Goal: Task Accomplishment & Management: Complete application form

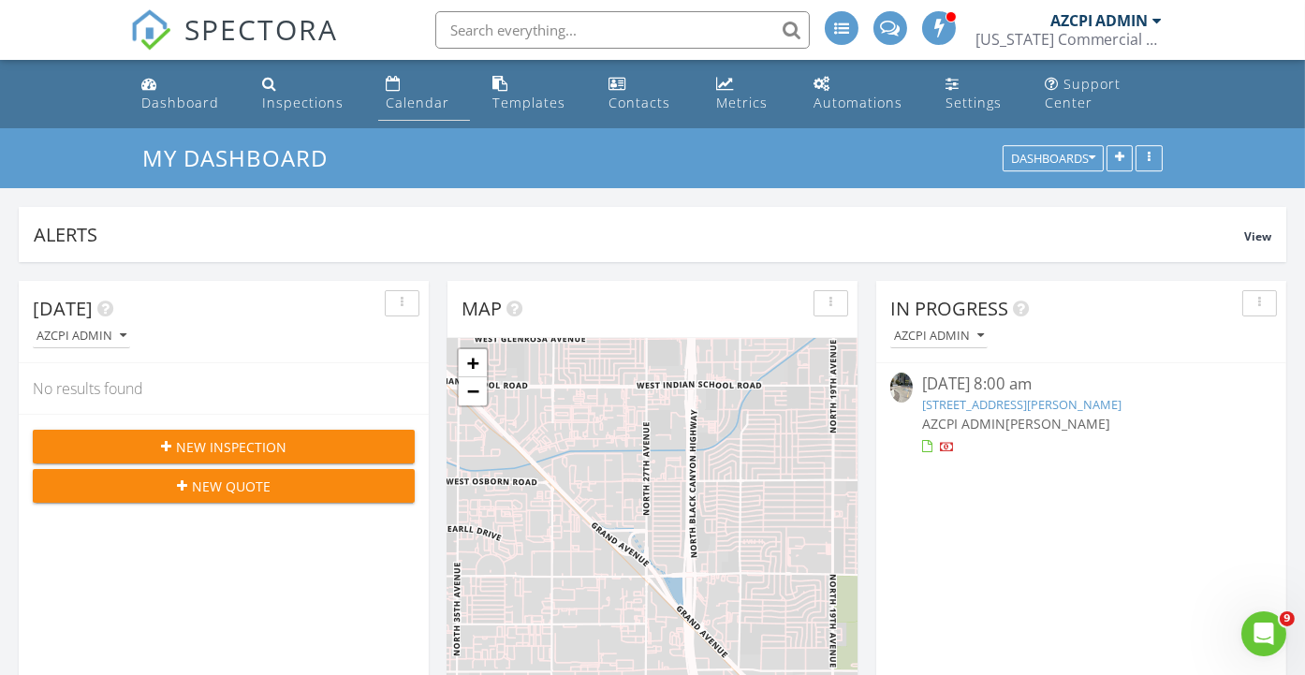
click at [400, 105] on div "Calendar" at bounding box center [418, 103] width 64 height 18
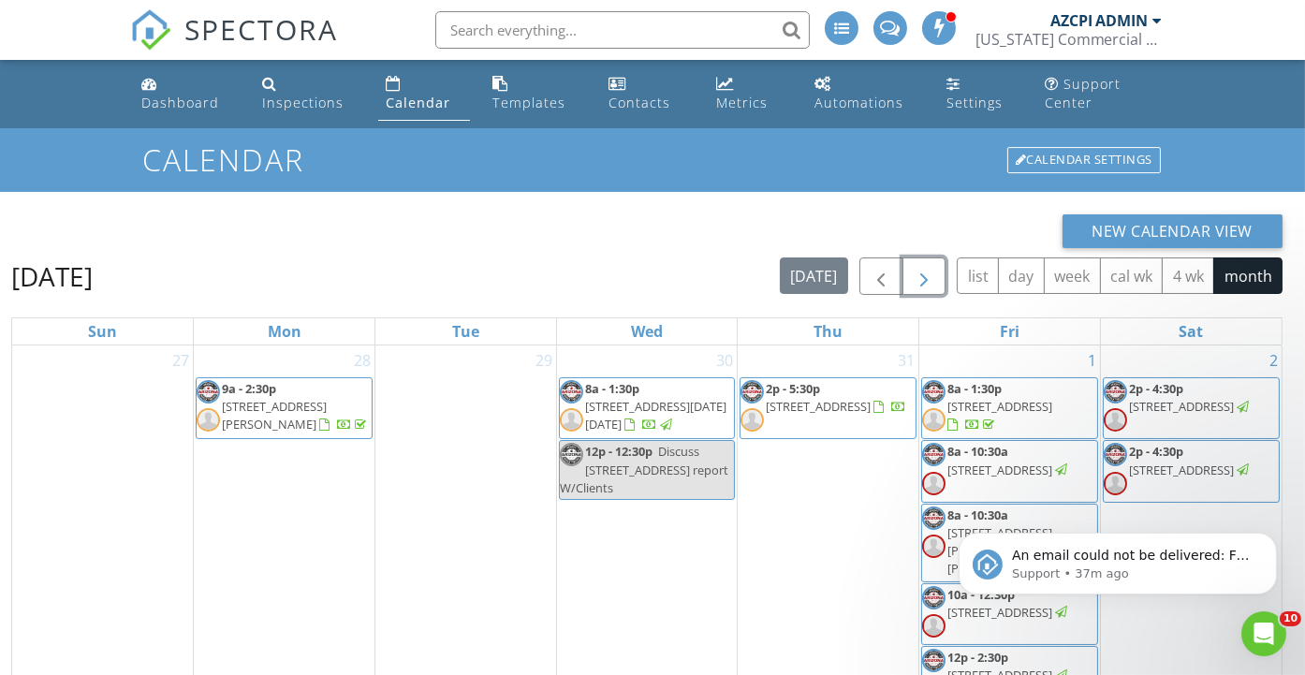
click at [928, 280] on span "button" at bounding box center [924, 277] width 22 height 22
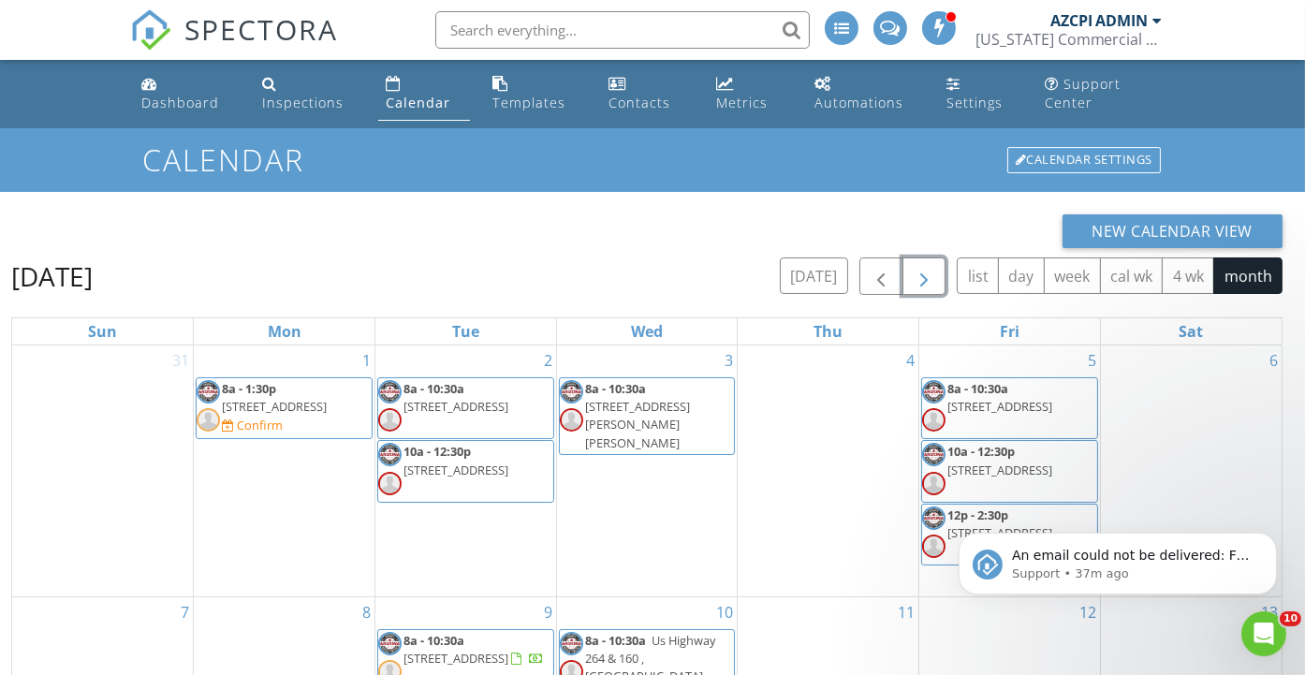
scroll to position [103, 0]
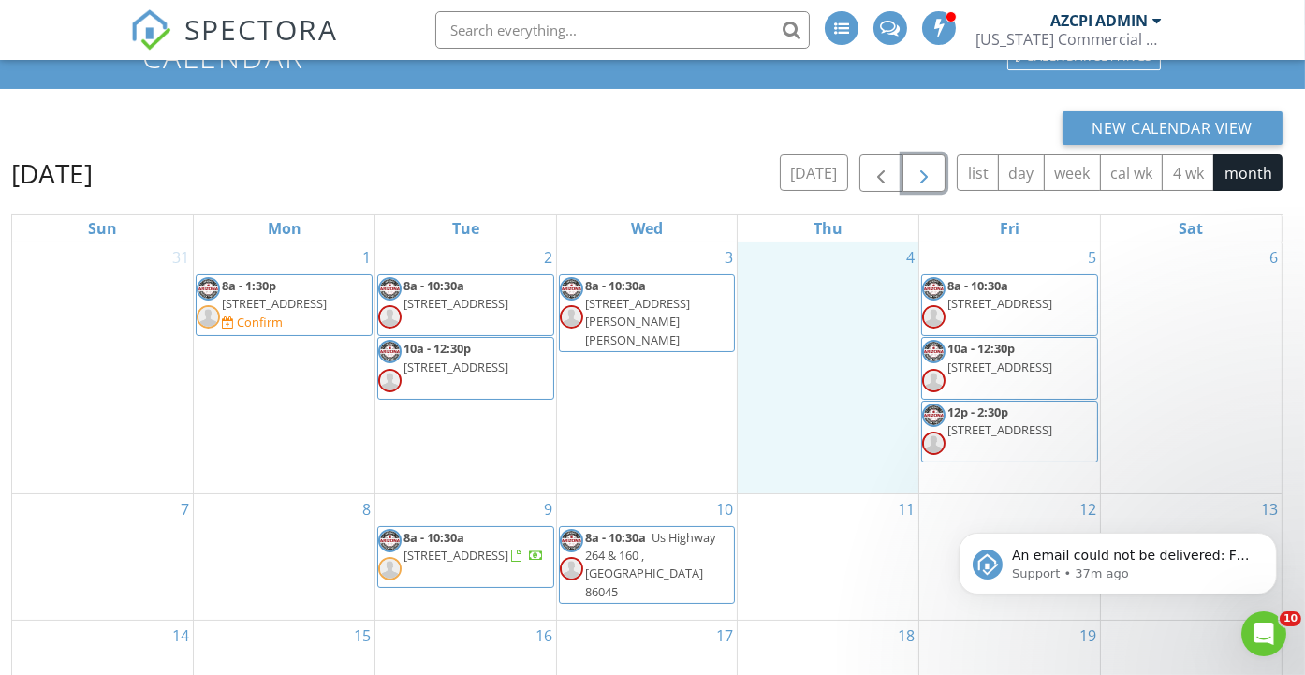
click at [867, 389] on div "4" at bounding box center [828, 367] width 181 height 251
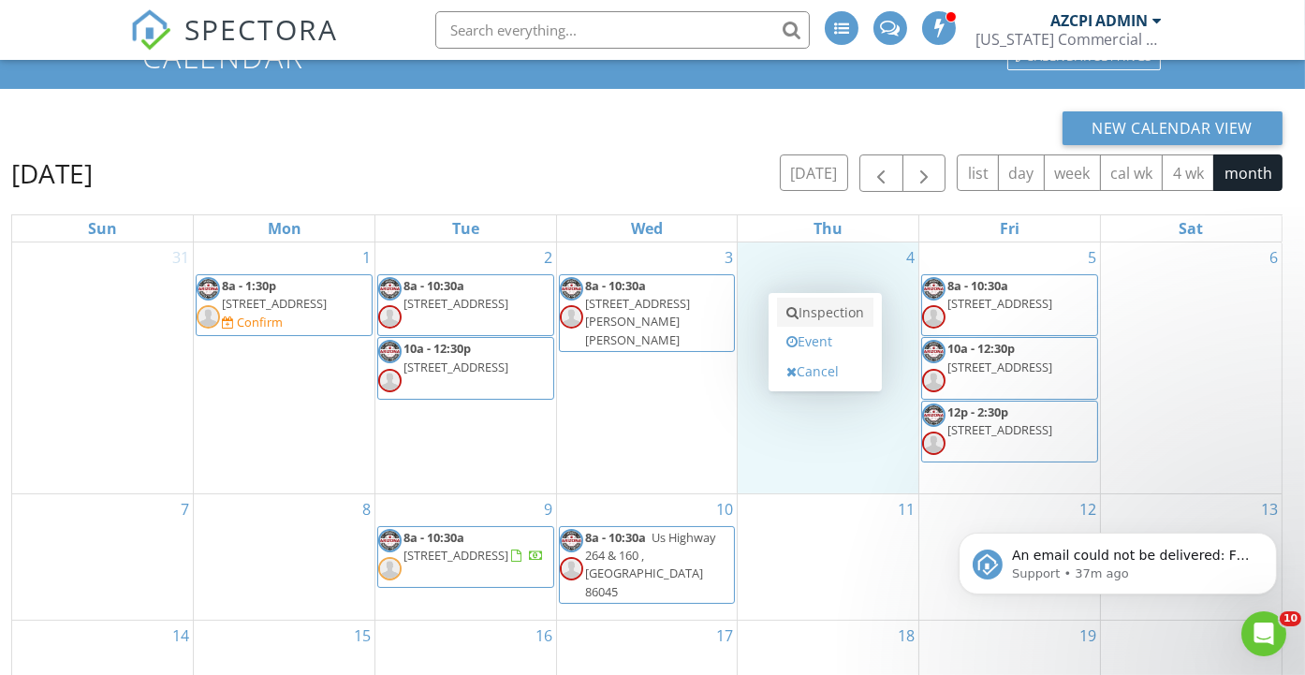
click at [861, 314] on link "Inspection" at bounding box center [825, 313] width 96 height 30
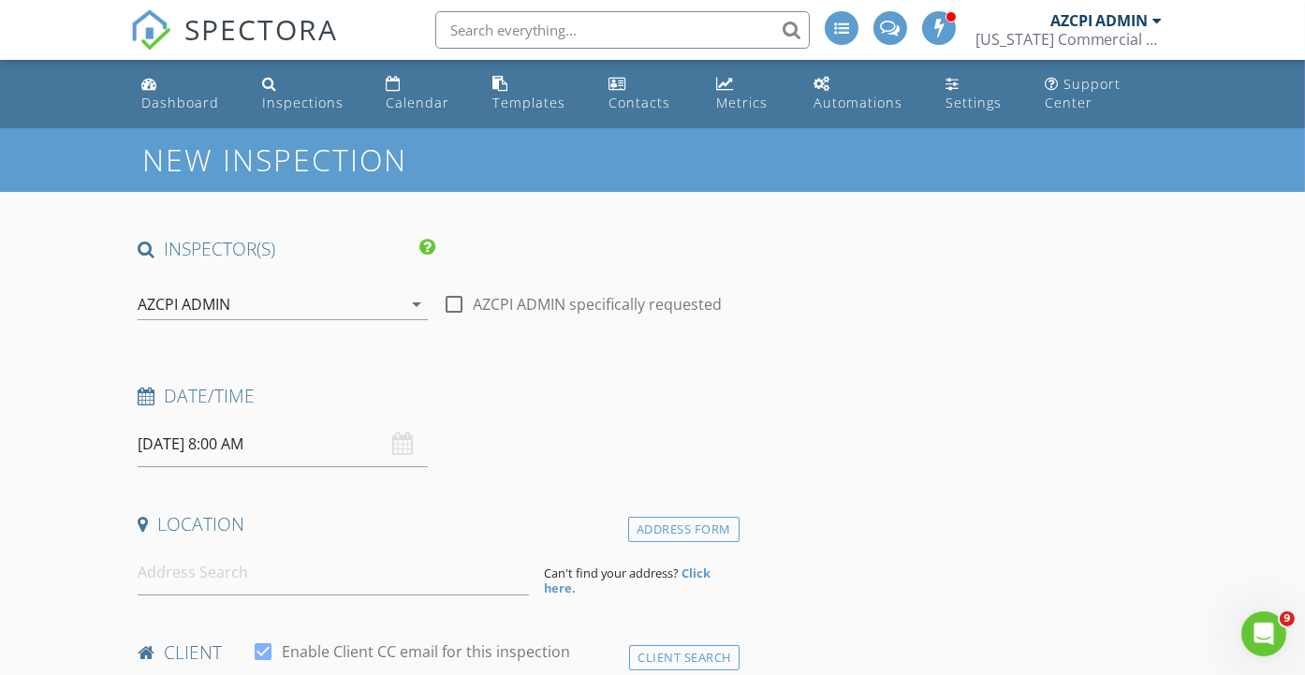
click at [314, 299] on div "AZCPI ADMIN" at bounding box center [269, 304] width 263 height 30
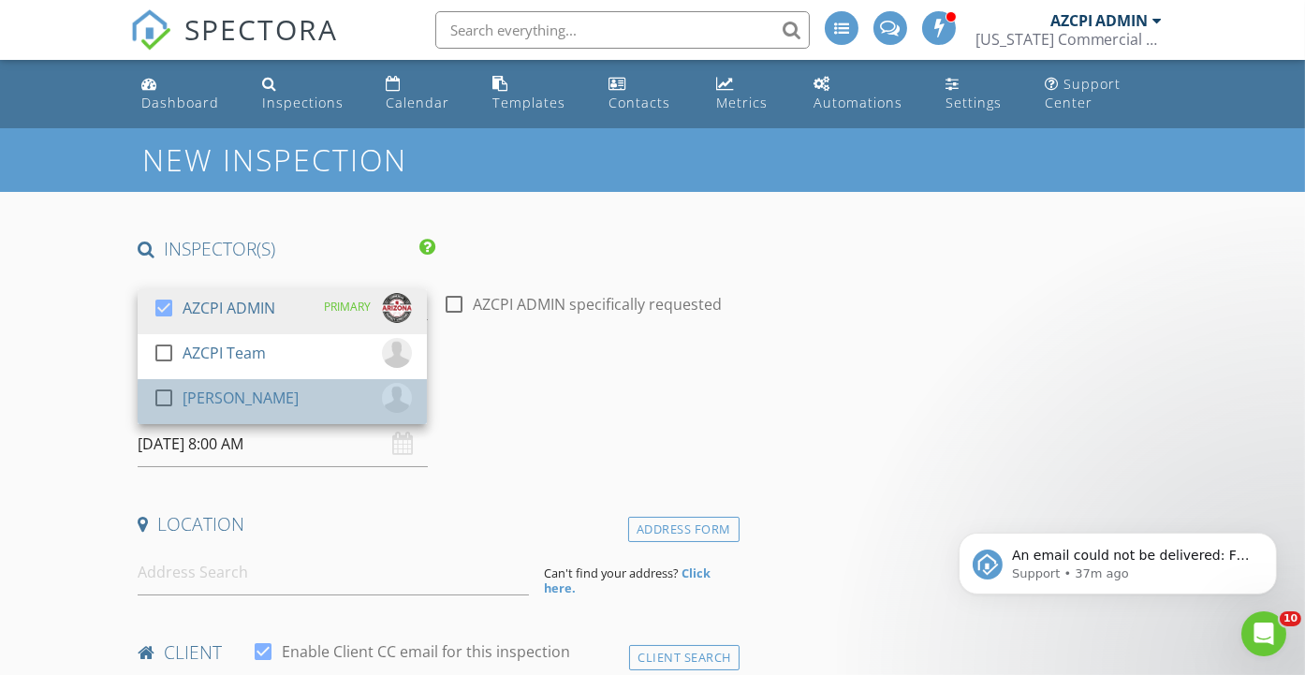
click at [284, 397] on div "check_box_outline_blank Eli Shaw" at bounding box center [282, 401] width 259 height 37
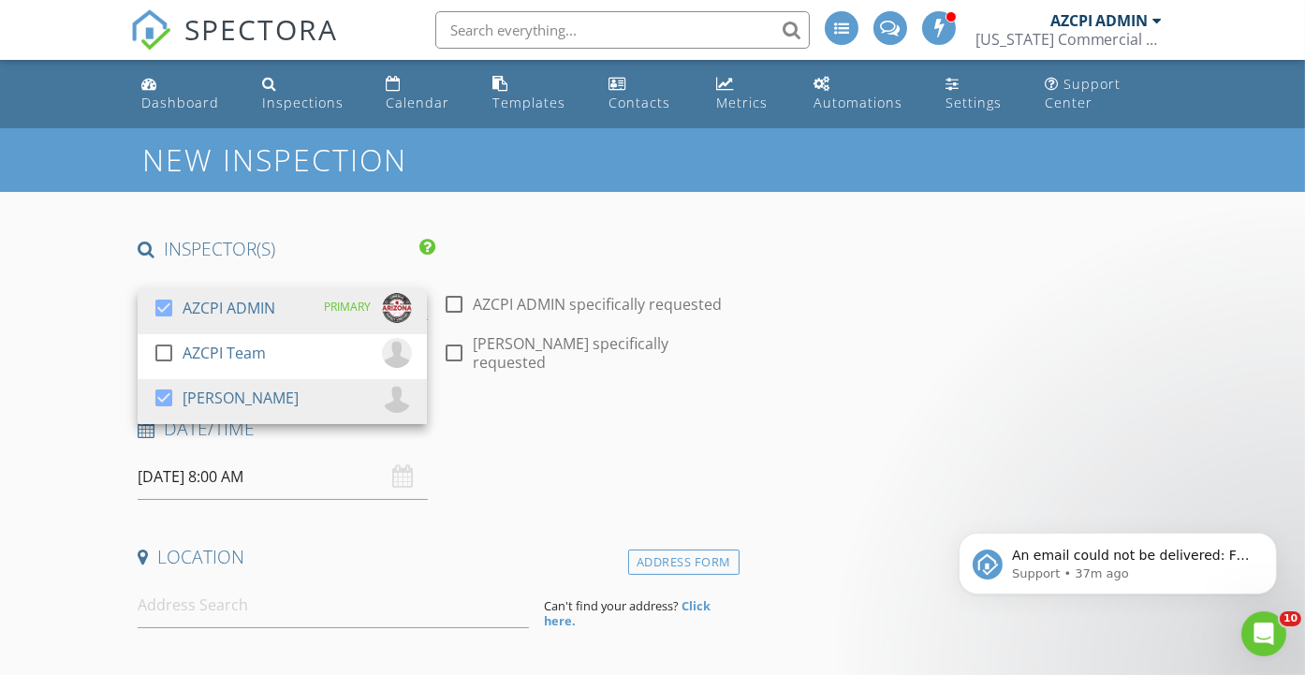
click at [491, 417] on h4 "Date/Time" at bounding box center [435, 429] width 594 height 24
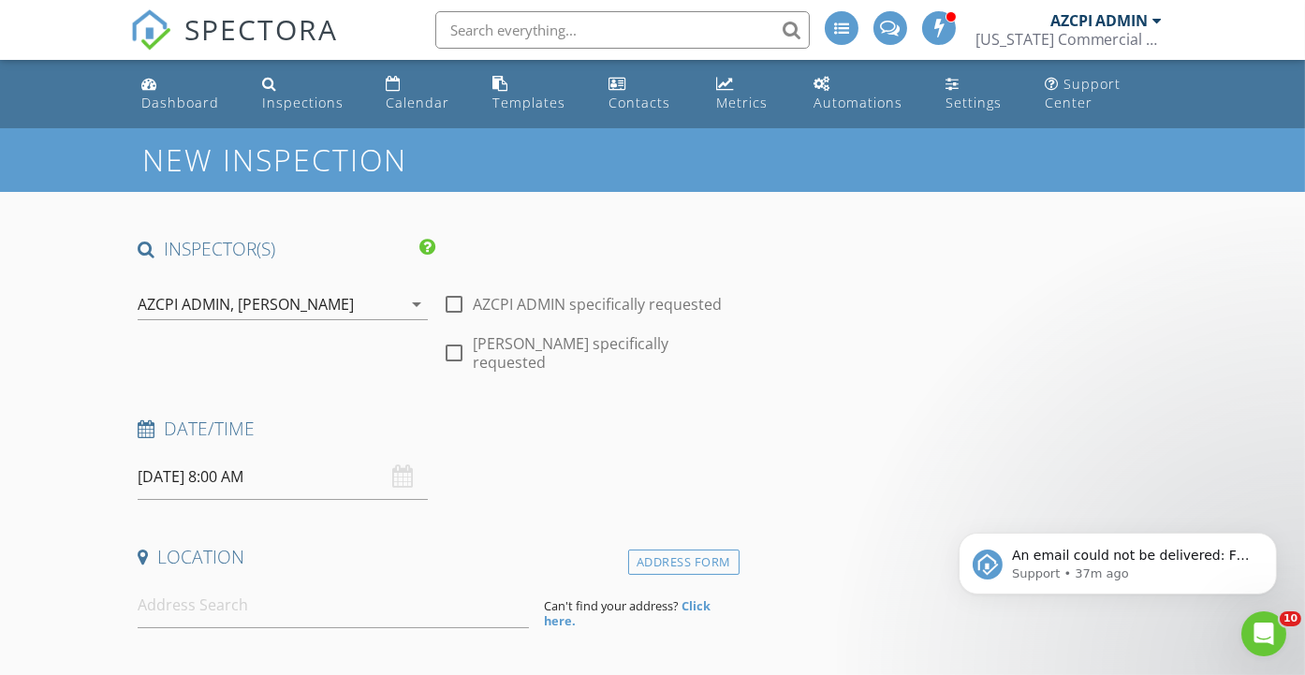
click at [328, 454] on input "09/04/2025 8:00 AM" at bounding box center [282, 477] width 289 height 46
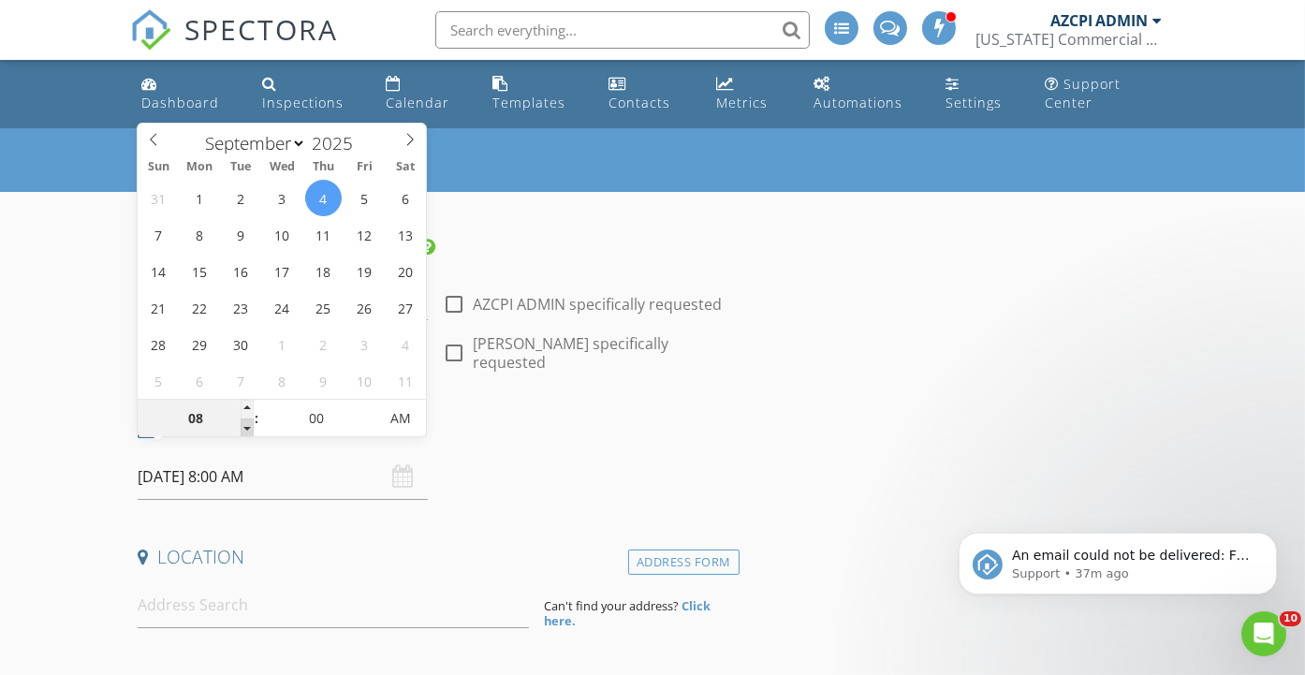
type input "07"
type input "[DATE] 7:00 AM"
click at [245, 427] on span at bounding box center [247, 427] width 13 height 19
type input "06"
type input "[DATE] 6:00 AM"
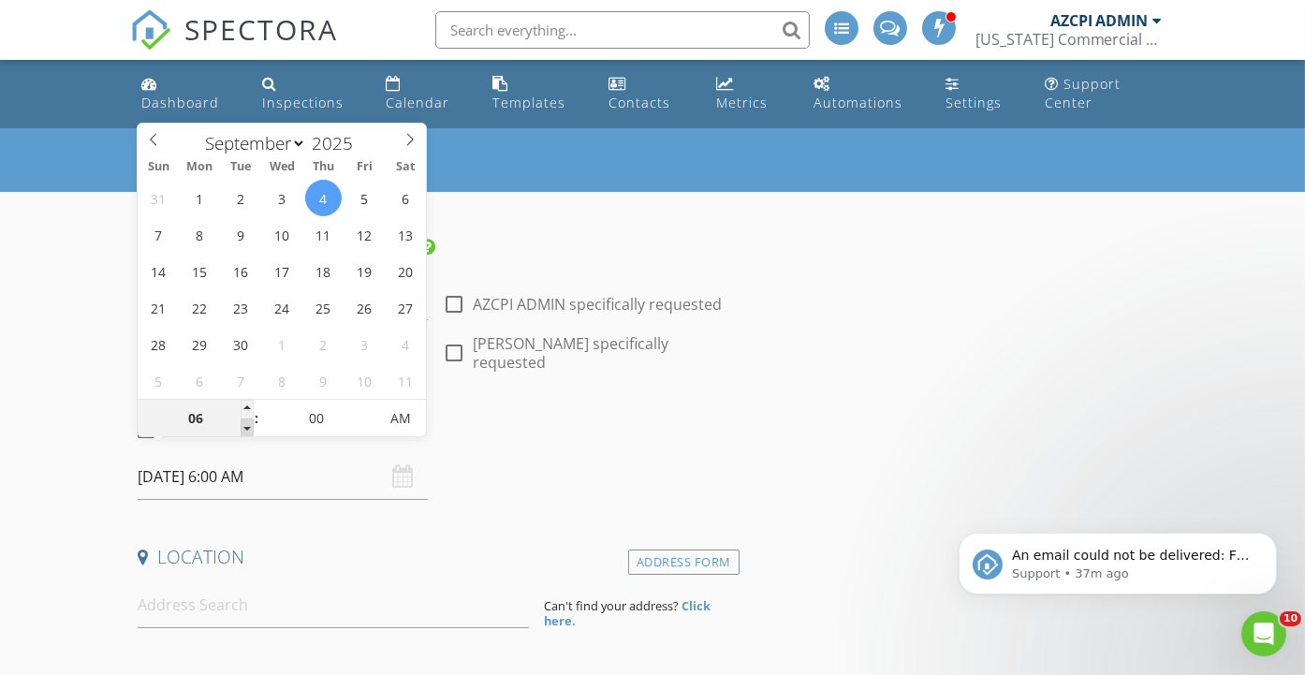
click at [245, 427] on span at bounding box center [247, 427] width 13 height 19
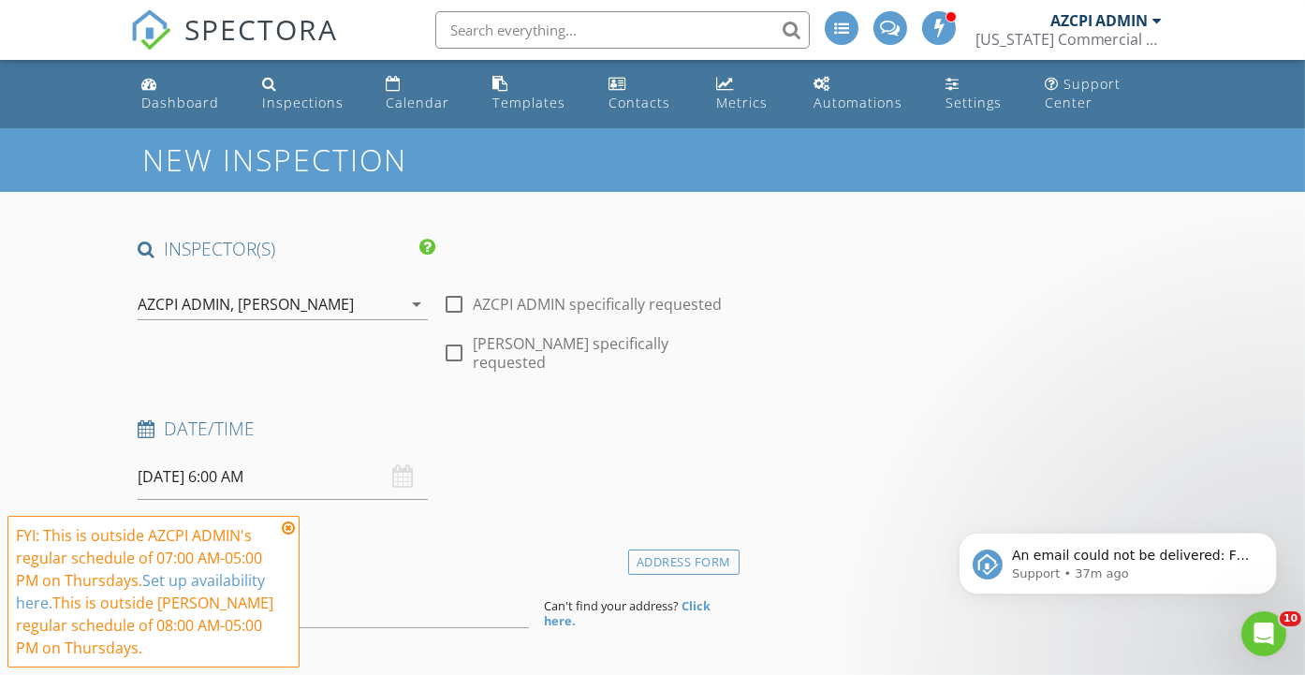
drag, startPoint x: 245, startPoint y: 427, endPoint x: 293, endPoint y: 528, distance: 111.8
click at [293, 528] on icon at bounding box center [288, 528] width 13 height 15
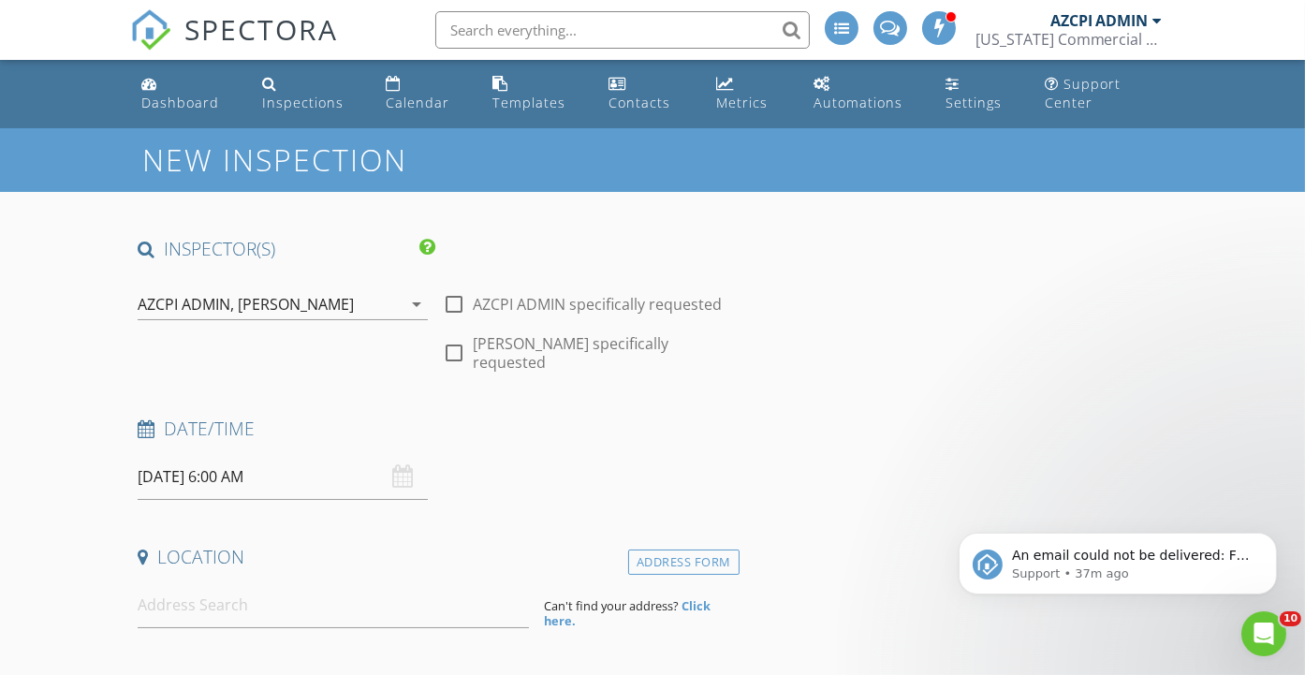
click at [557, 443] on div "Date/Time 09/04/2025 6:00 AM" at bounding box center [434, 458] width 609 height 83
click at [418, 100] on div "Calendar" at bounding box center [418, 103] width 64 height 18
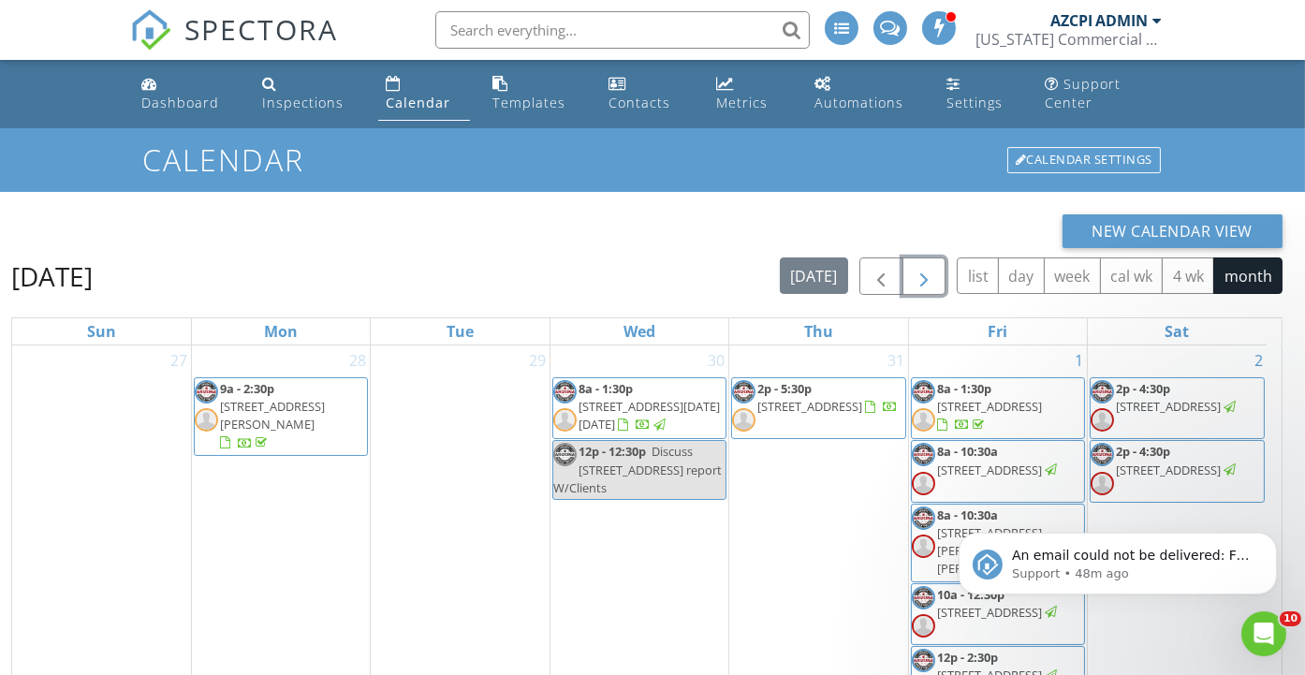
click at [924, 278] on span "button" at bounding box center [924, 277] width 22 height 22
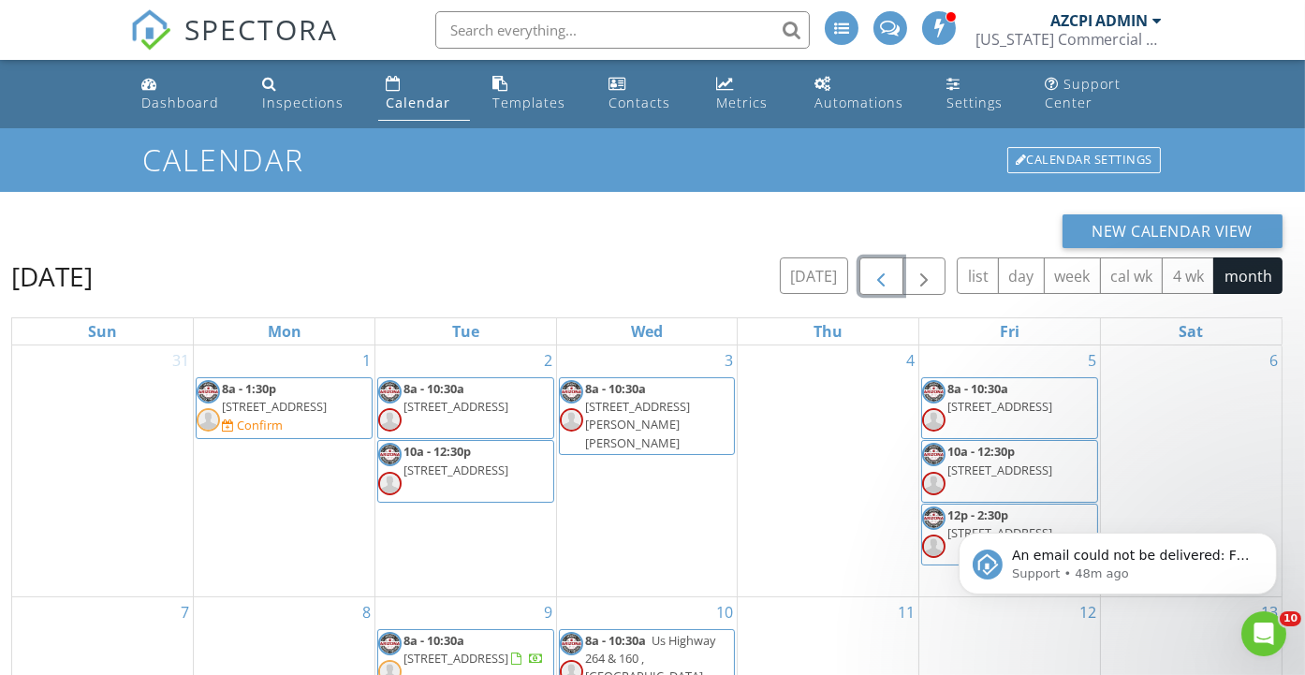
click at [892, 277] on span "button" at bounding box center [881, 277] width 22 height 22
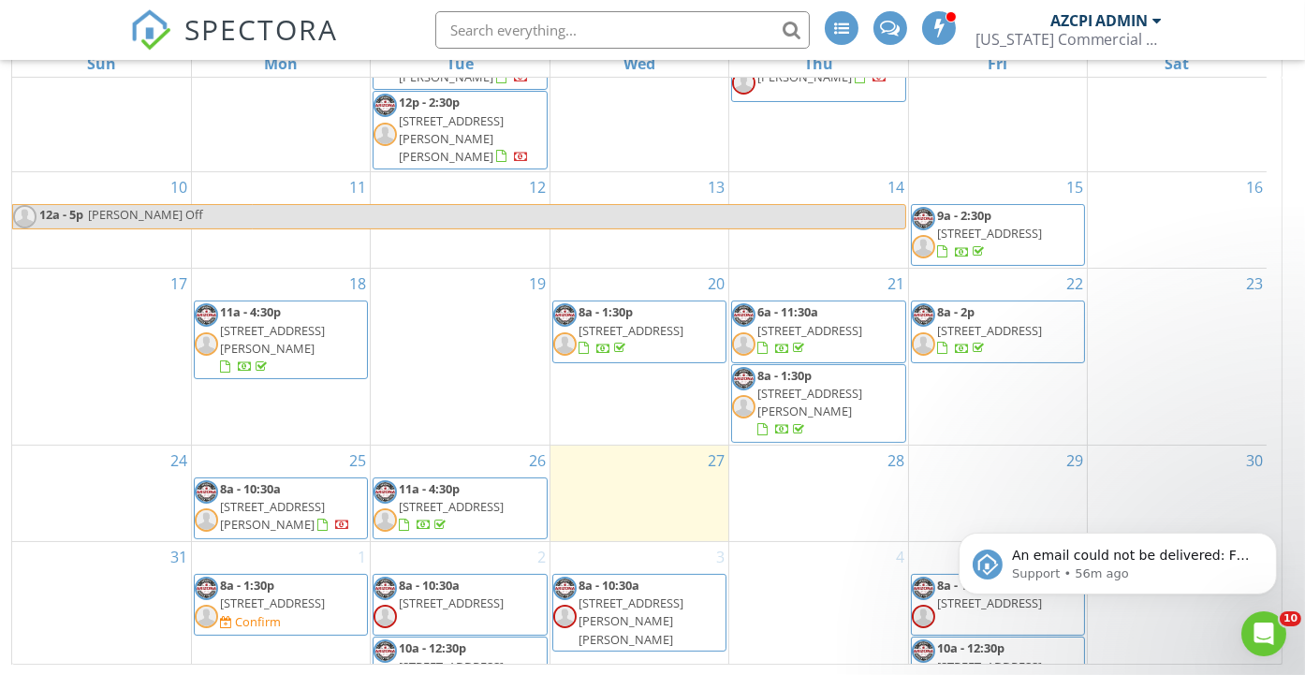
scroll to position [532, 0]
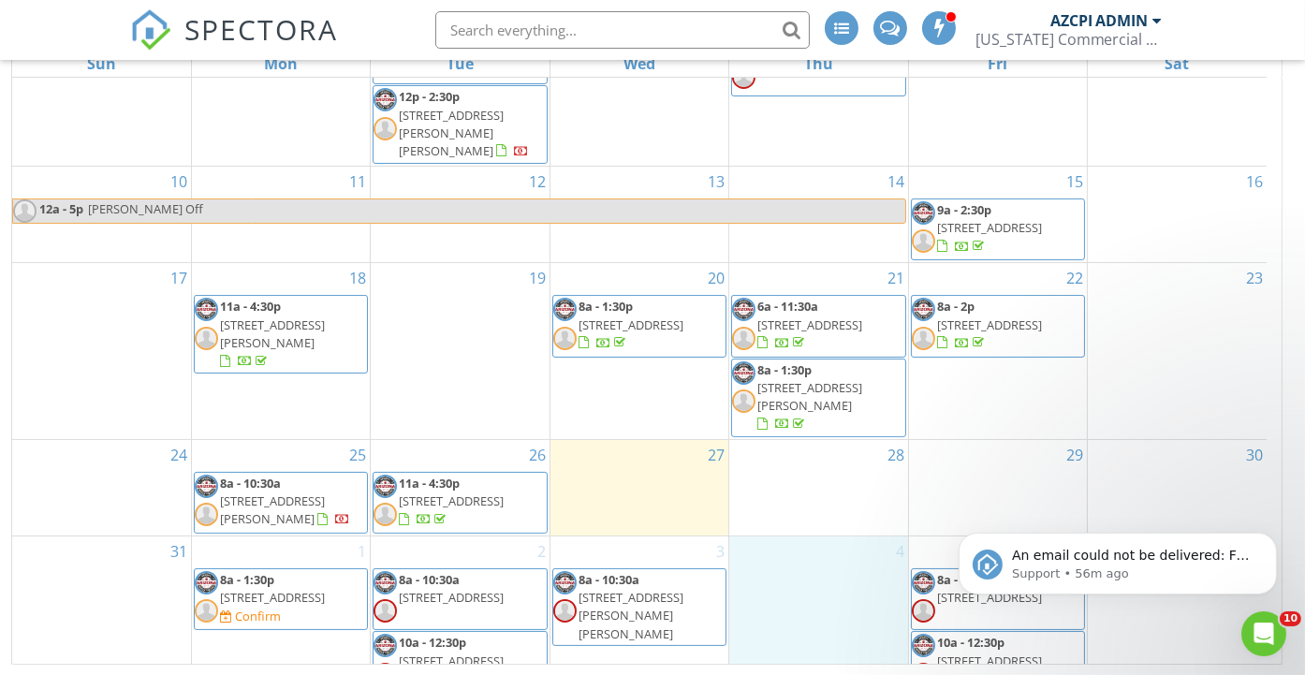
click at [837, 536] on div "4" at bounding box center [818, 647] width 178 height 222
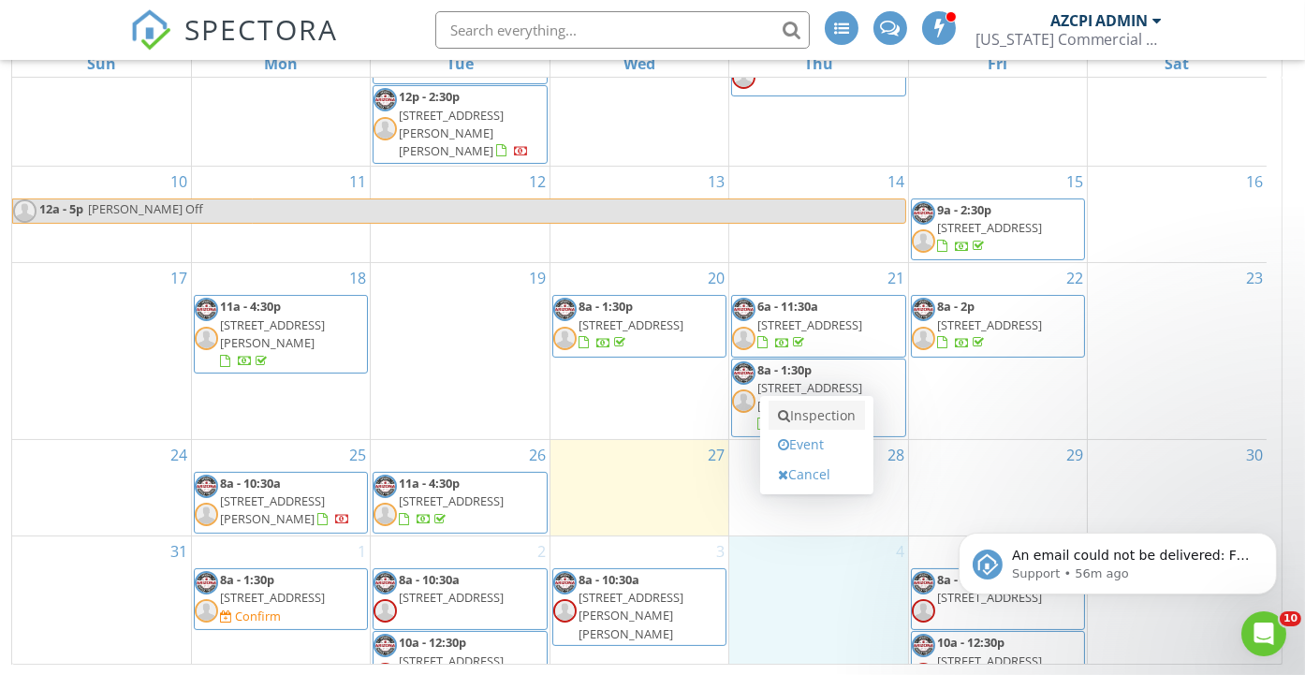
click at [826, 418] on link "Inspection" at bounding box center [817, 416] width 96 height 30
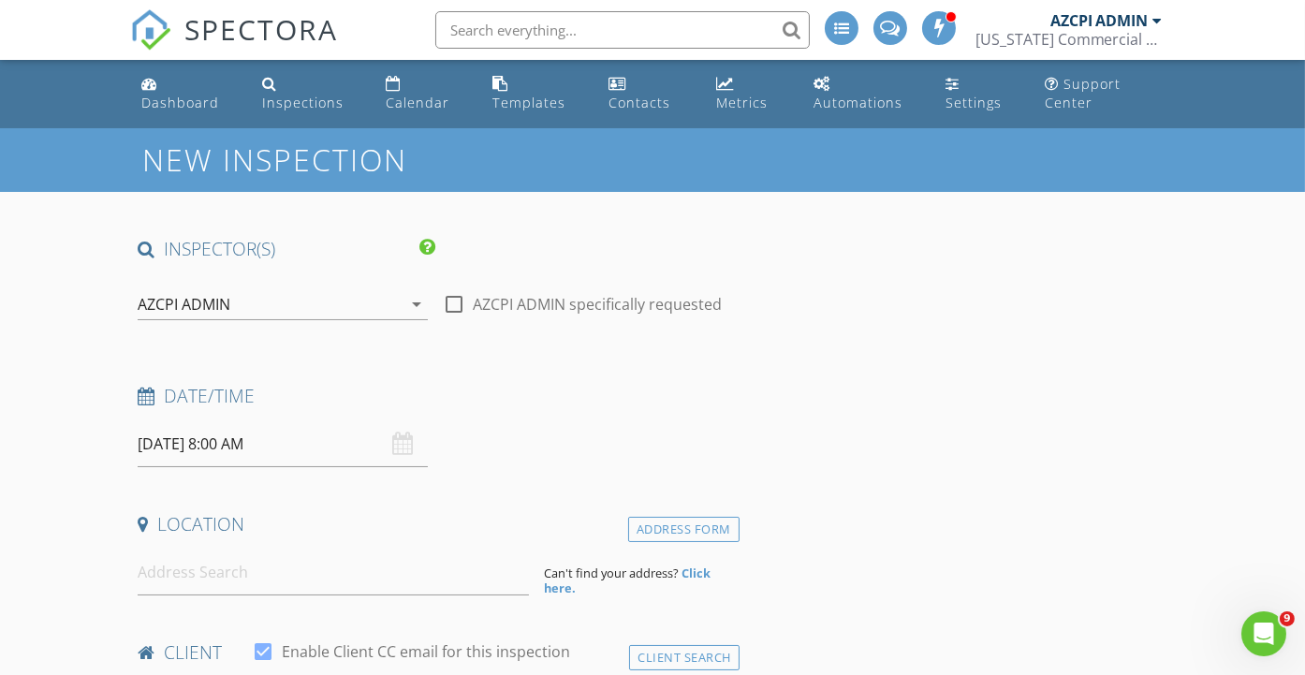
click at [288, 301] on div "AZCPI ADMIN" at bounding box center [269, 304] width 263 height 30
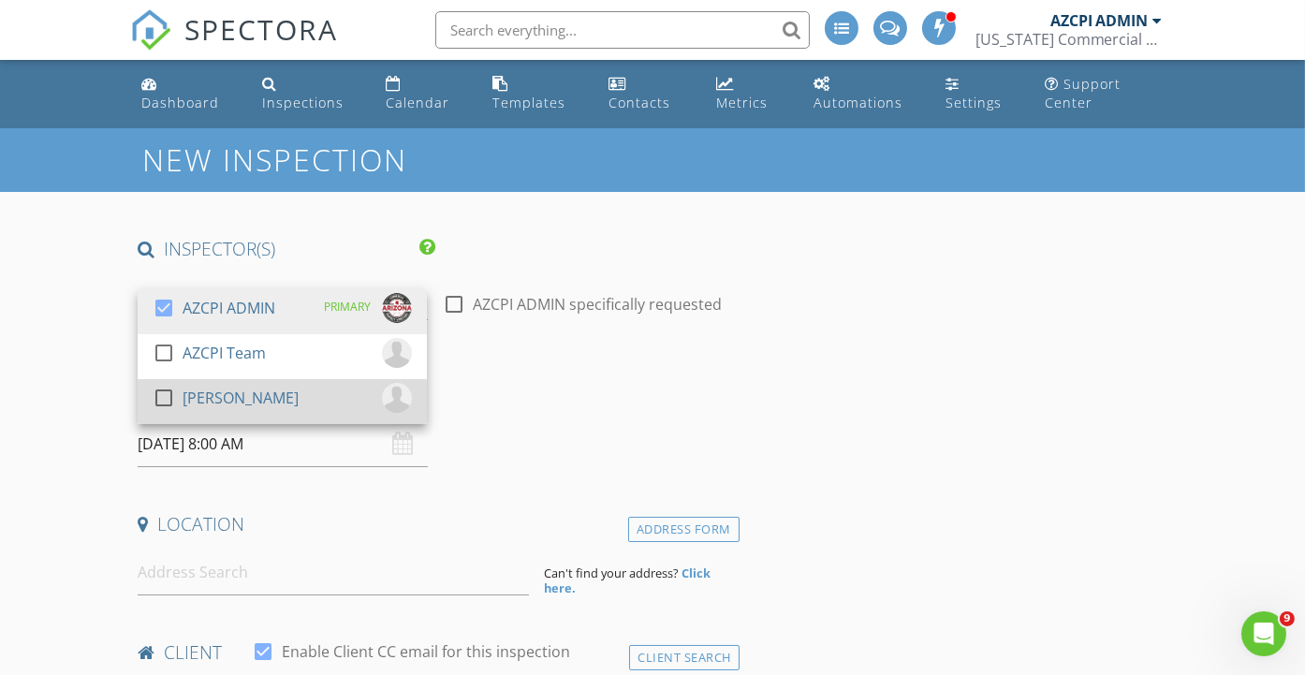
click at [252, 393] on div "check_box_outline_blank [PERSON_NAME]" at bounding box center [282, 401] width 259 height 37
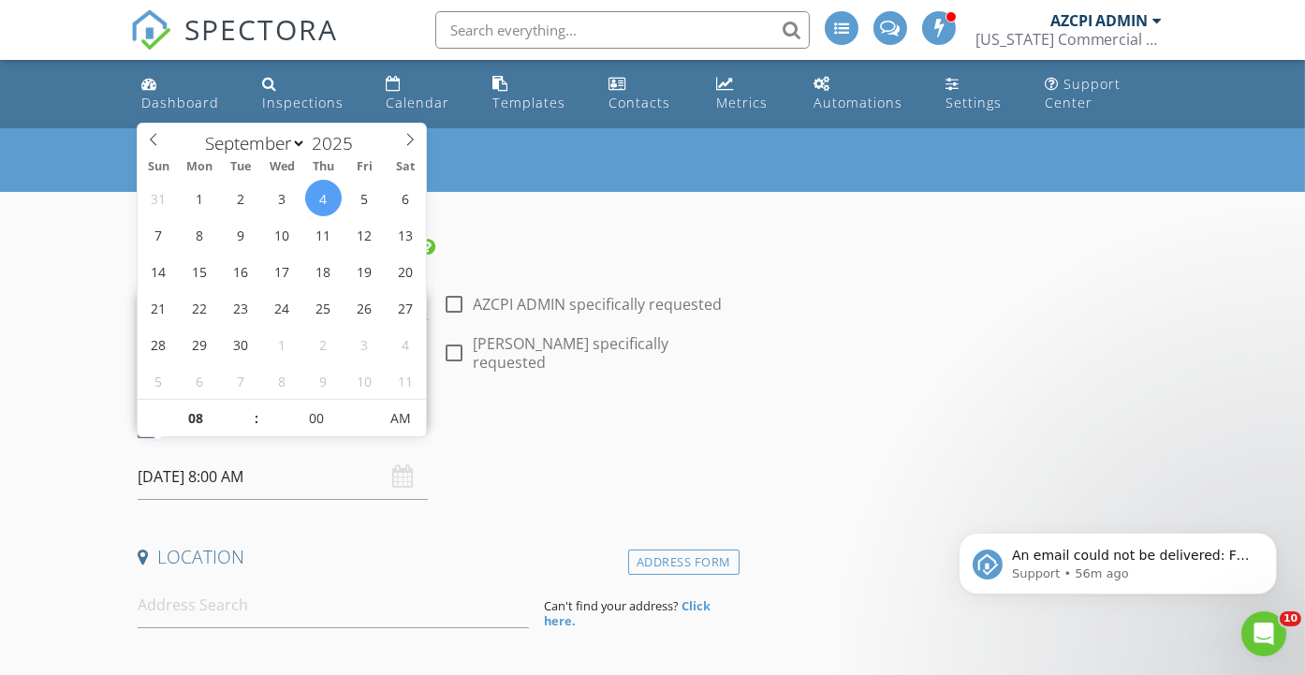
click at [307, 459] on input "[DATE] 8:00 AM" at bounding box center [282, 477] width 289 height 46
type input "07"
type input "[DATE] 7:00 AM"
click at [247, 427] on span at bounding box center [247, 427] width 13 height 19
type input "06"
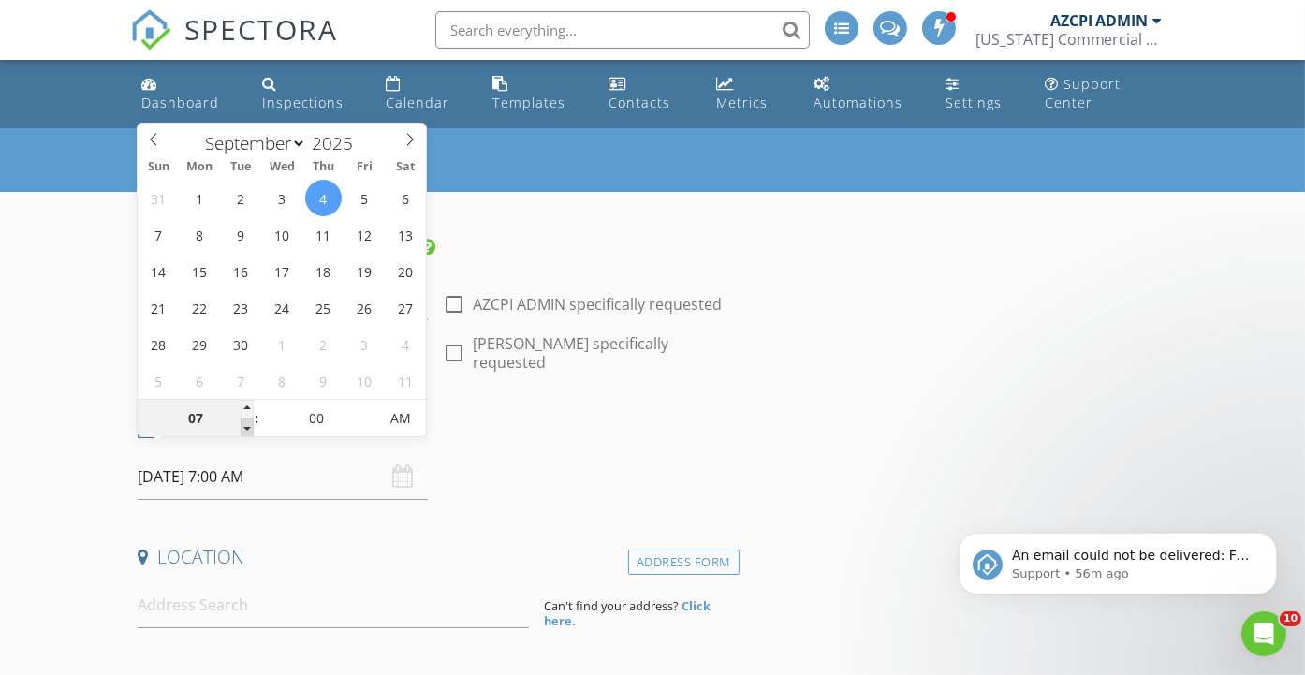
type input "[DATE] 6:00 AM"
click at [247, 427] on span at bounding box center [247, 427] width 13 height 19
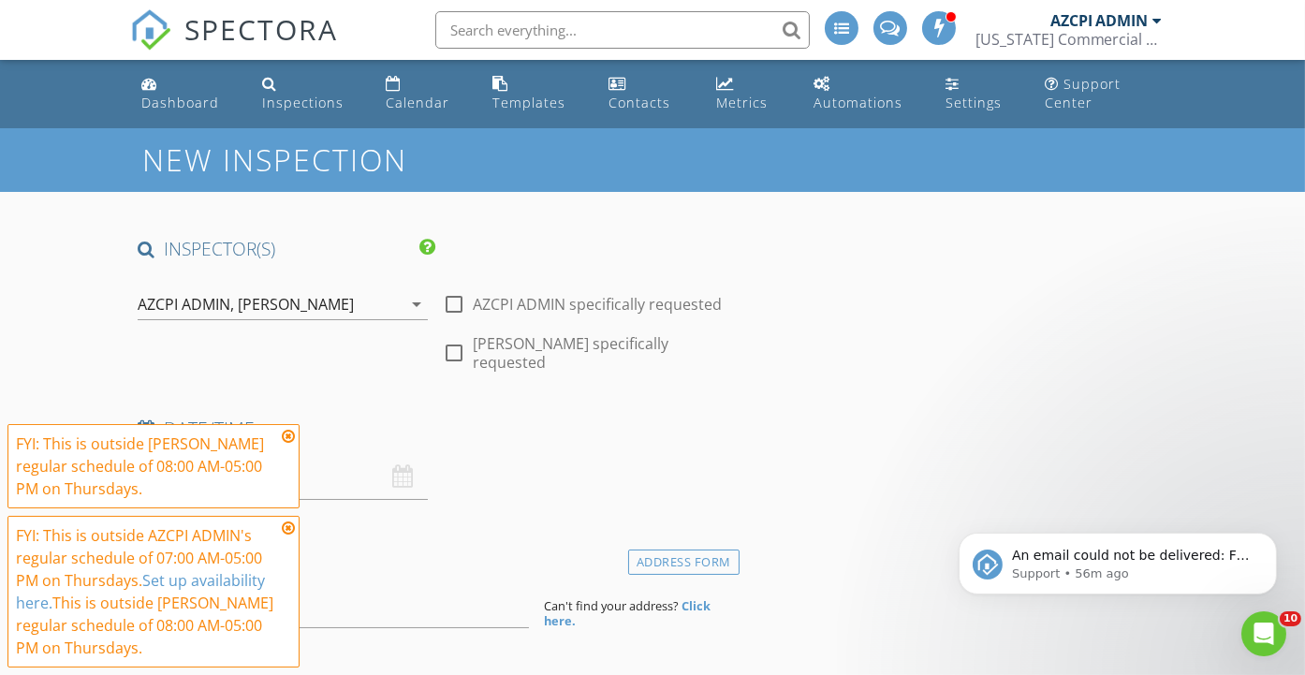
drag, startPoint x: 247, startPoint y: 427, endPoint x: 287, endPoint y: 436, distance: 41.3
click at [287, 436] on icon at bounding box center [288, 436] width 13 height 15
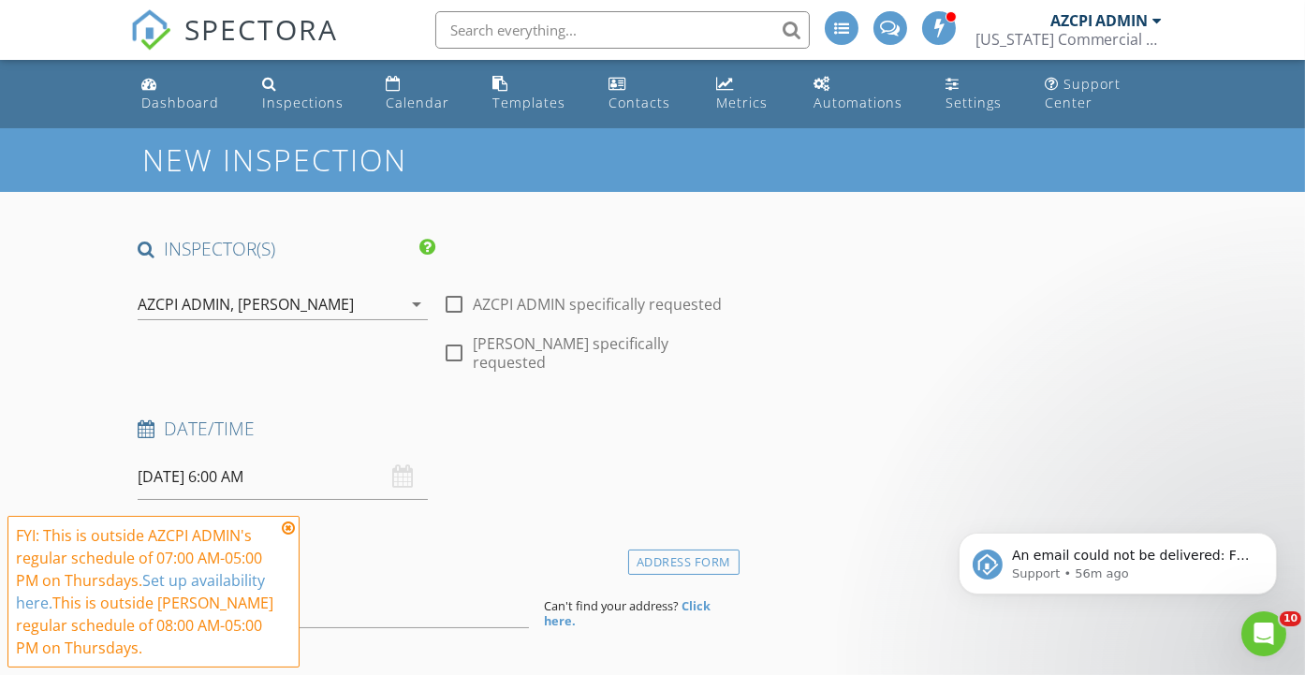
click at [290, 528] on icon at bounding box center [288, 528] width 13 height 15
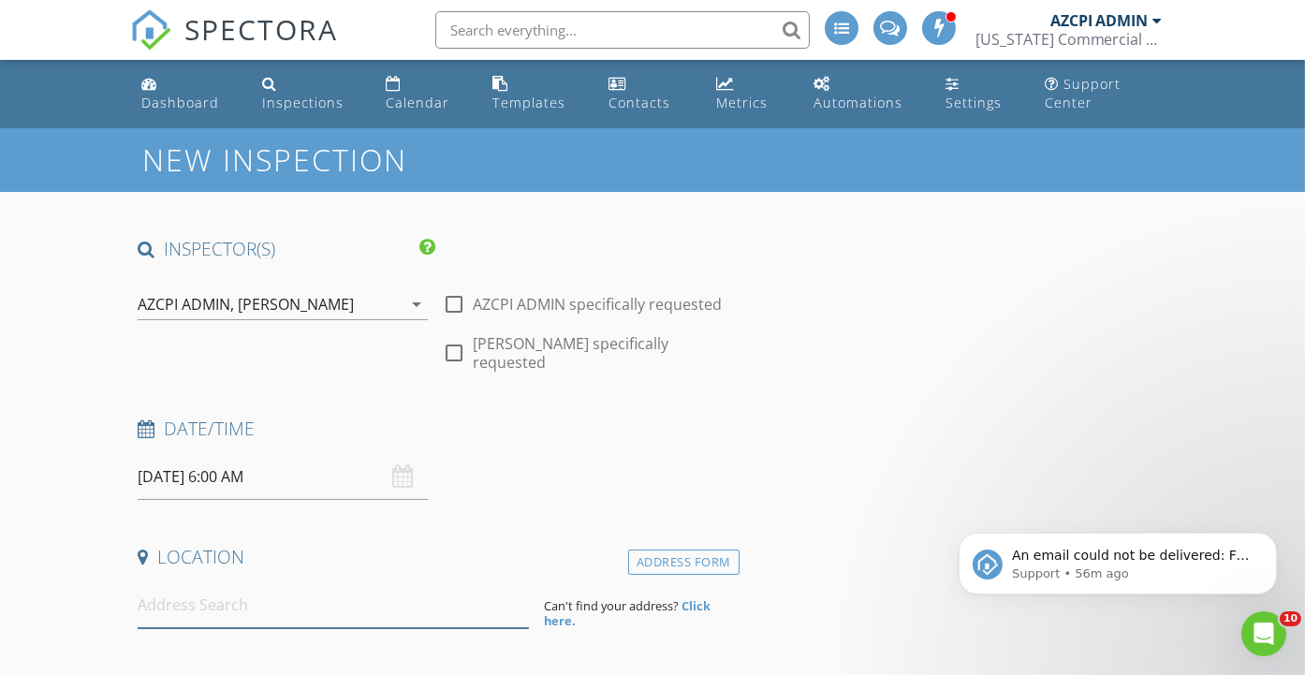
click at [289, 598] on input at bounding box center [333, 605] width 391 height 46
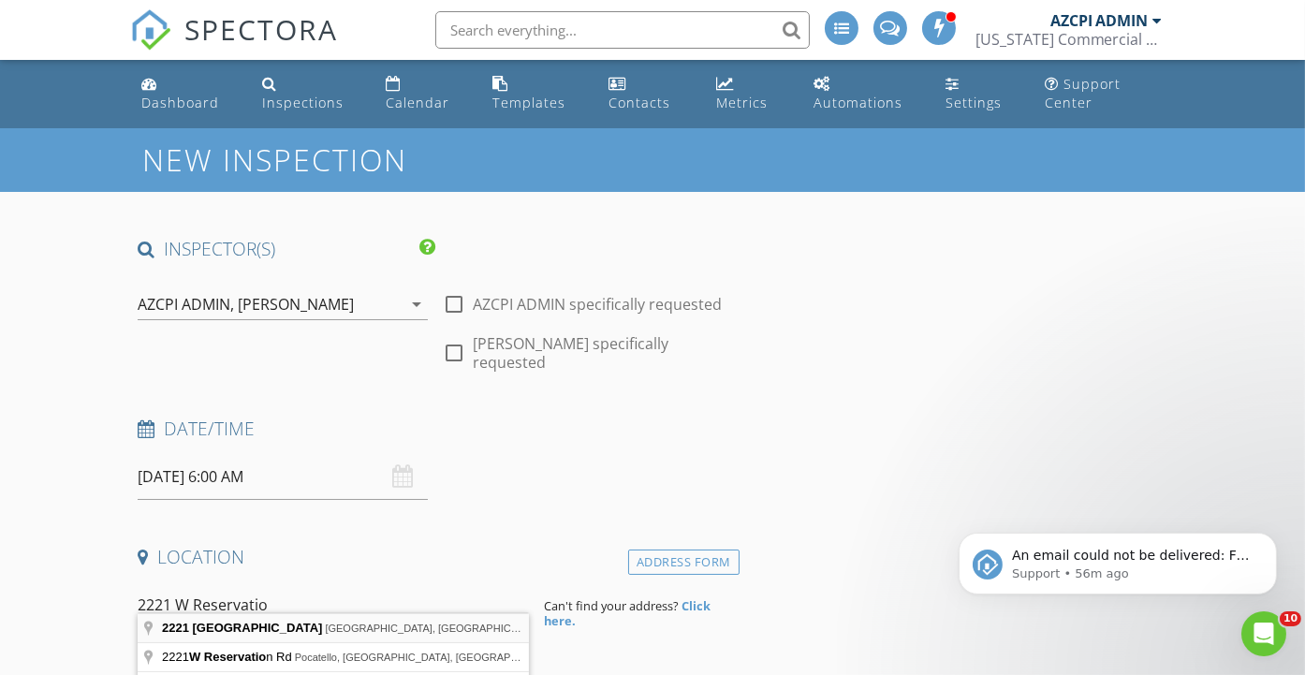
type input "2221 Reservation Loop Road, Camp Verde, AZ, USA"
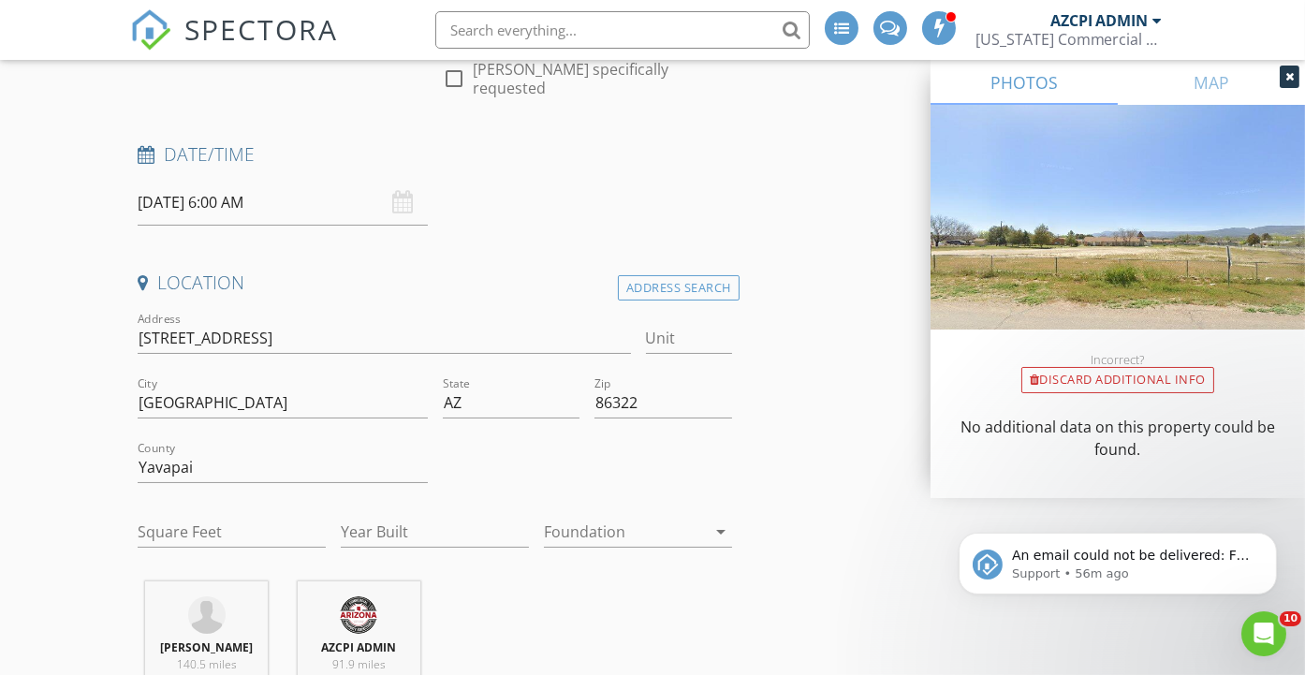
scroll to position [416, 0]
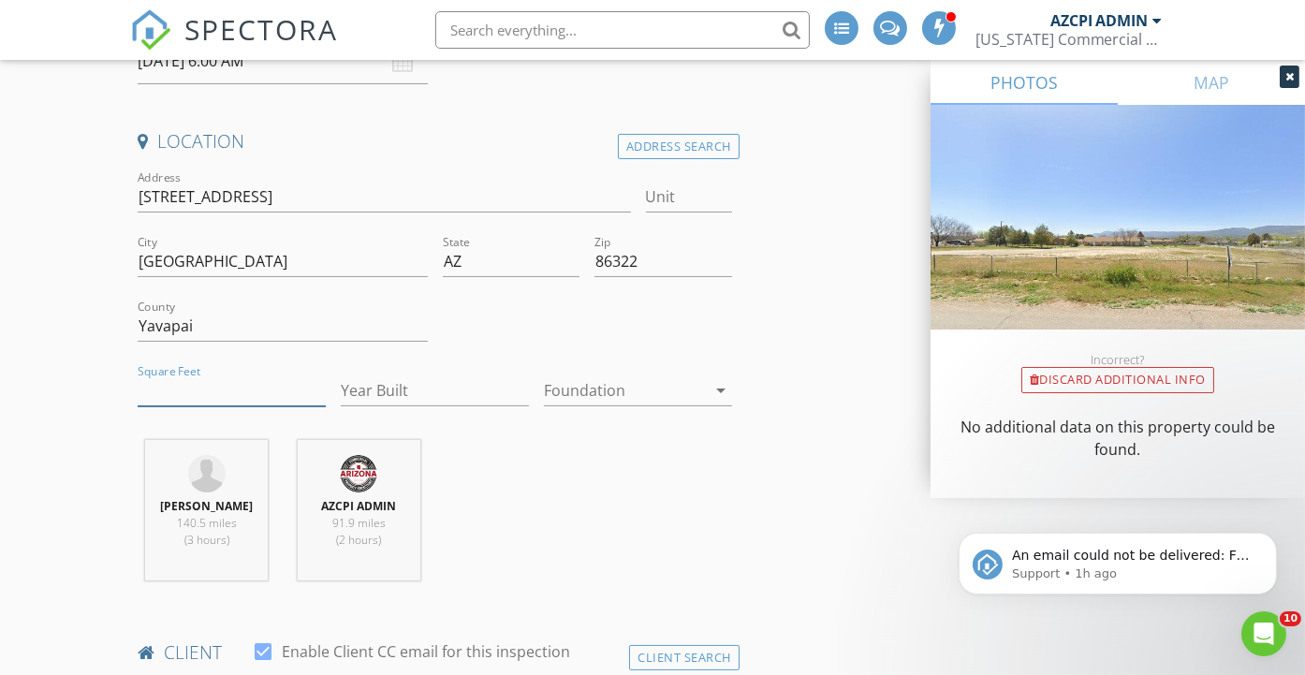
click at [273, 375] on input "Square Feet" at bounding box center [232, 390] width 188 height 31
type input "1883"
type input "1923"
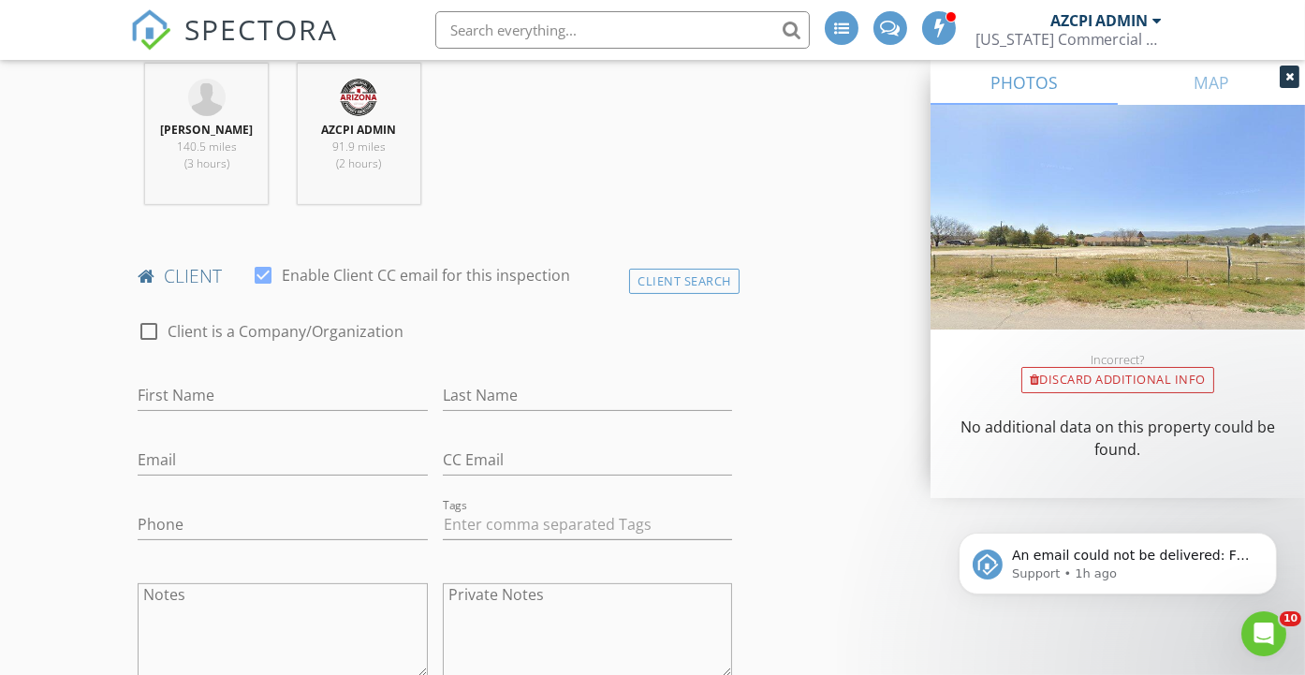
scroll to position [831, 0]
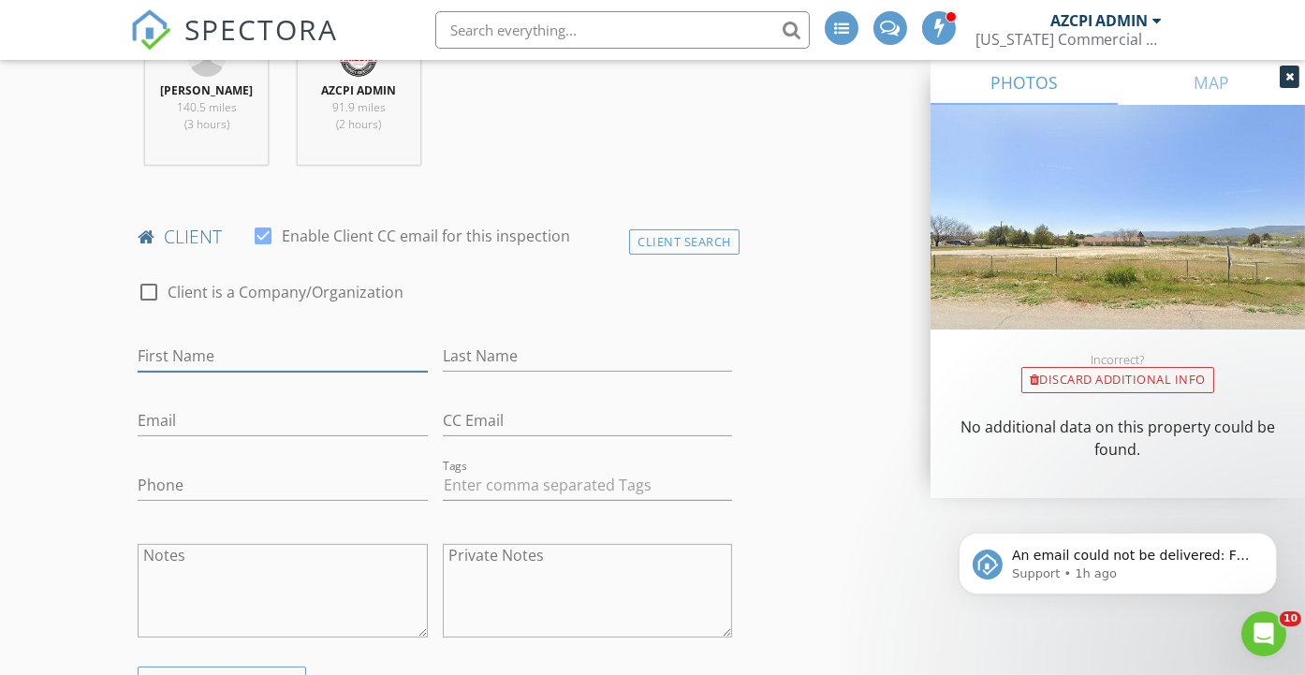
click at [326, 341] on input "First Name" at bounding box center [282, 356] width 289 height 31
type input "Robert"
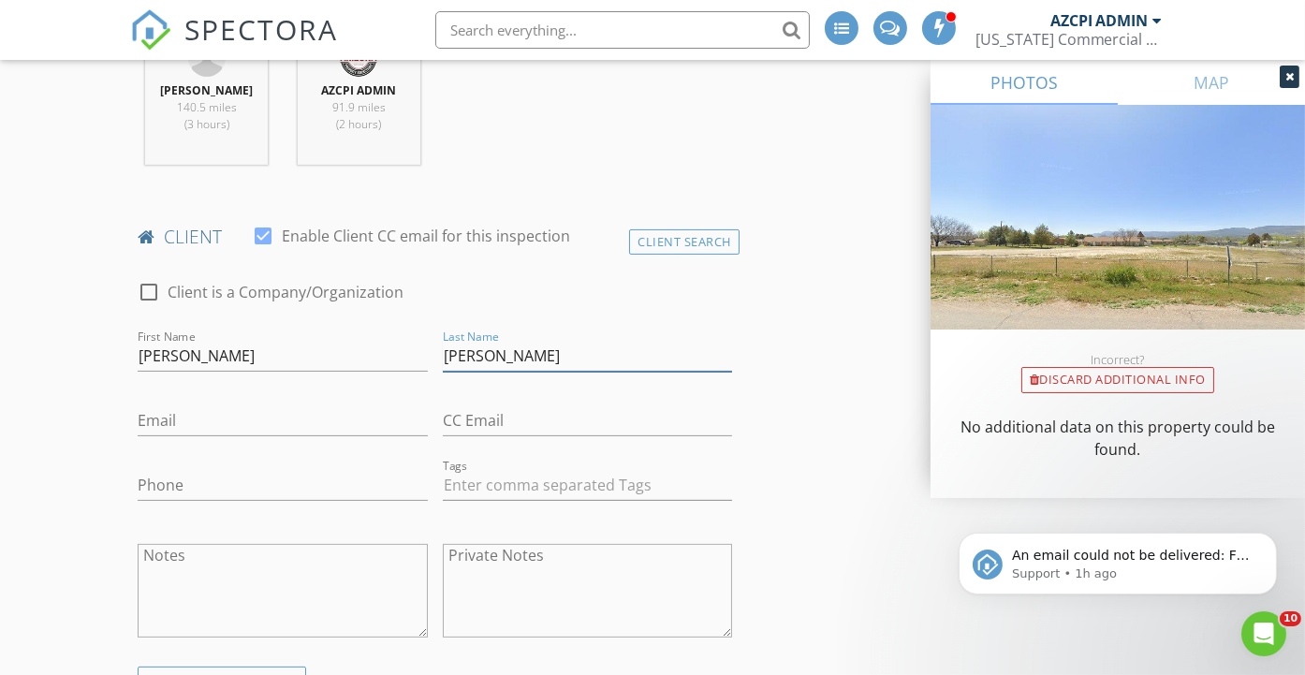
type input "Jamison"
paste input "RJam73@gmail.com"
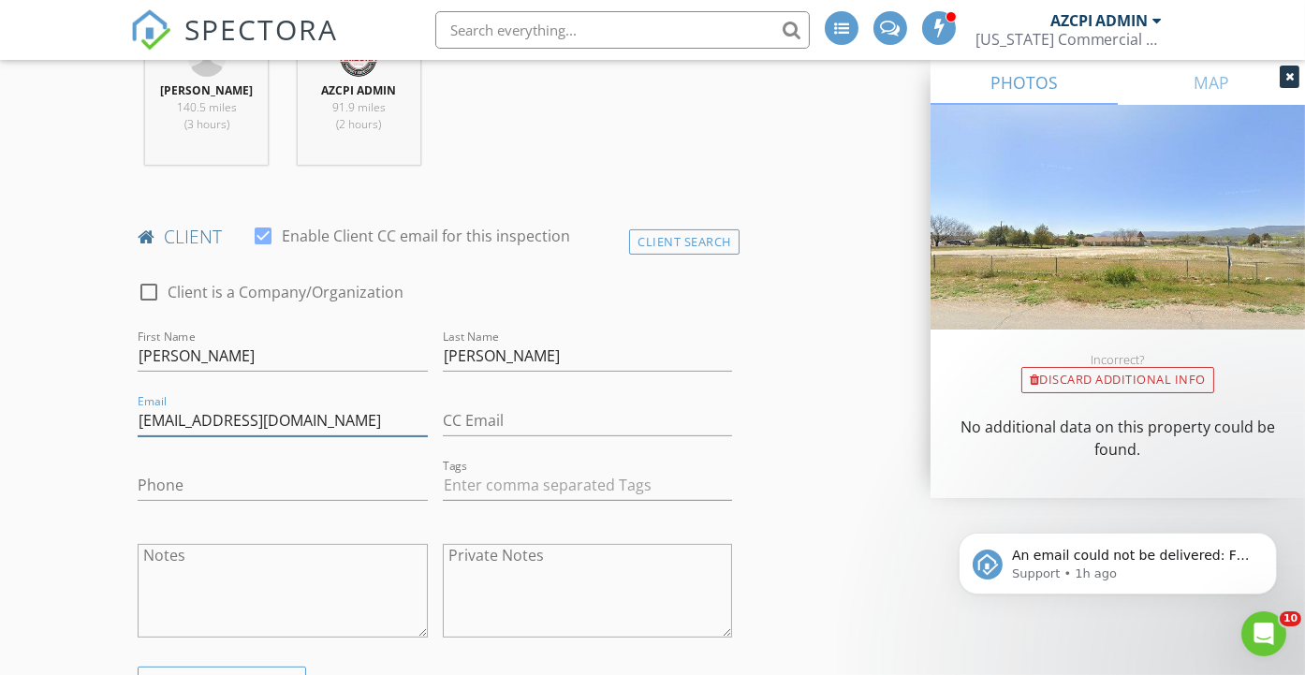
type input "RJam73@gmail.com"
paste input "dlsteigman@gmail.com"
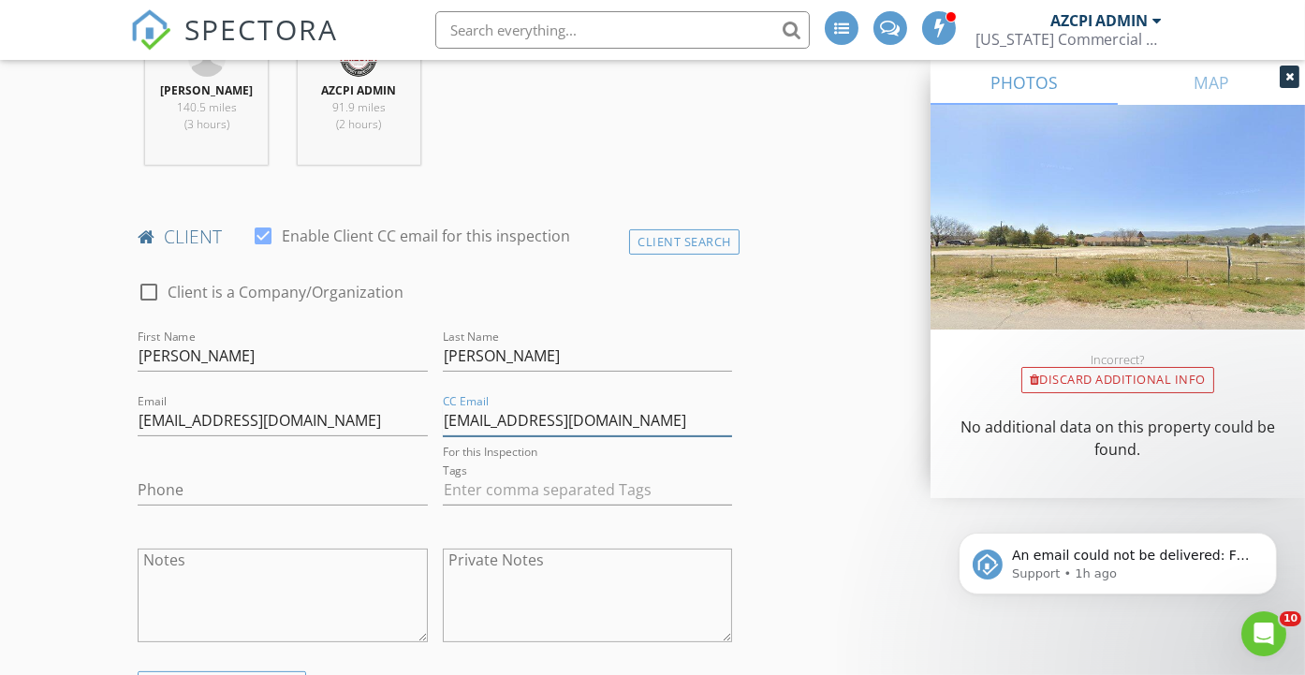
type input "dlsteigman@gmail.com"
click at [244, 475] on input "Phone" at bounding box center [282, 490] width 289 height 31
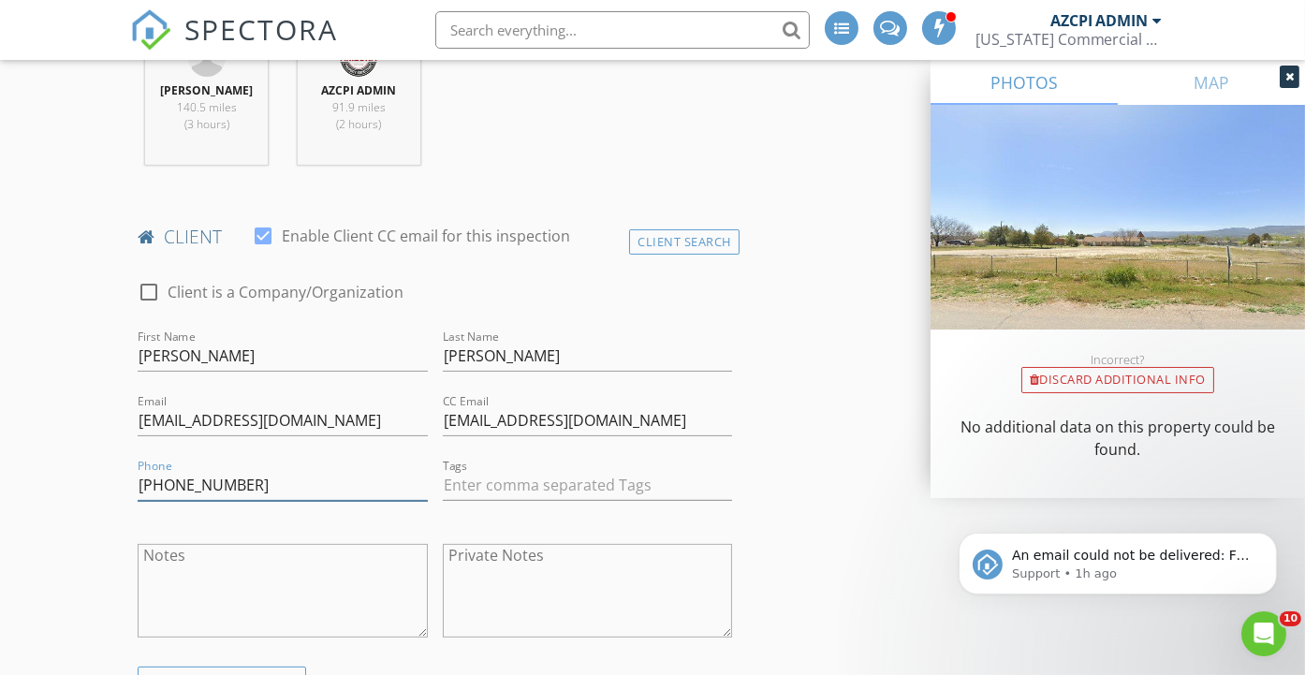
type input "210-422-2751"
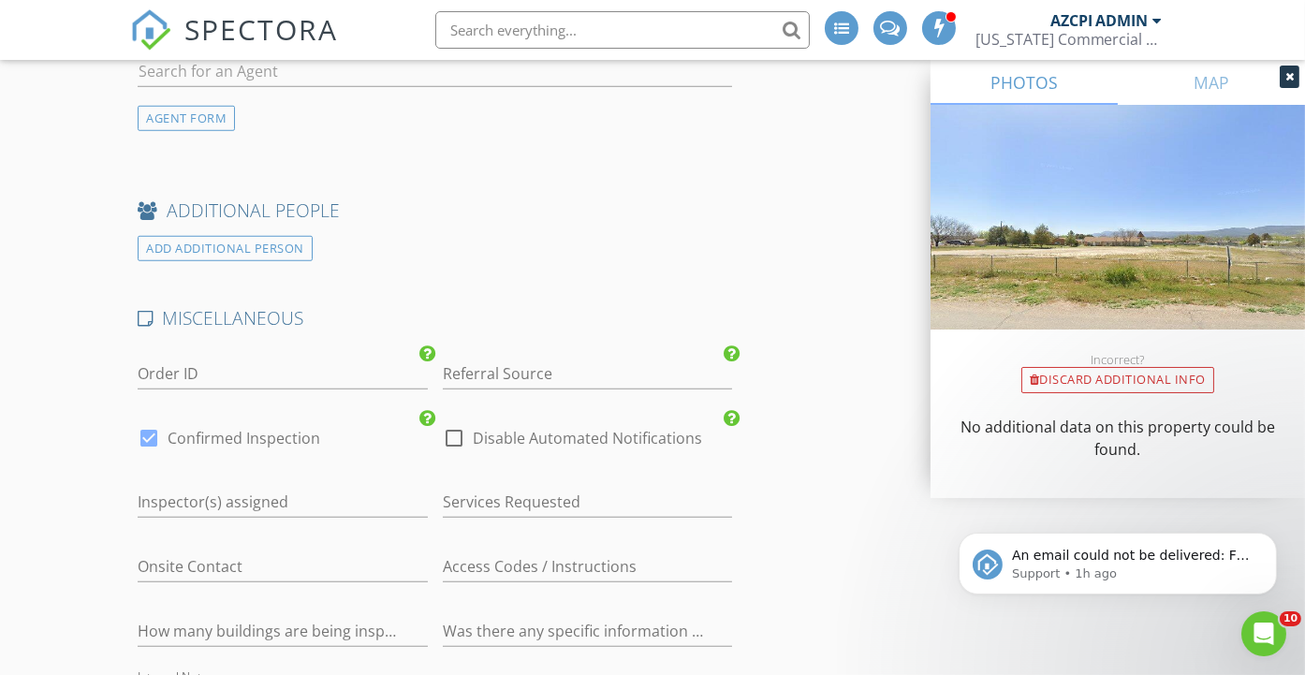
scroll to position [2600, 0]
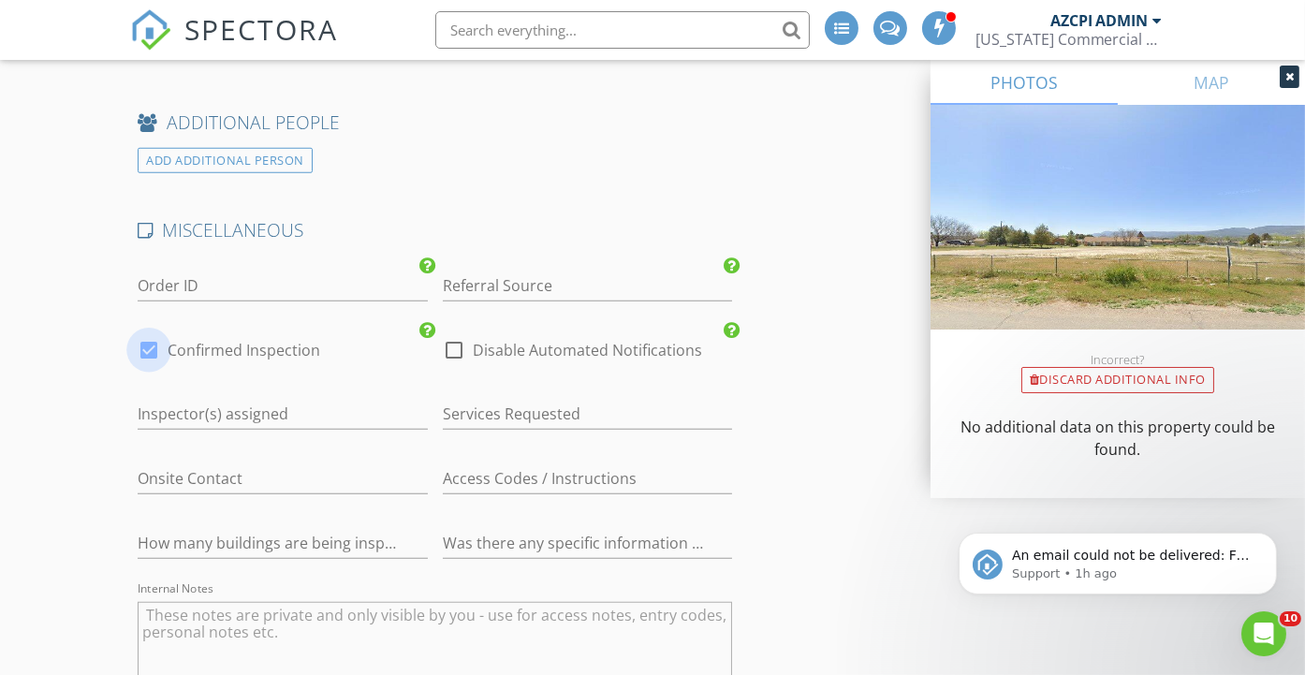
click at [152, 334] on div at bounding box center [149, 350] width 32 height 32
checkbox input "false"
checkbox input "true"
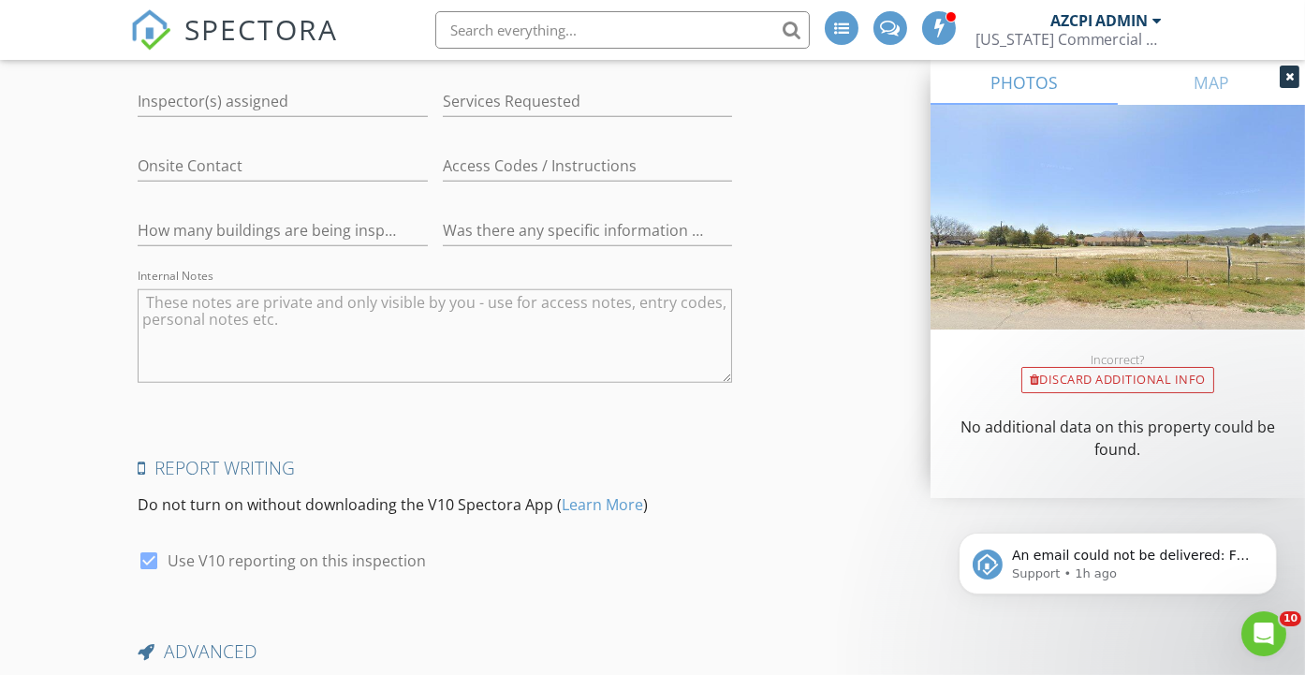
scroll to position [3069, 0]
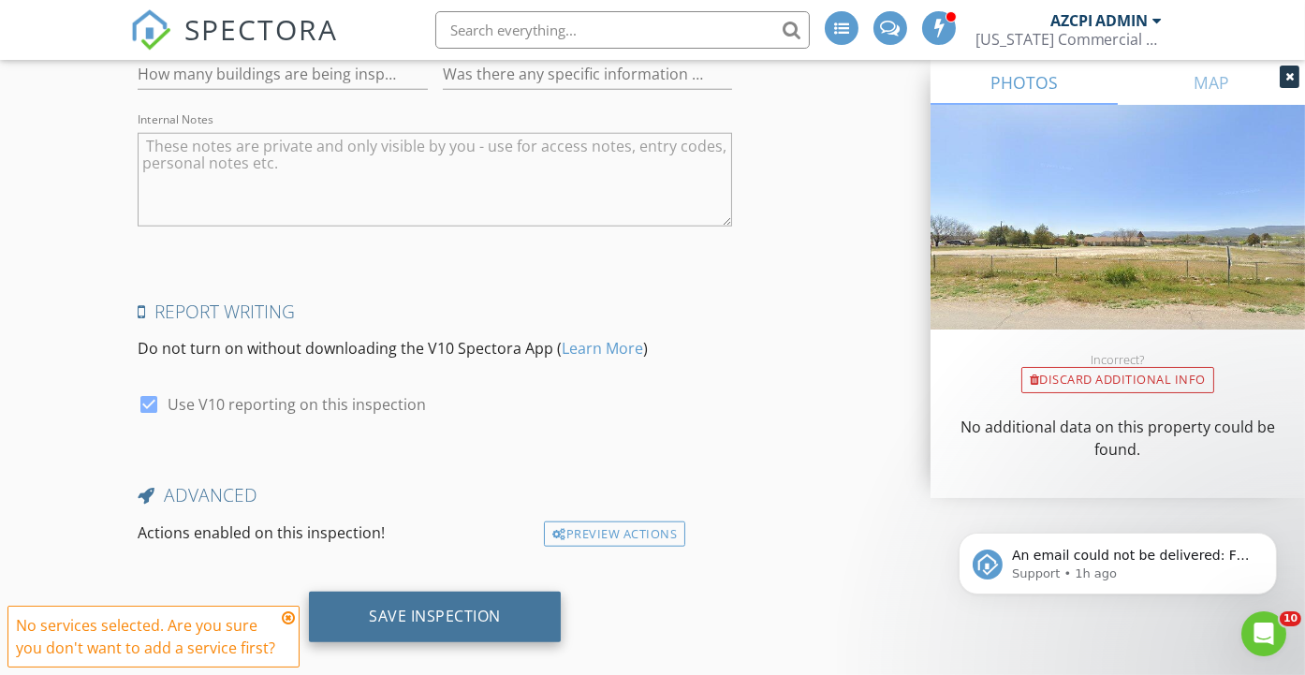
click at [466, 607] on div "Save Inspection" at bounding box center [435, 616] width 132 height 19
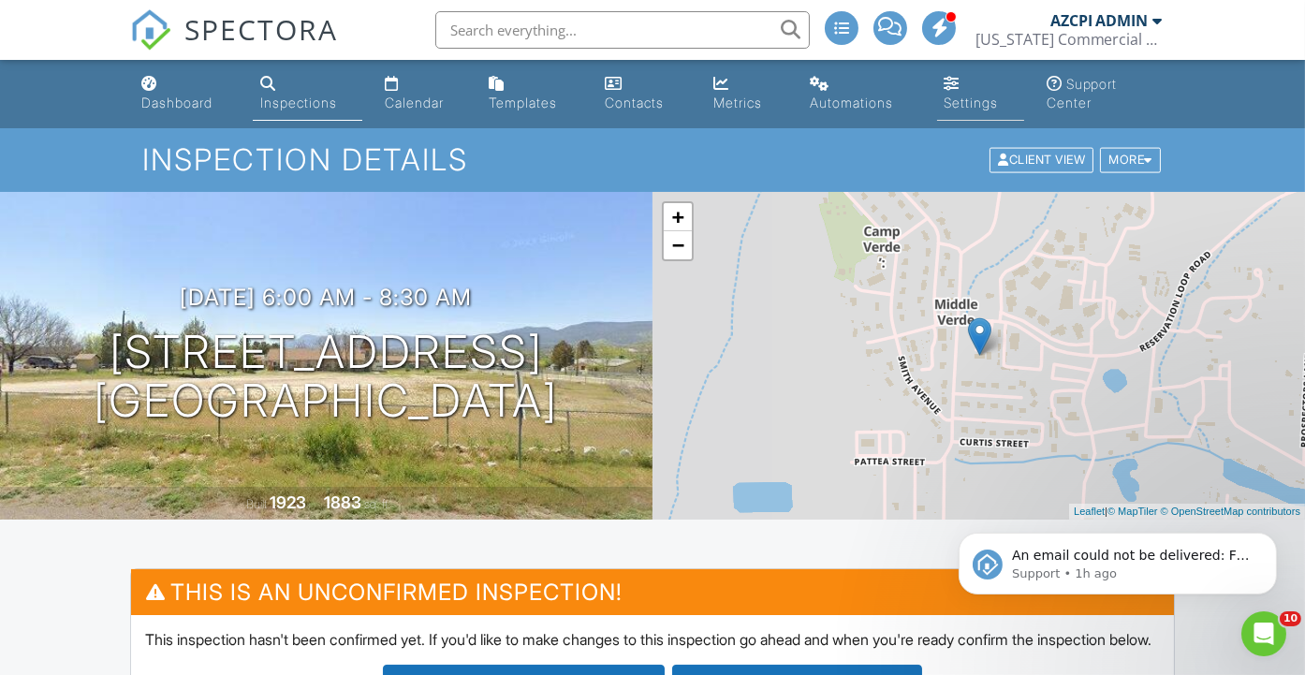
click at [962, 102] on div "Settings" at bounding box center [972, 103] width 54 height 16
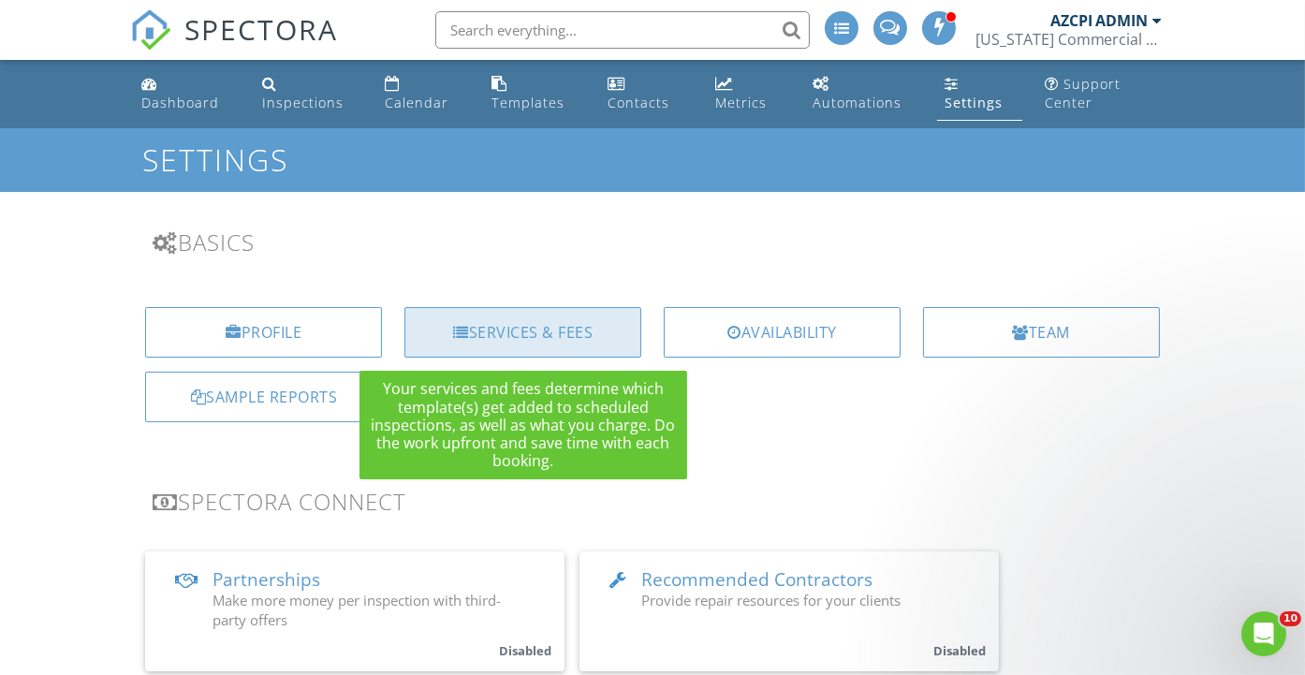
click at [525, 320] on div "Services & Fees" at bounding box center [522, 332] width 237 height 51
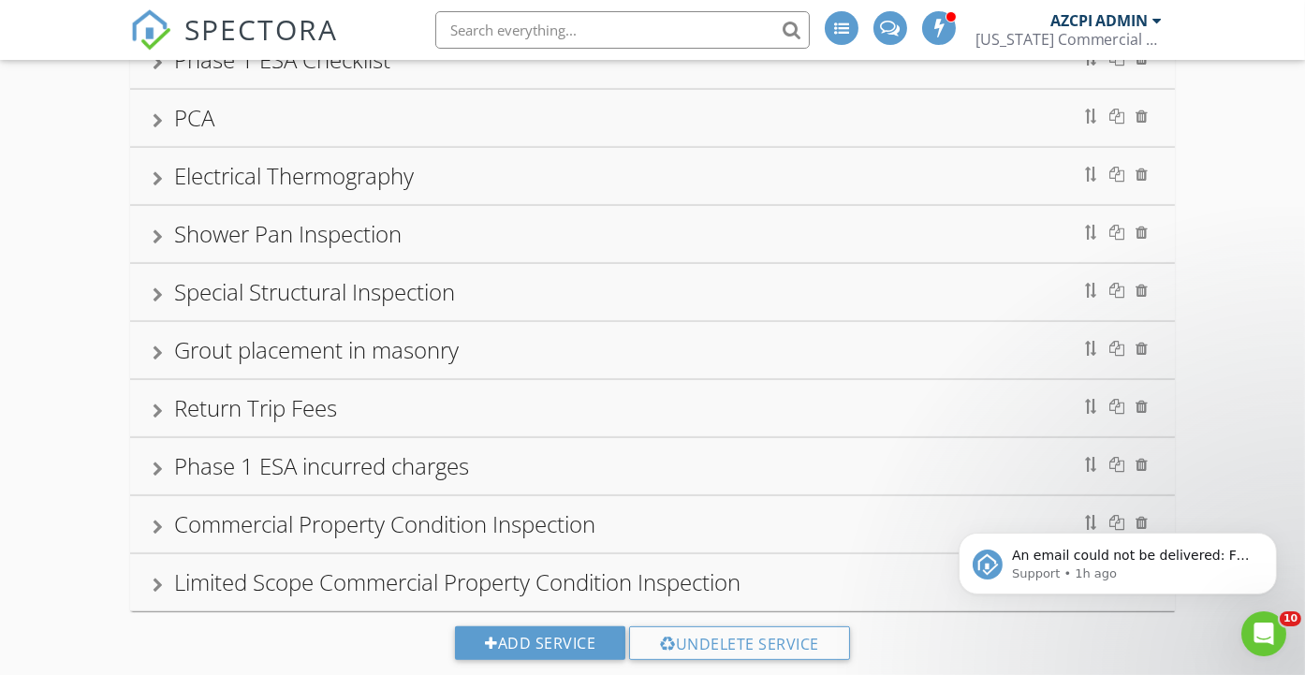
scroll to position [914, 0]
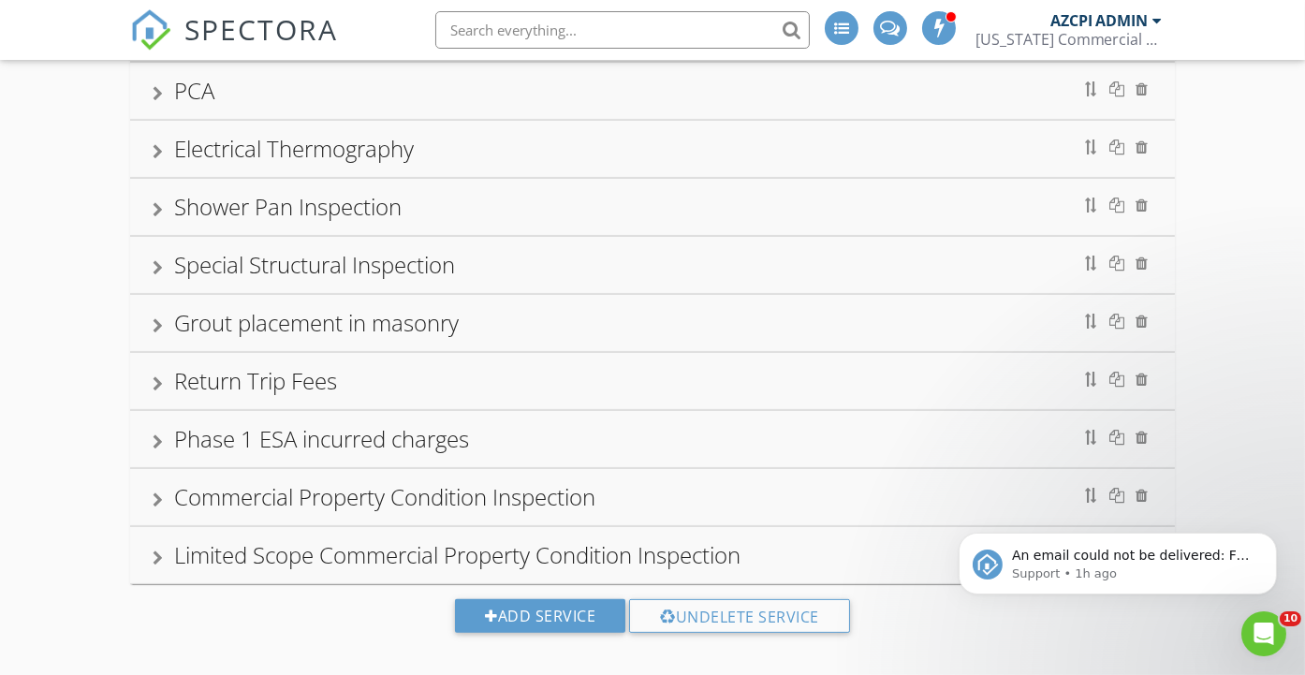
click at [655, 480] on div "Commercial Property Condition Inspection" at bounding box center [652, 497] width 999 height 34
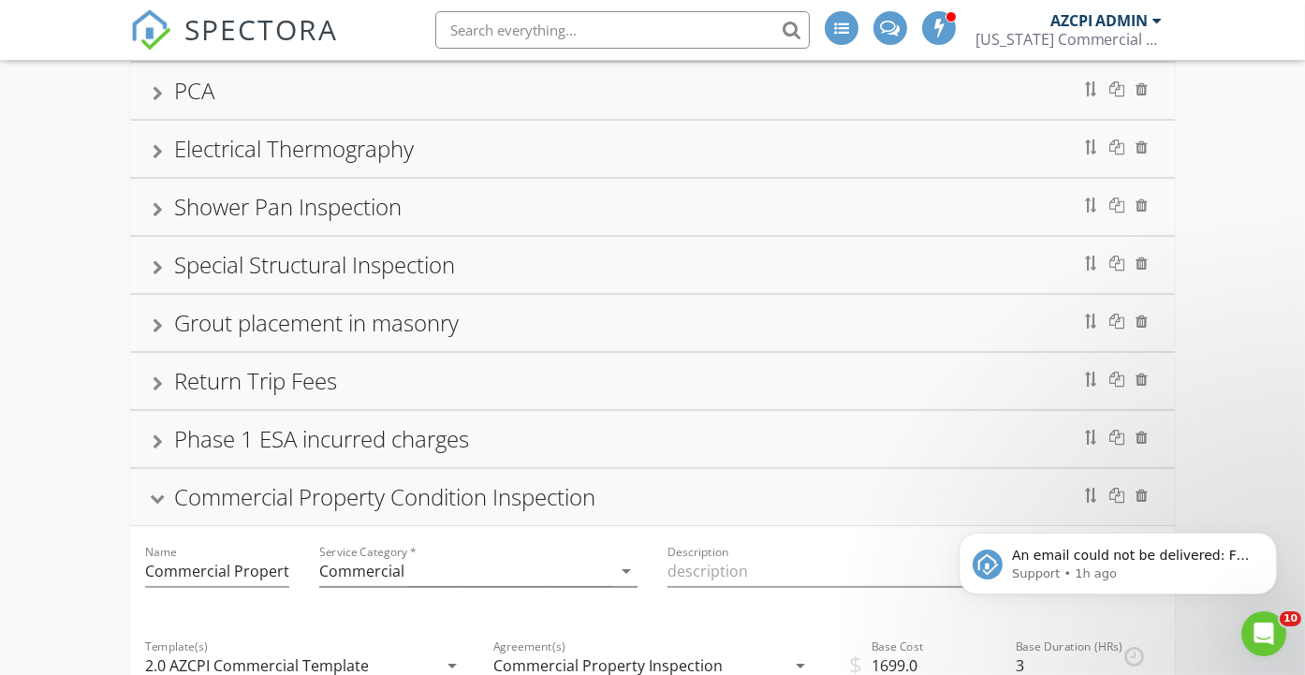
click at [554, 483] on div "Commercial Property Condition Inspection" at bounding box center [384, 496] width 421 height 31
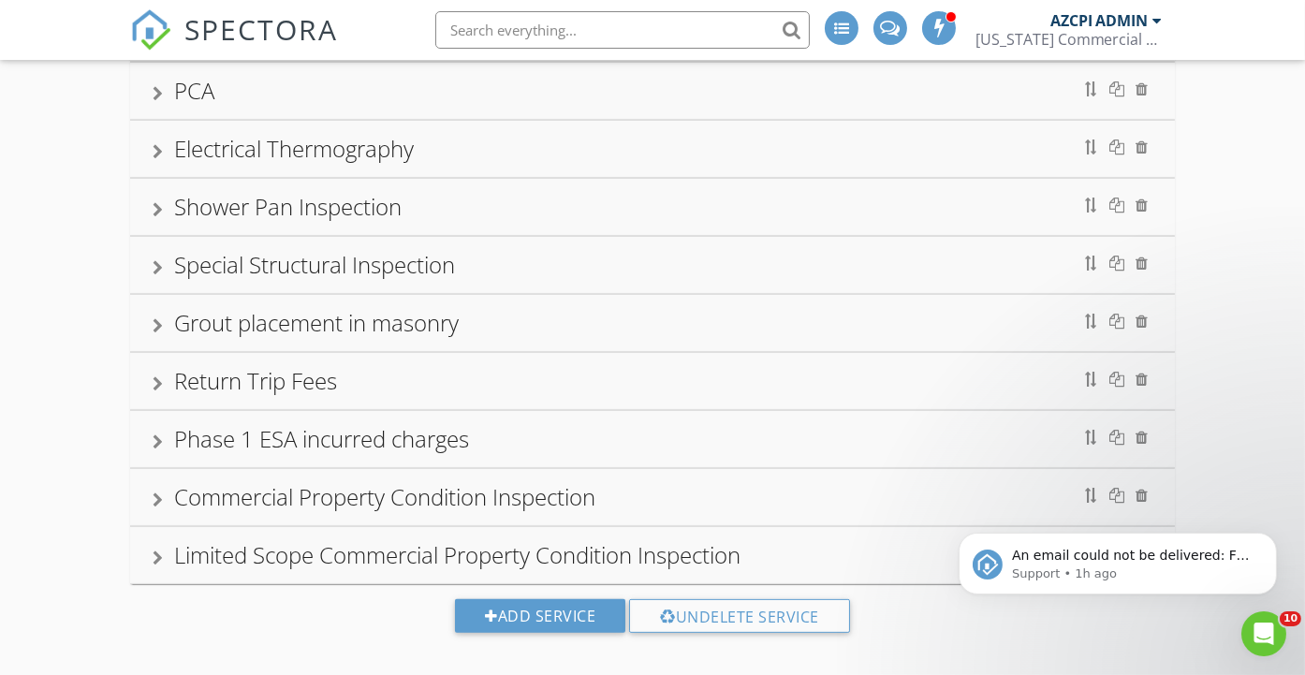
click at [554, 483] on div "Commercial Property Condition Inspection" at bounding box center [384, 496] width 421 height 31
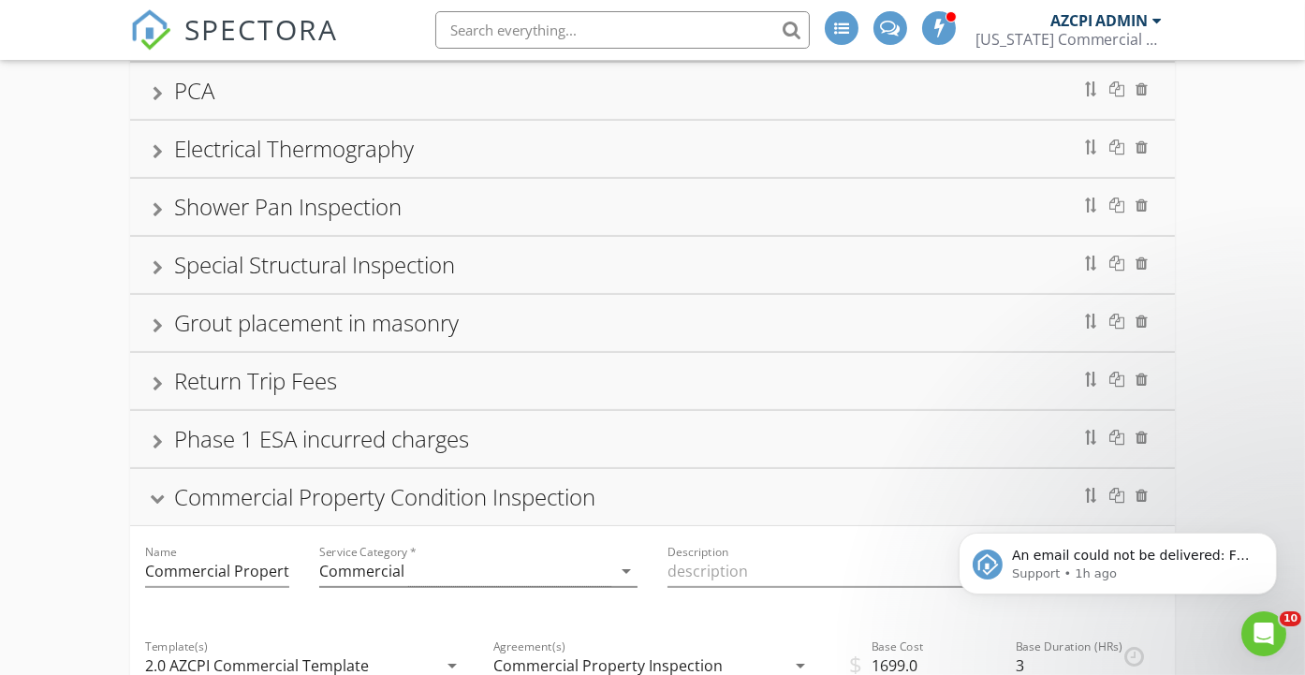
scroll to position [1122, 0]
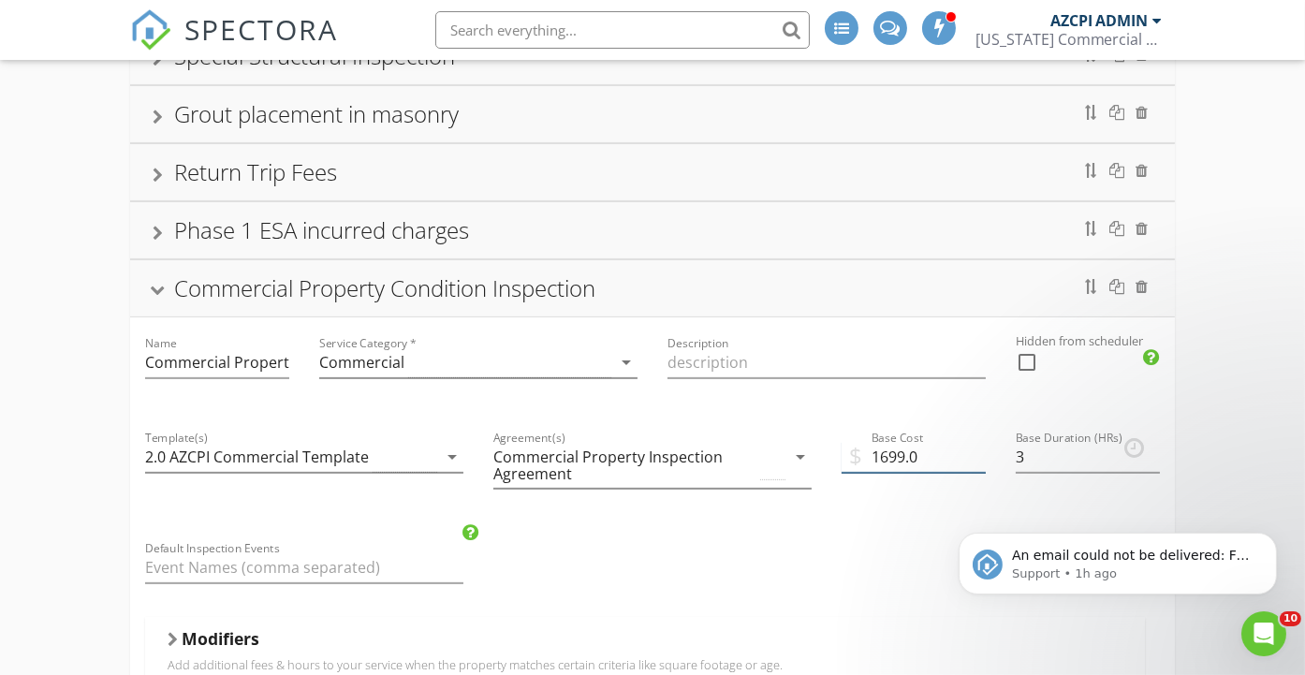
click at [878, 443] on input "1699.0" at bounding box center [914, 457] width 144 height 31
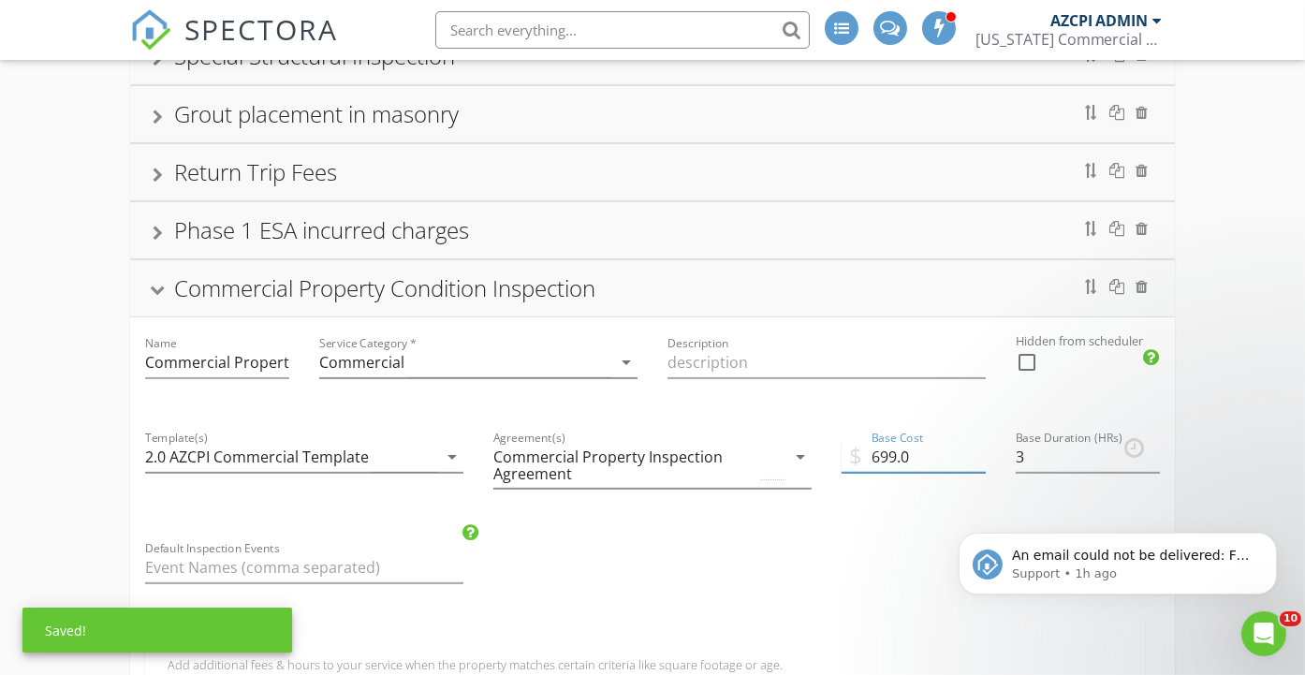
type input "699.0"
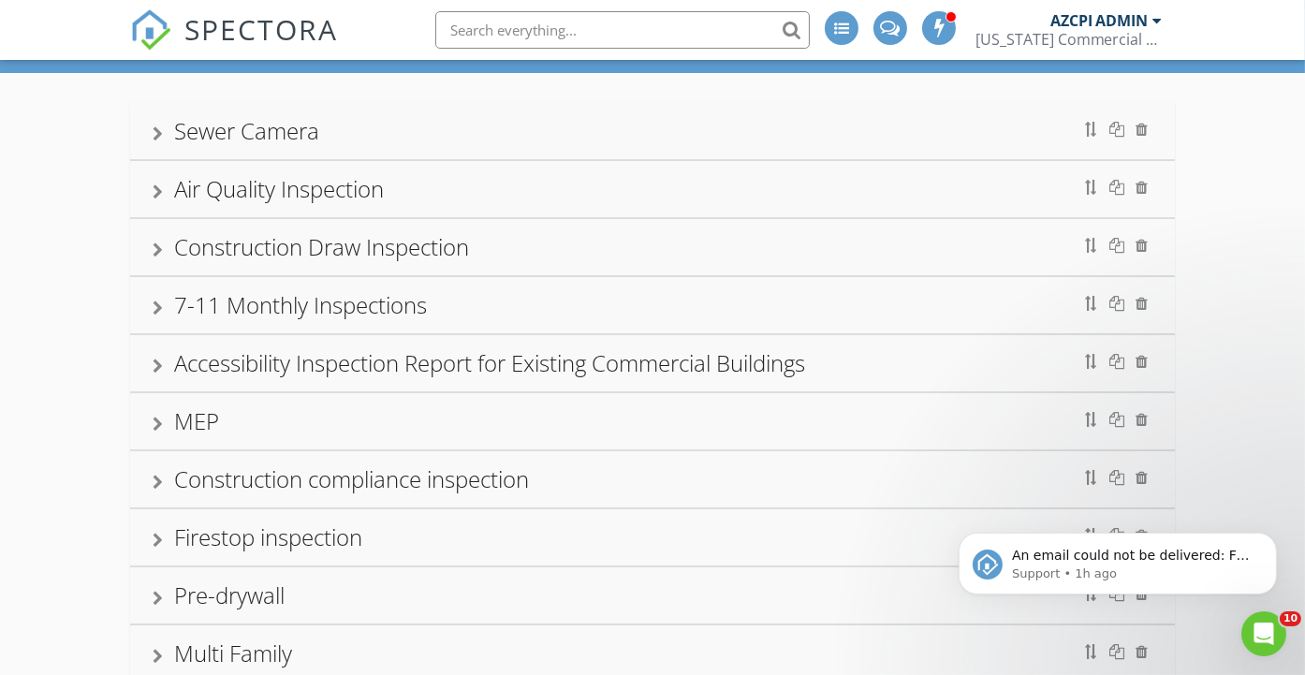
scroll to position [0, 0]
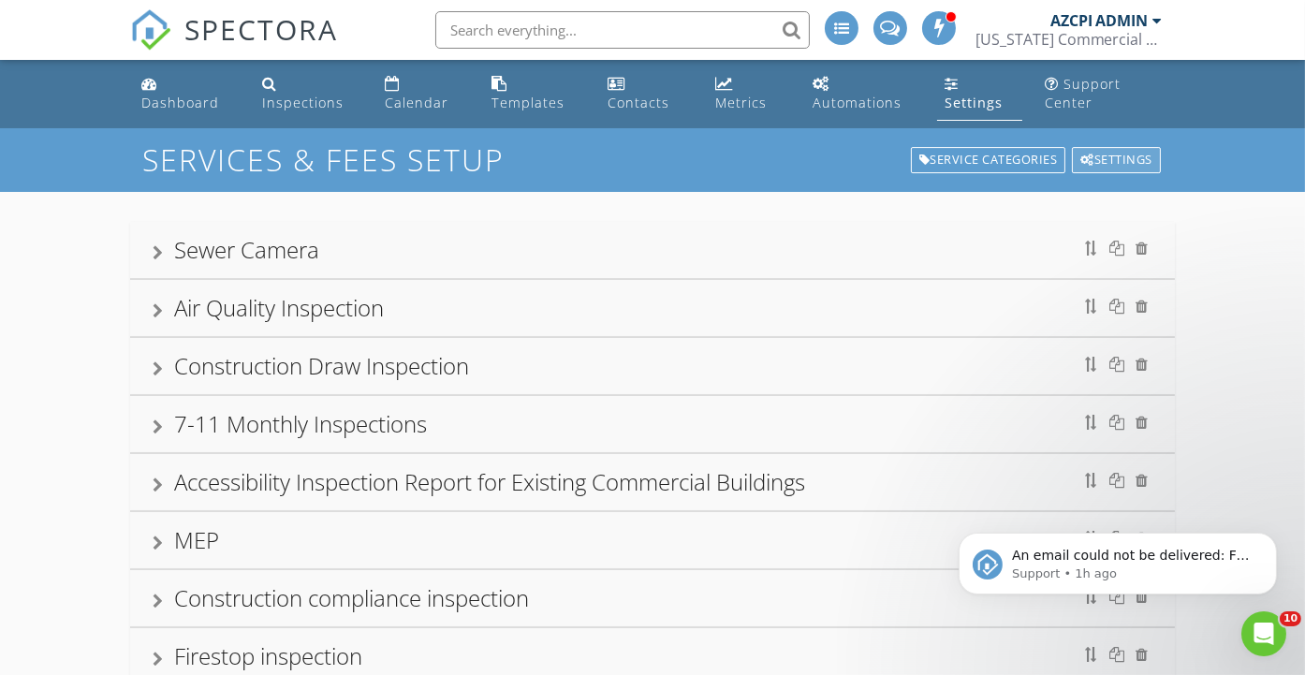
click at [1116, 158] on div "Settings" at bounding box center [1116, 160] width 89 height 26
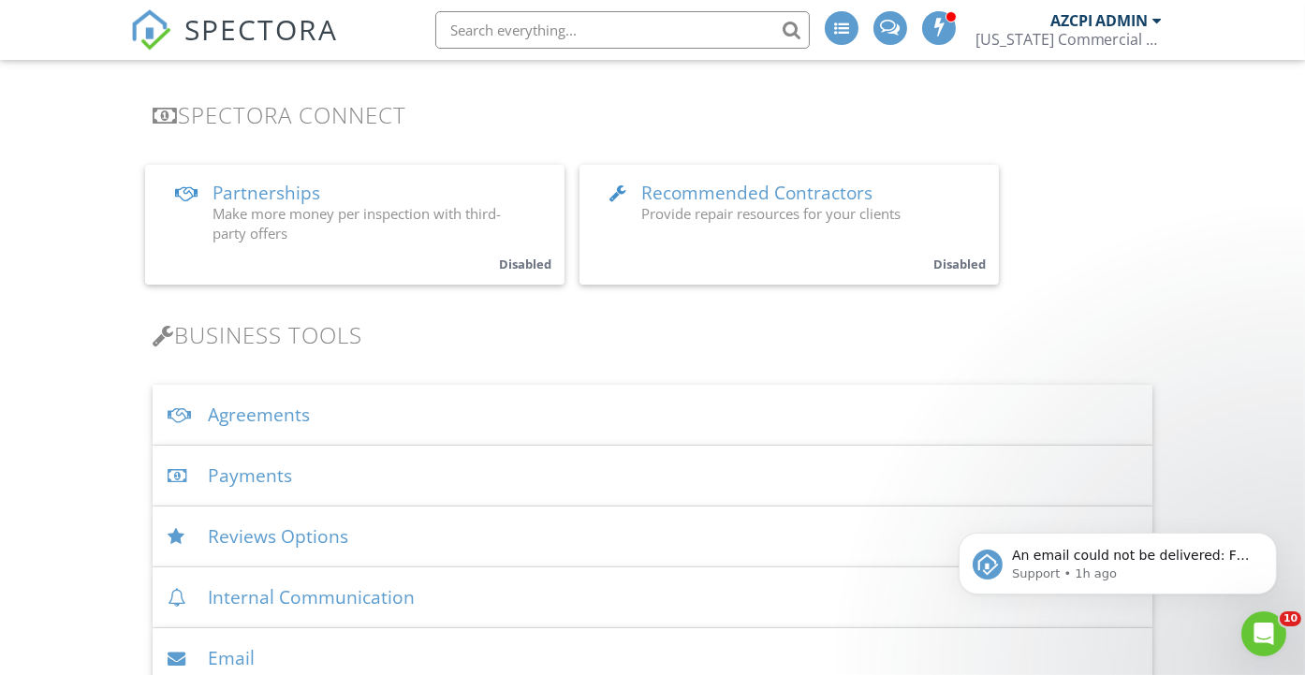
scroll to position [416, 0]
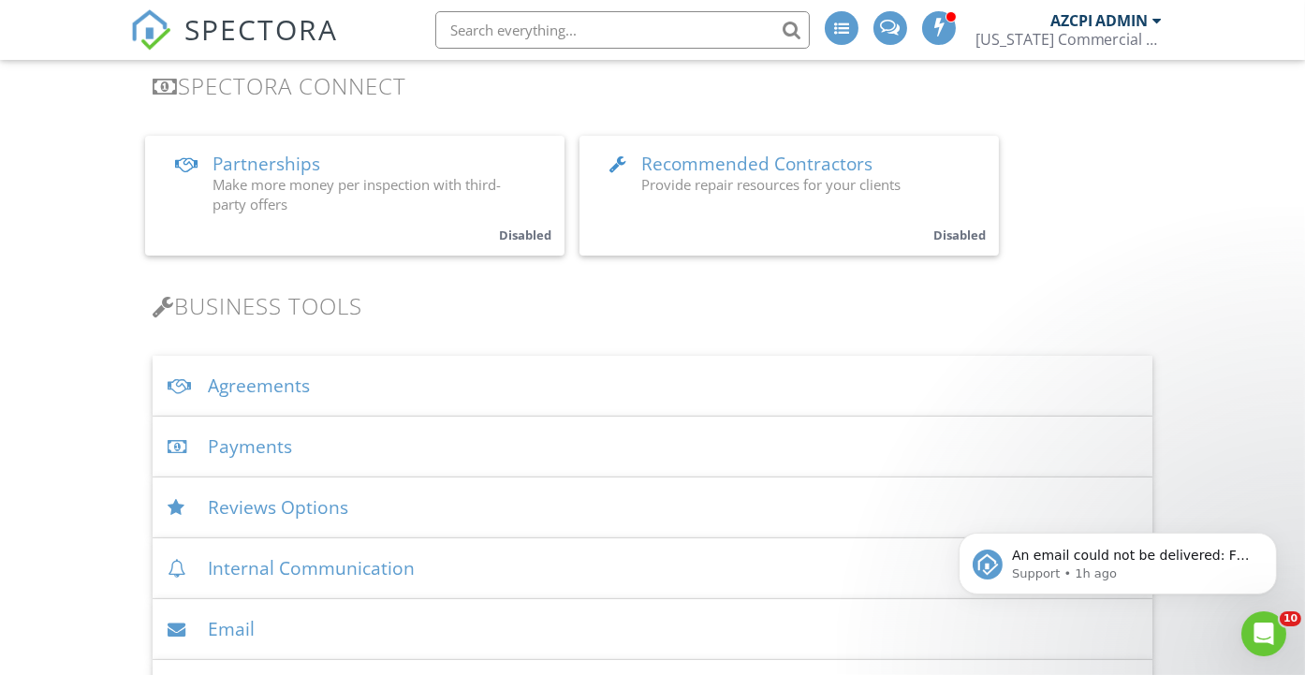
click at [298, 388] on div "Agreements" at bounding box center [652, 386] width 999 height 61
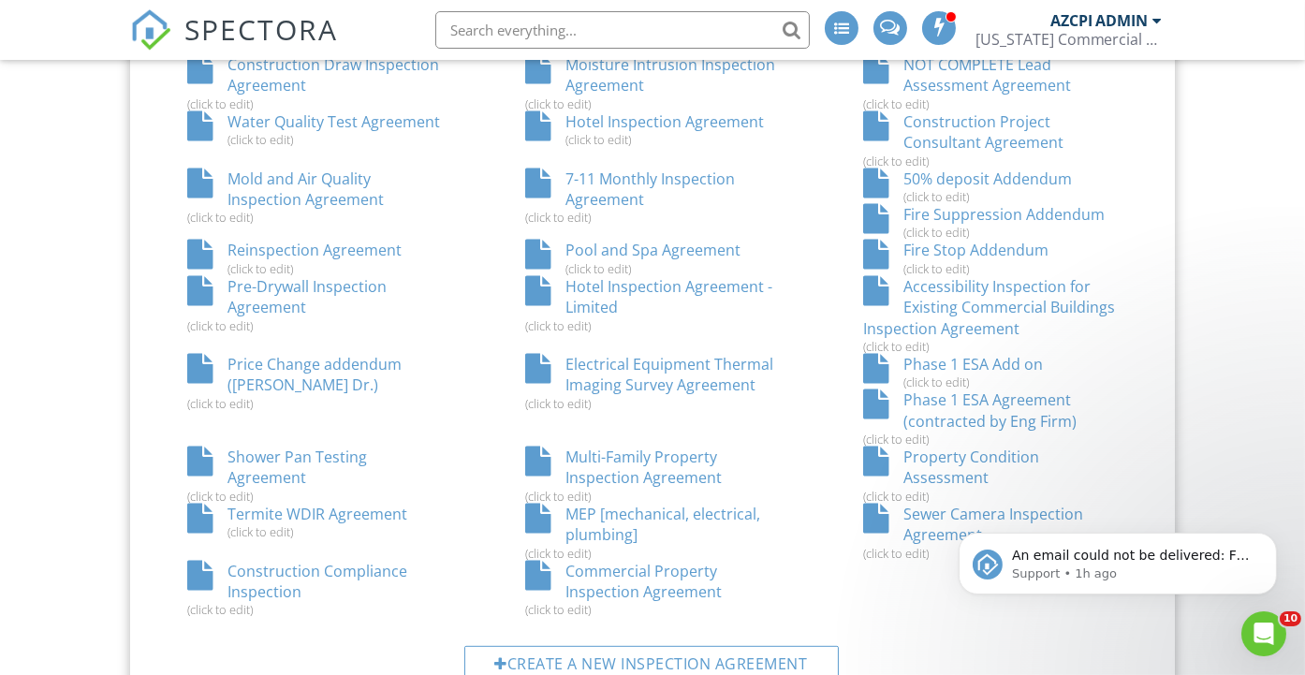
scroll to position [1560, 0]
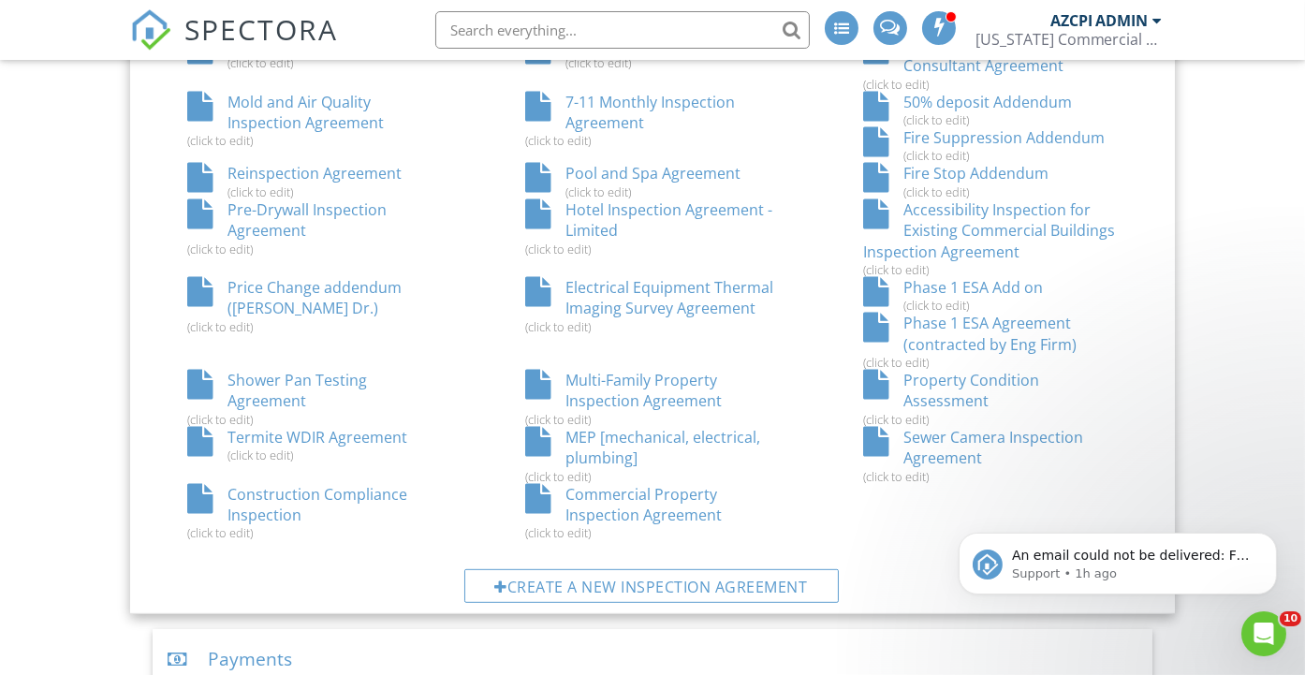
click at [667, 498] on div "Commercial Property Inspection Agreement (click to edit)" at bounding box center [652, 512] width 338 height 57
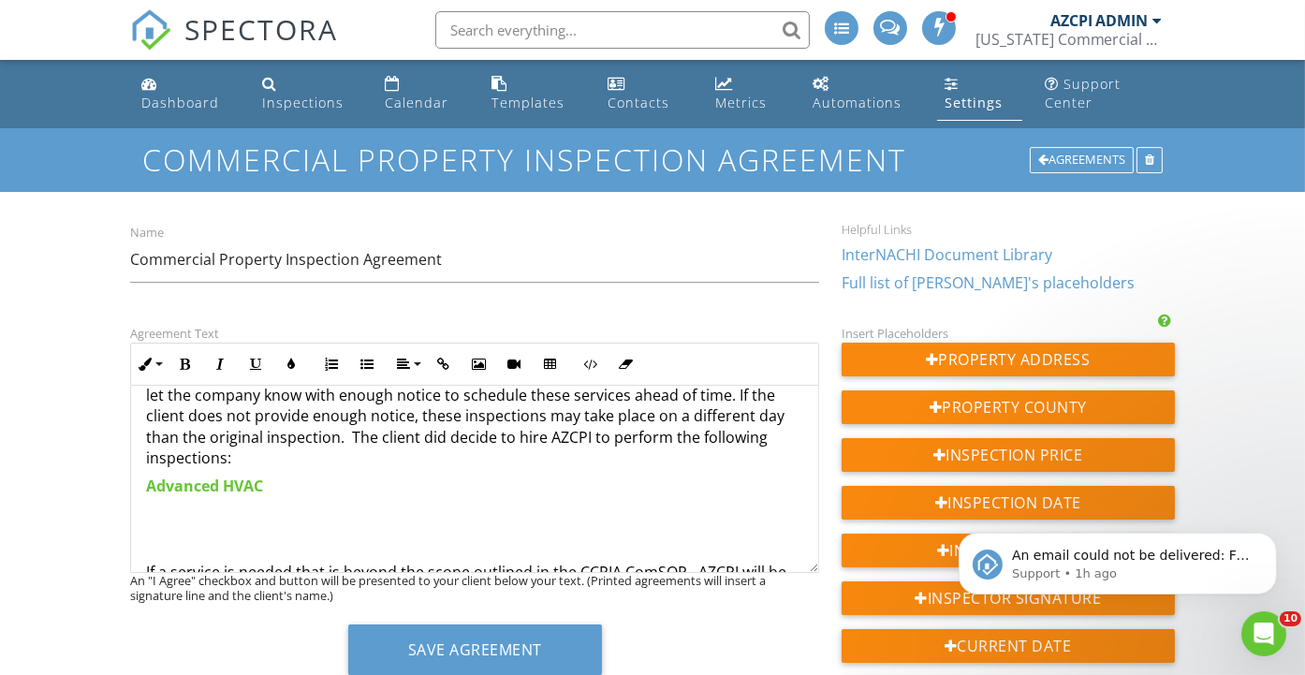
scroll to position [1143, 0]
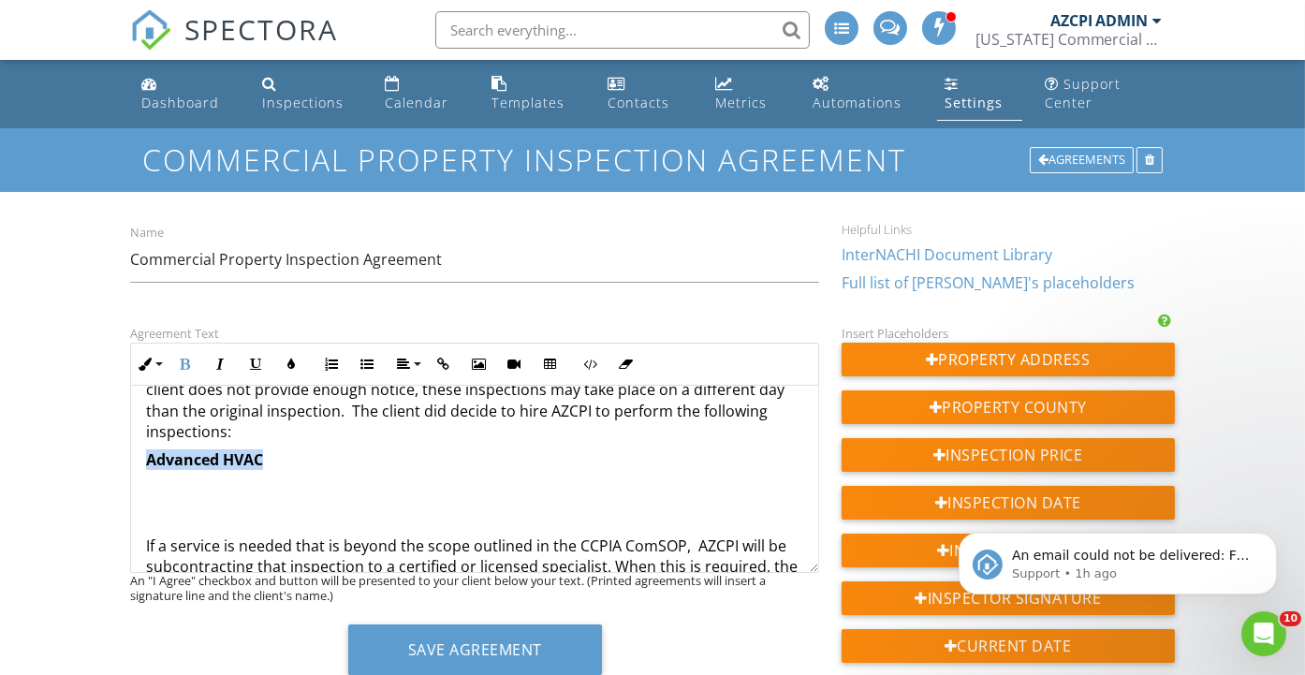
drag, startPoint x: 308, startPoint y: 464, endPoint x: 145, endPoint y: 454, distance: 163.2
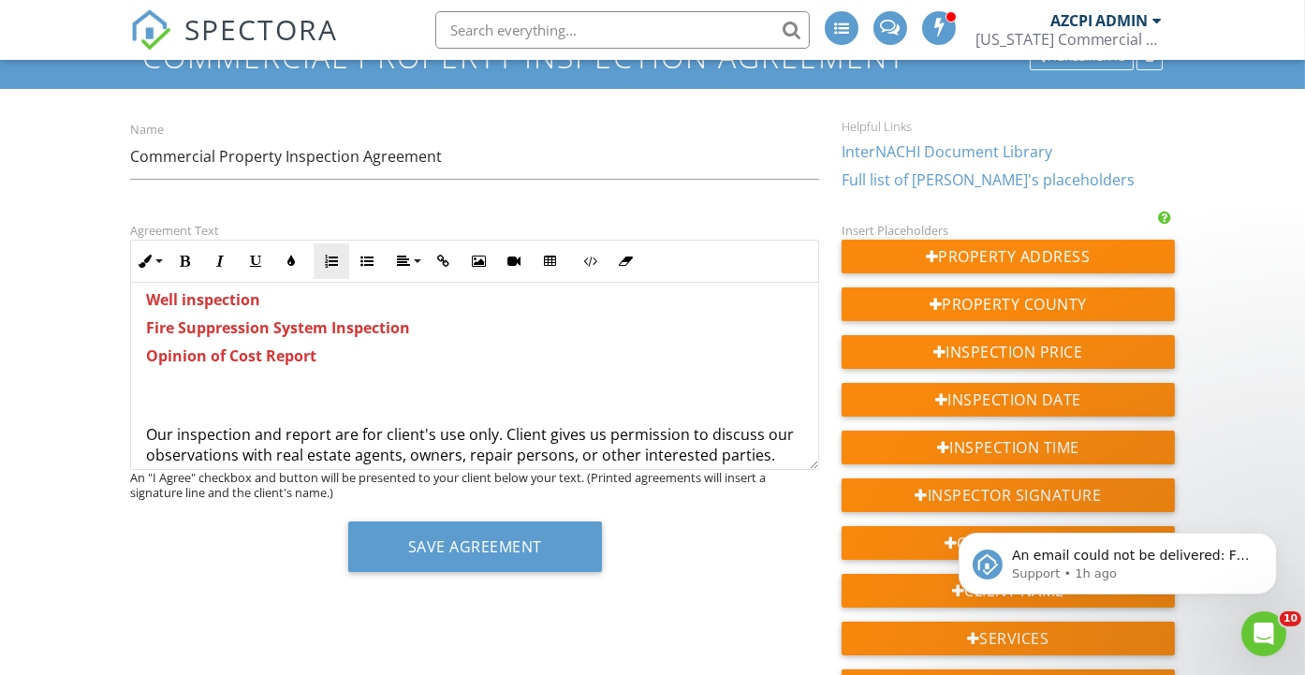
scroll to position [2080, 0]
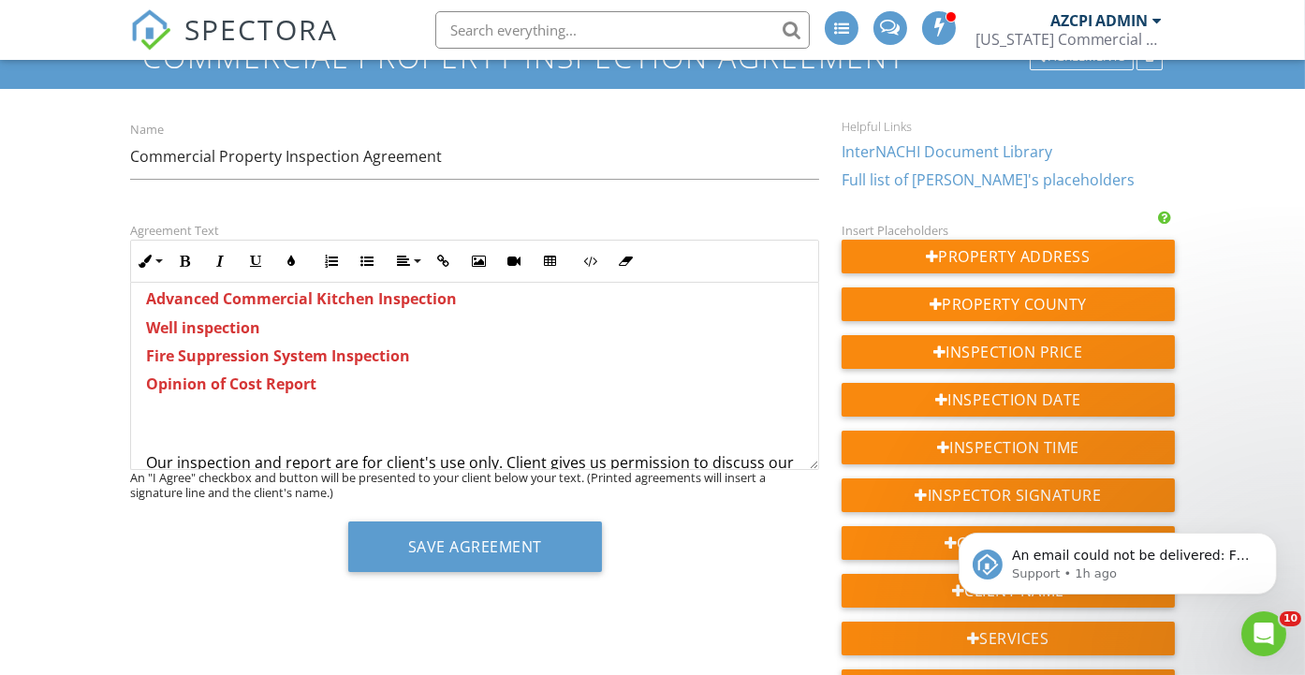
click at [339, 381] on p "Opinion of Cost Report" at bounding box center [474, 384] width 656 height 21
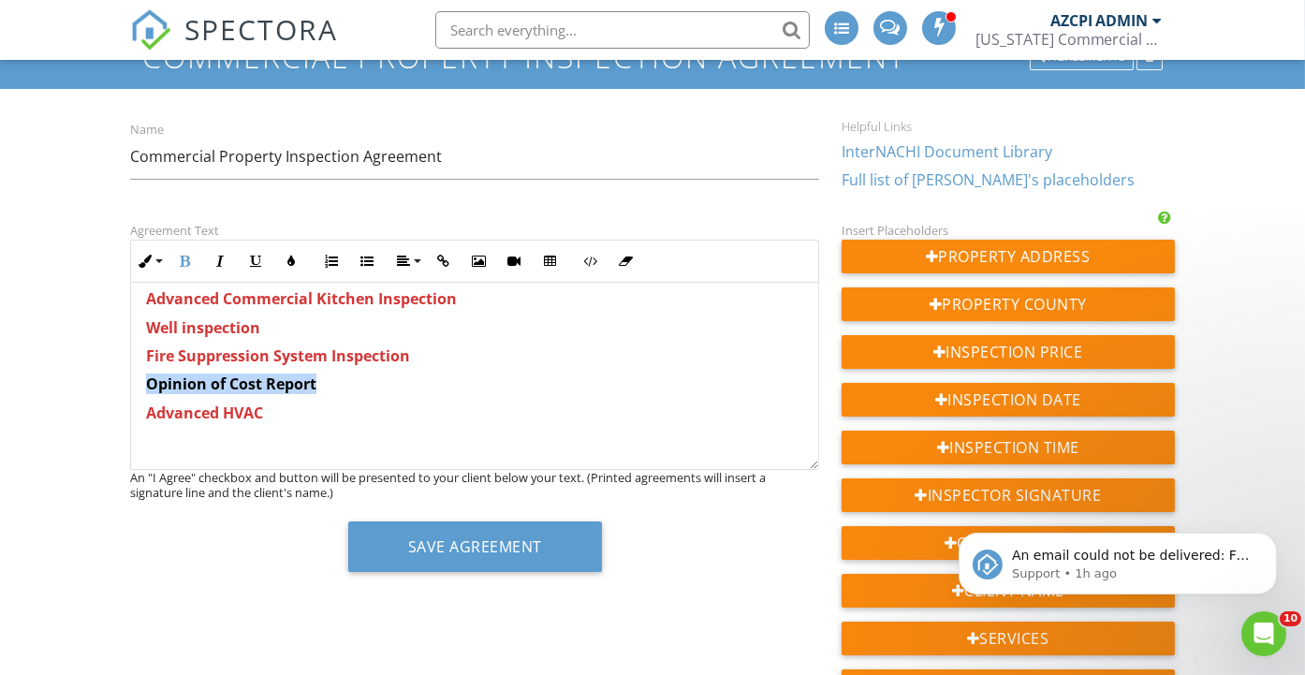
drag, startPoint x: 332, startPoint y: 376, endPoint x: 135, endPoint y: 378, distance: 197.5
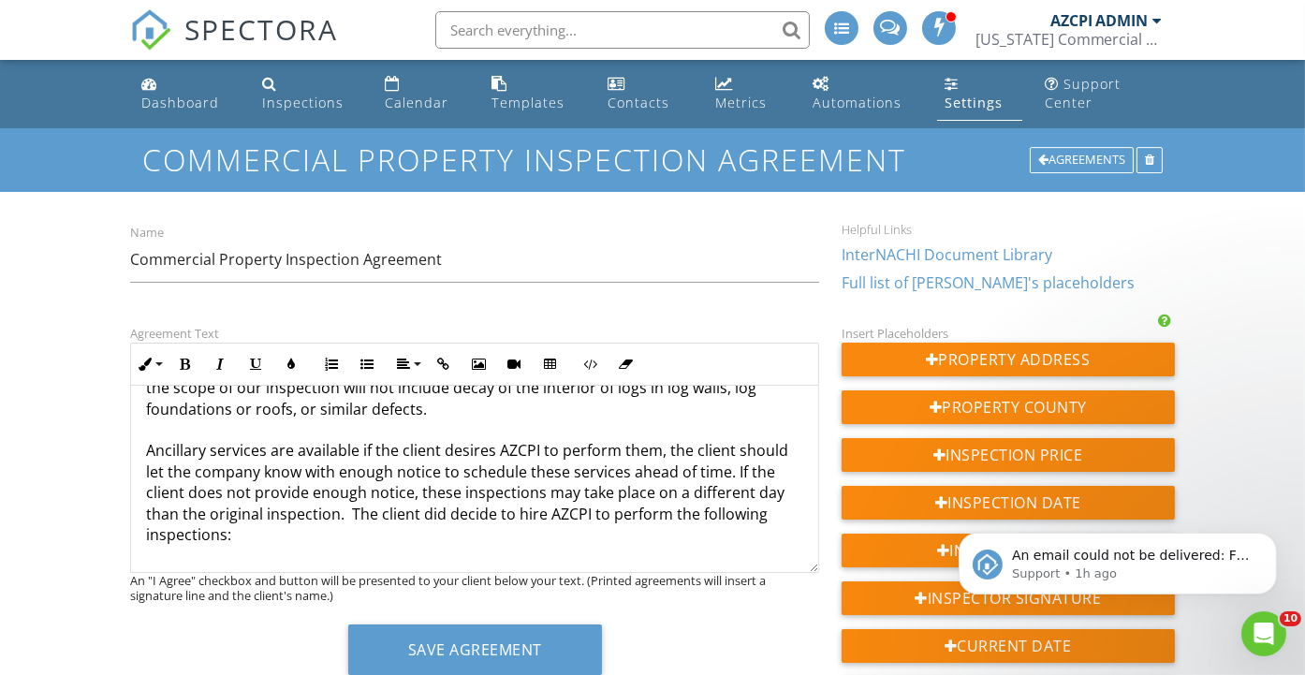
scroll to position [1143, 0]
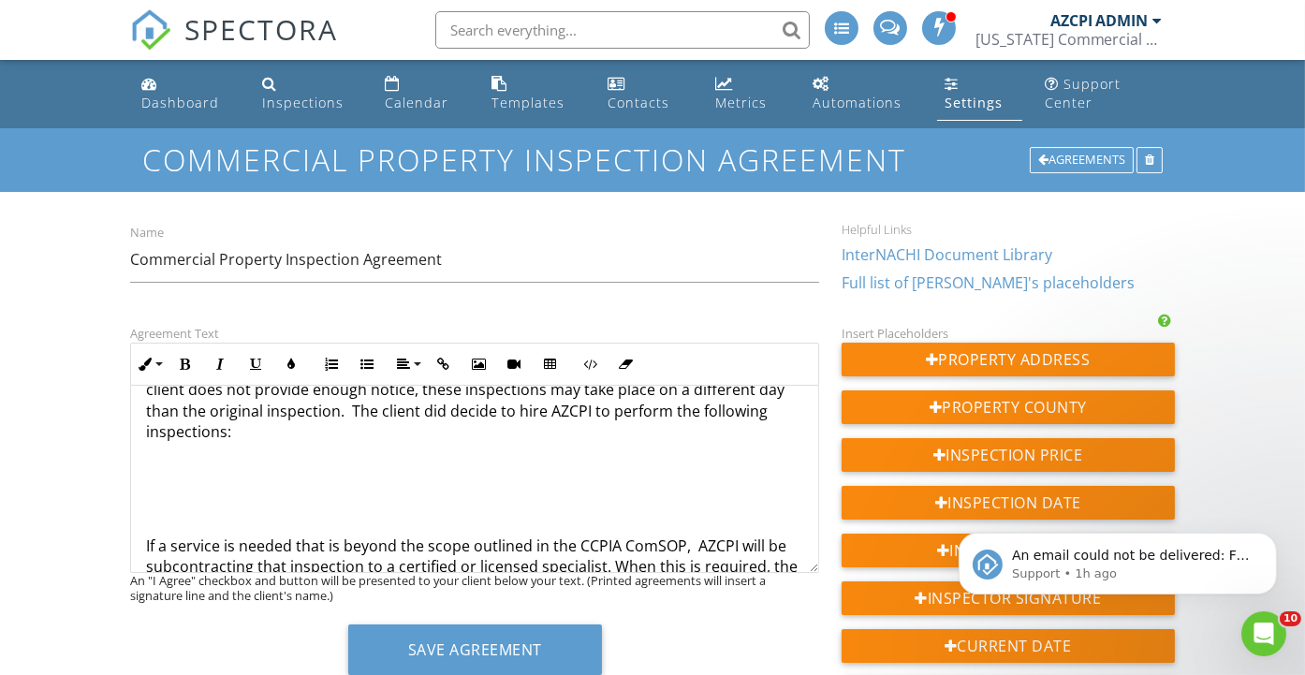
click at [269, 433] on p "Unless otherwise indicated in writing, the inspector will not test for complian…" at bounding box center [474, 285] width 656 height 315
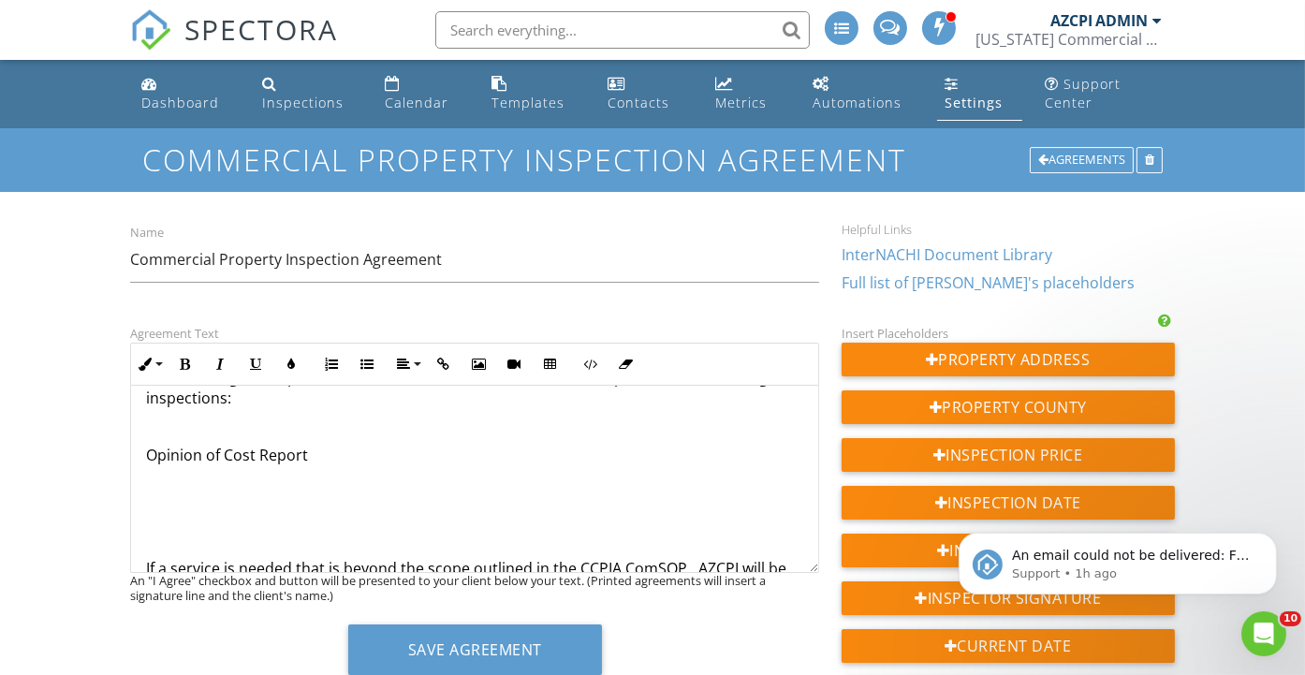
scroll to position [1200, 0]
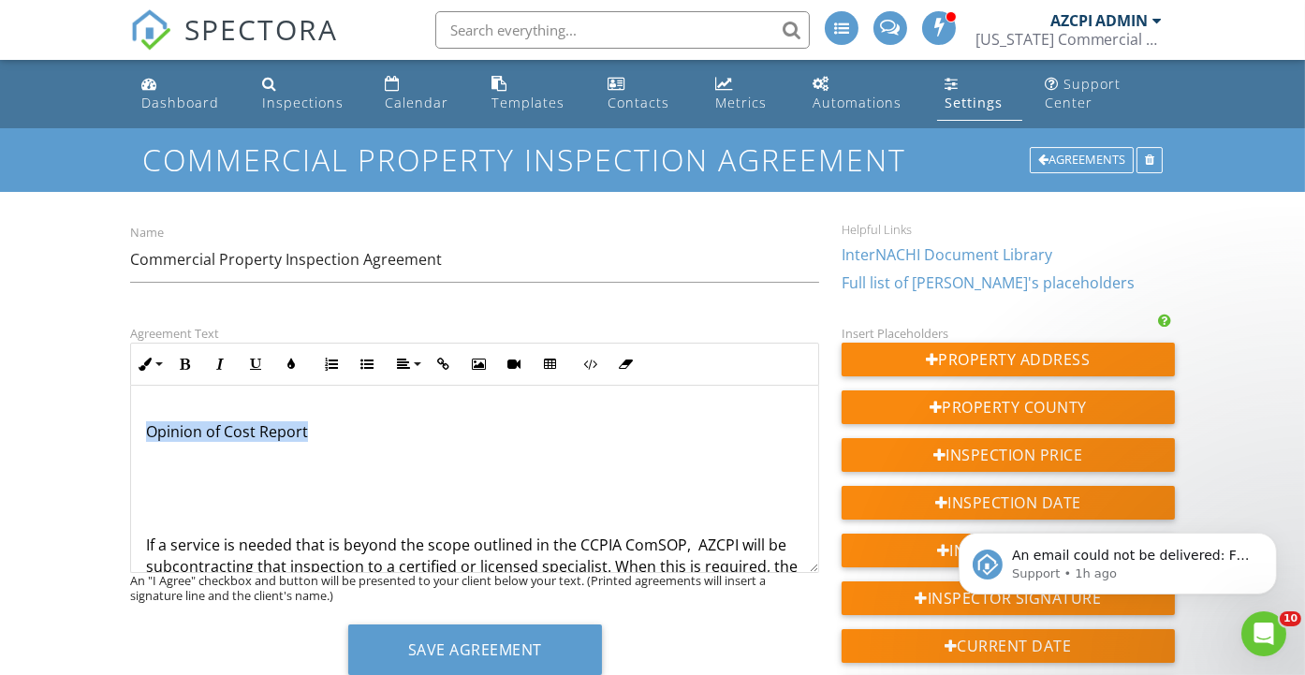
drag, startPoint x: 348, startPoint y: 432, endPoint x: 145, endPoint y: 431, distance: 203.2
click at [146, 431] on p "Opinion of Cost Report" at bounding box center [474, 431] width 656 height 21
click at [183, 359] on icon "button" at bounding box center [184, 364] width 13 height 13
click at [297, 358] on icon "button" at bounding box center [291, 364] width 13 height 13
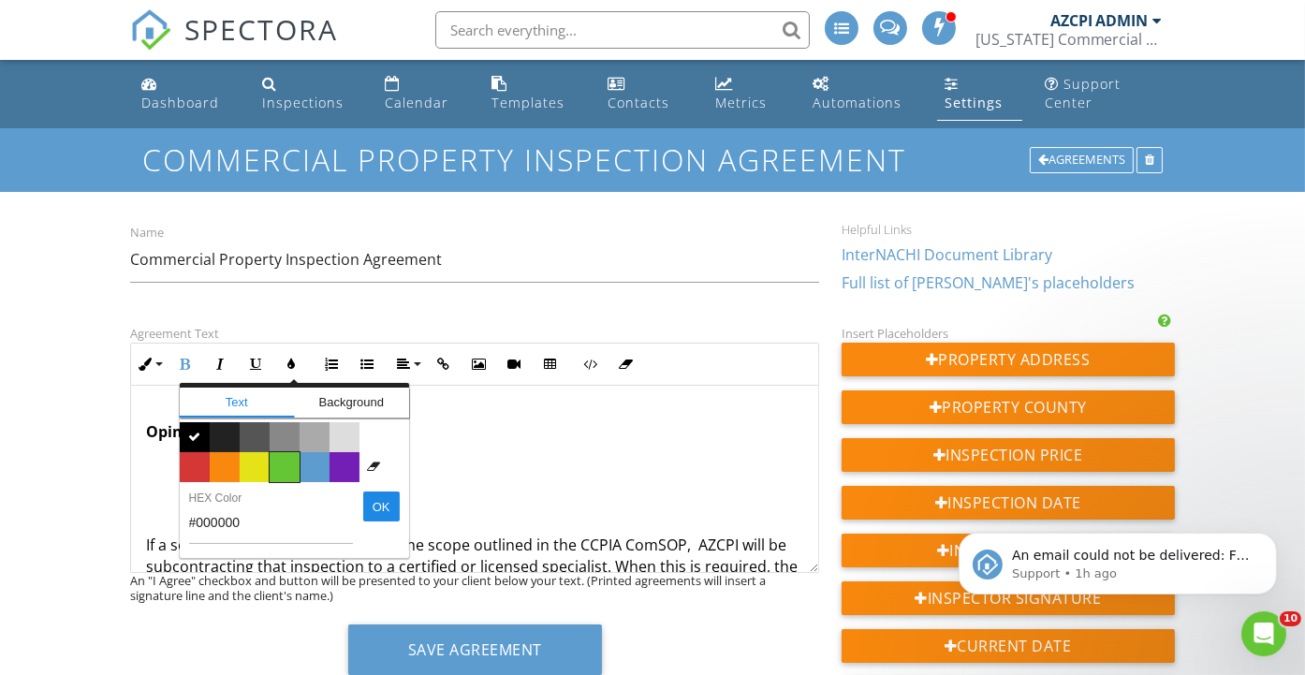
click at [284, 467] on span "Color #65c635" at bounding box center [285, 467] width 30 height 30
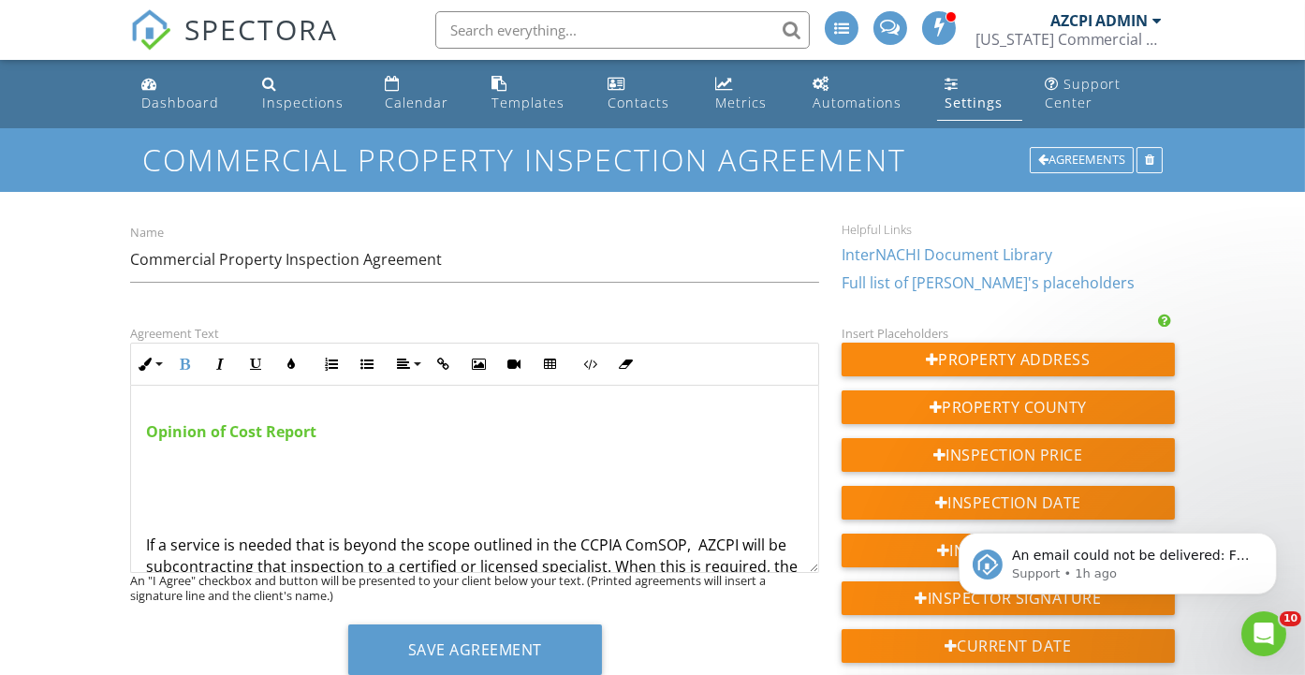
click at [432, 450] on p at bounding box center [474, 459] width 656 height 21
click at [153, 518] on p at bounding box center [474, 516] width 656 height 21
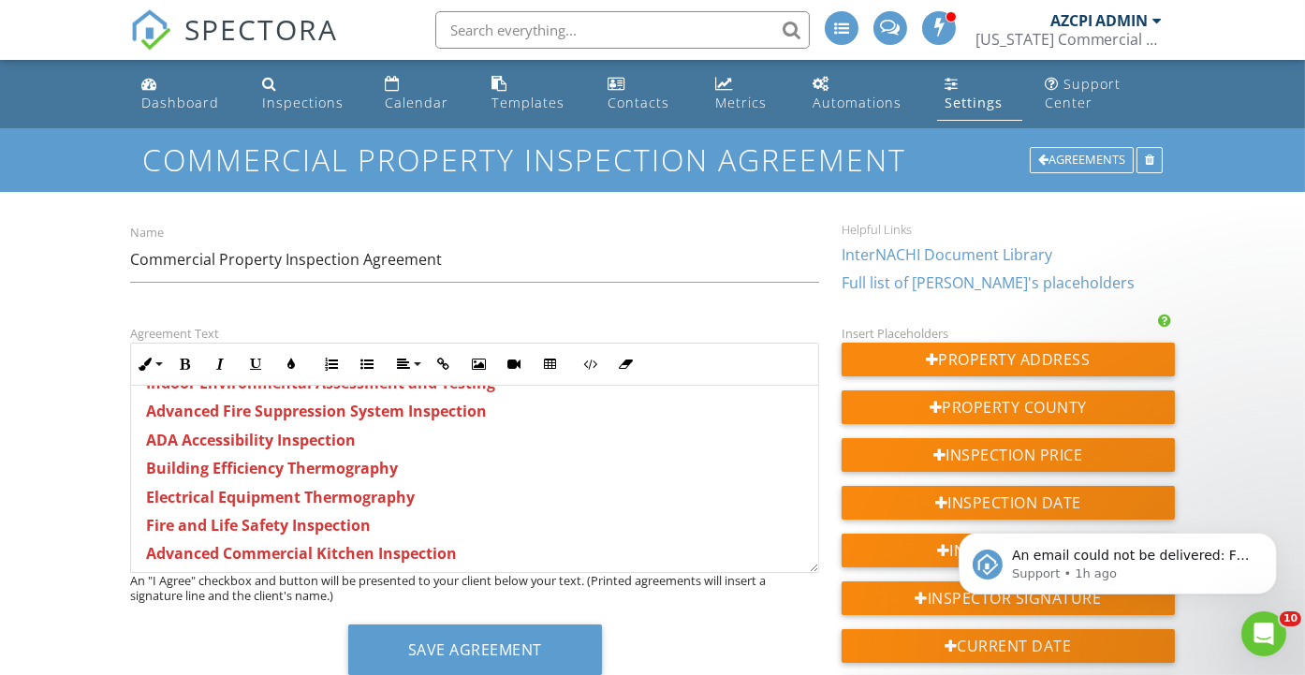
scroll to position [2137, 0]
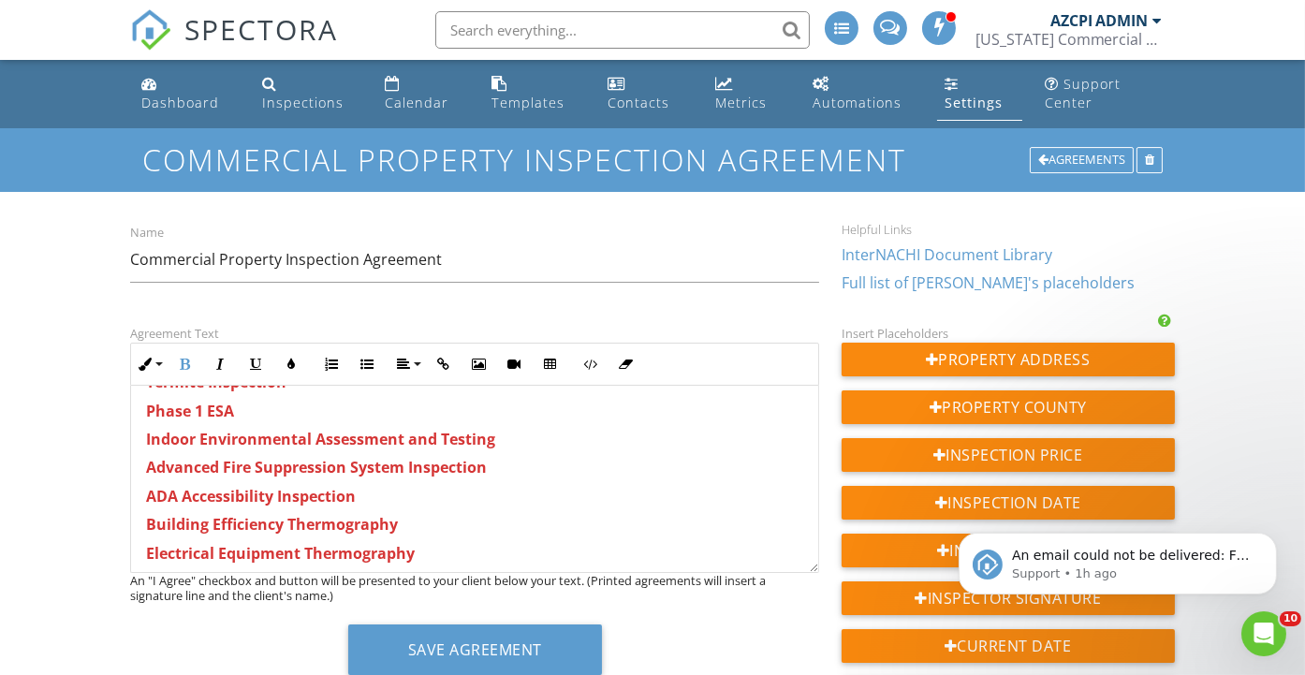
scroll to position [2032, 0]
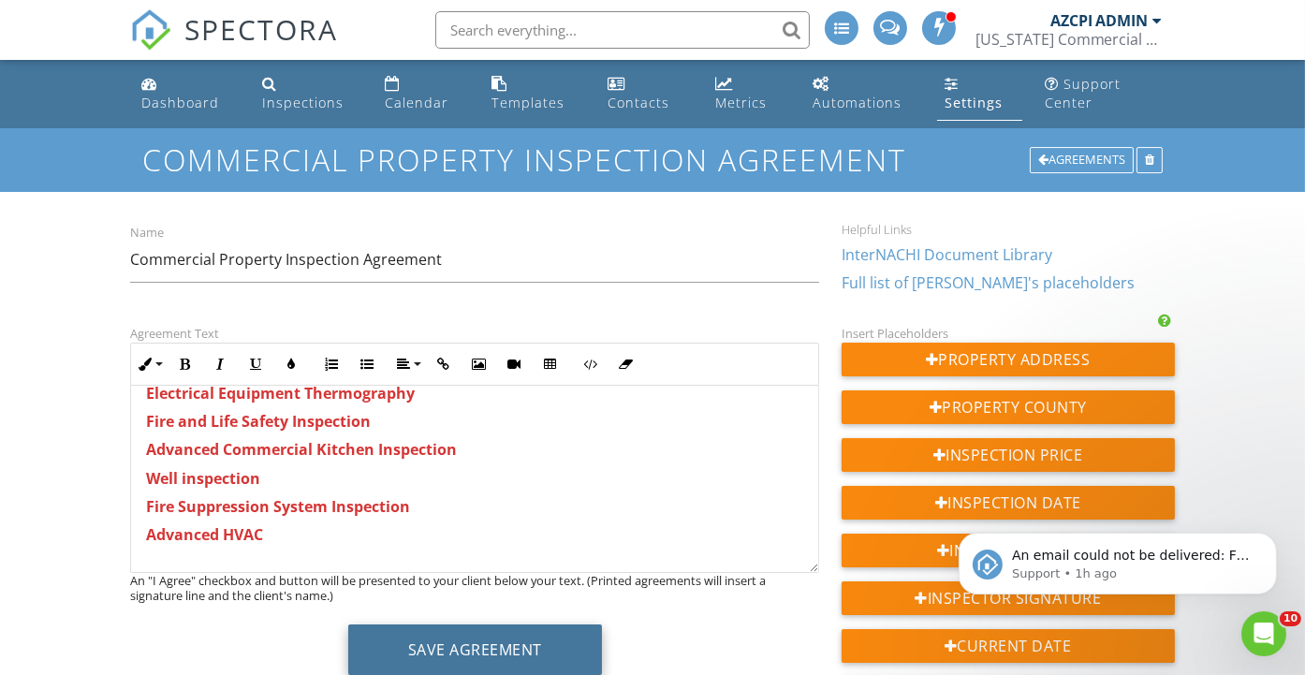
click at [489, 645] on button "Save Agreement" at bounding box center [475, 649] width 254 height 51
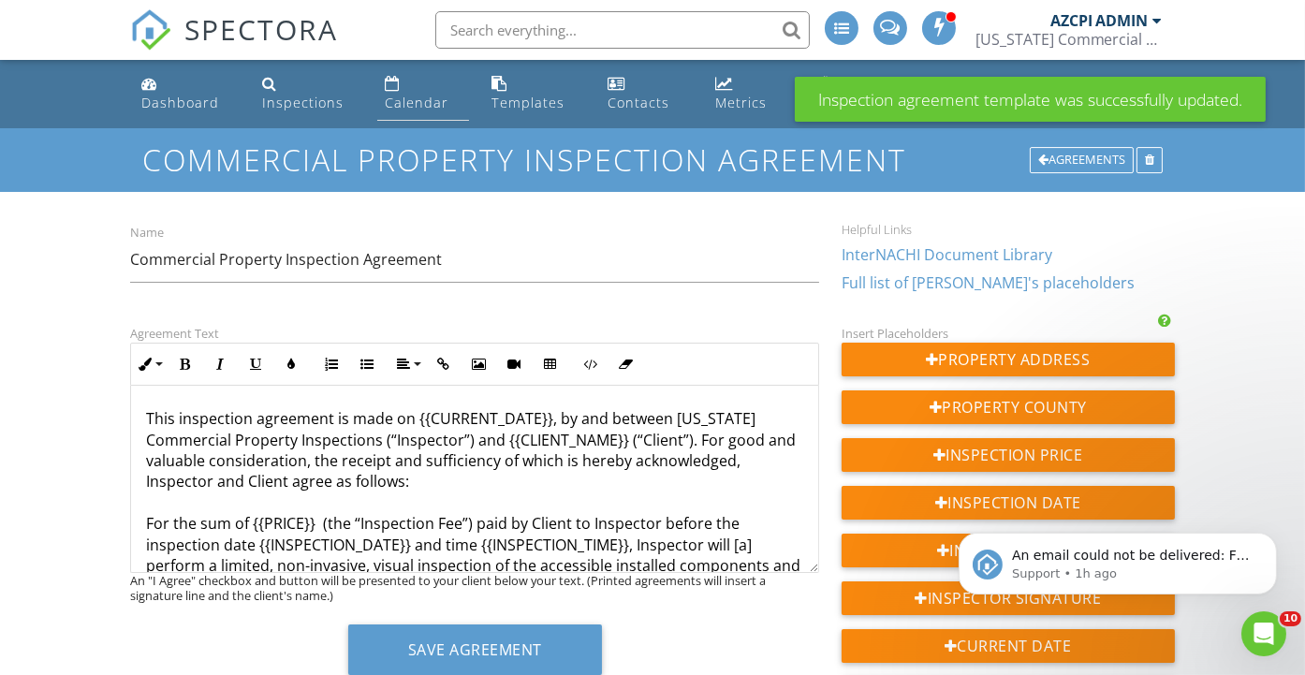
click at [412, 103] on div "Calendar" at bounding box center [417, 103] width 64 height 18
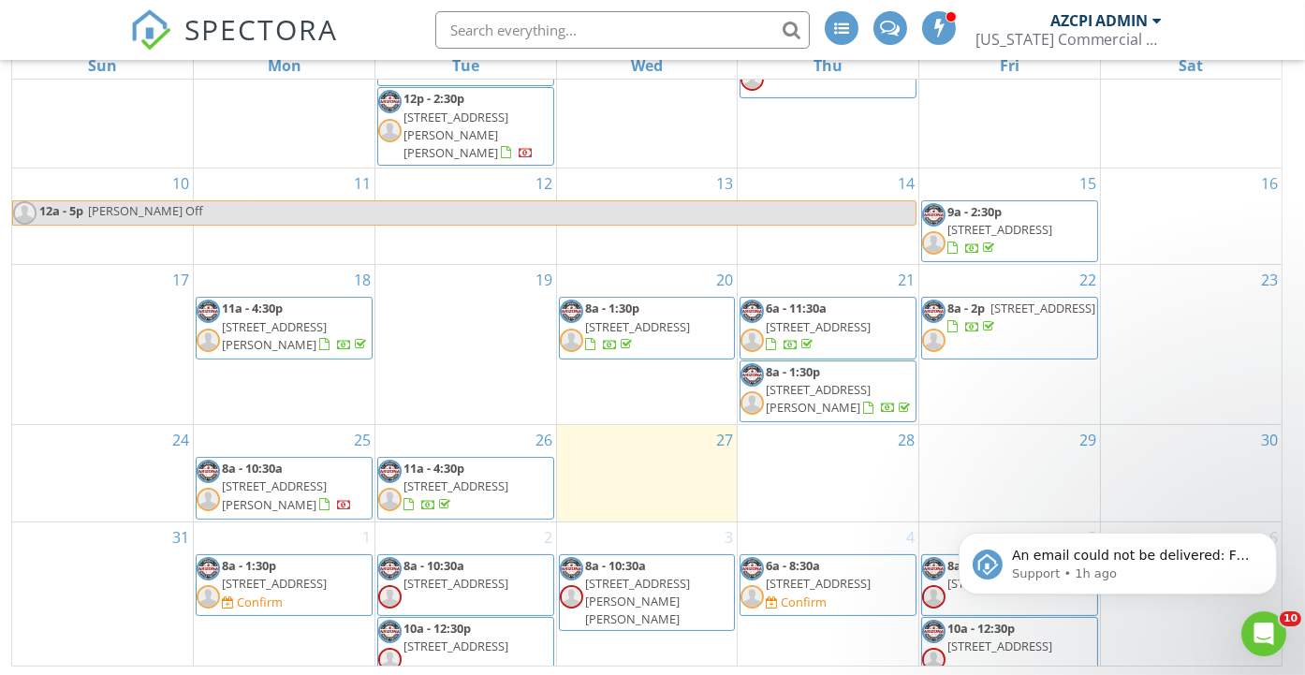
scroll to position [268, 0]
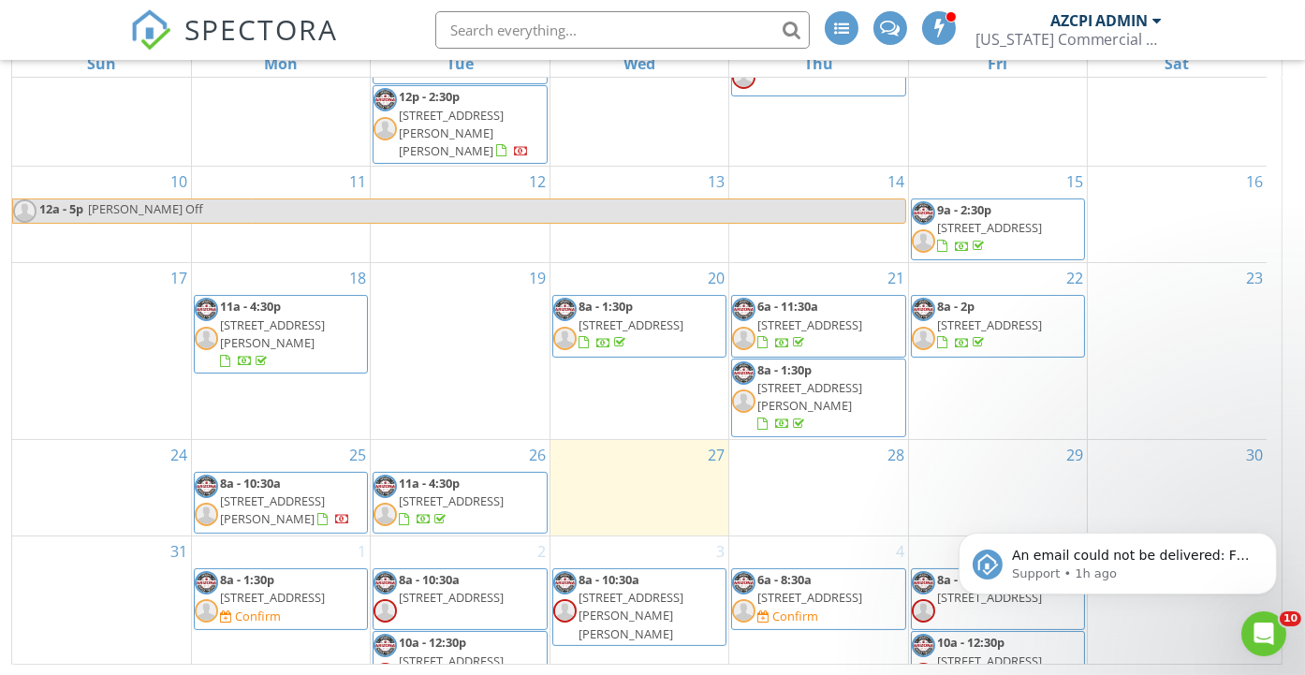
click at [824, 589] on span "2221 Reservation Loop Rd, Camp Verde 86322" at bounding box center [809, 597] width 105 height 17
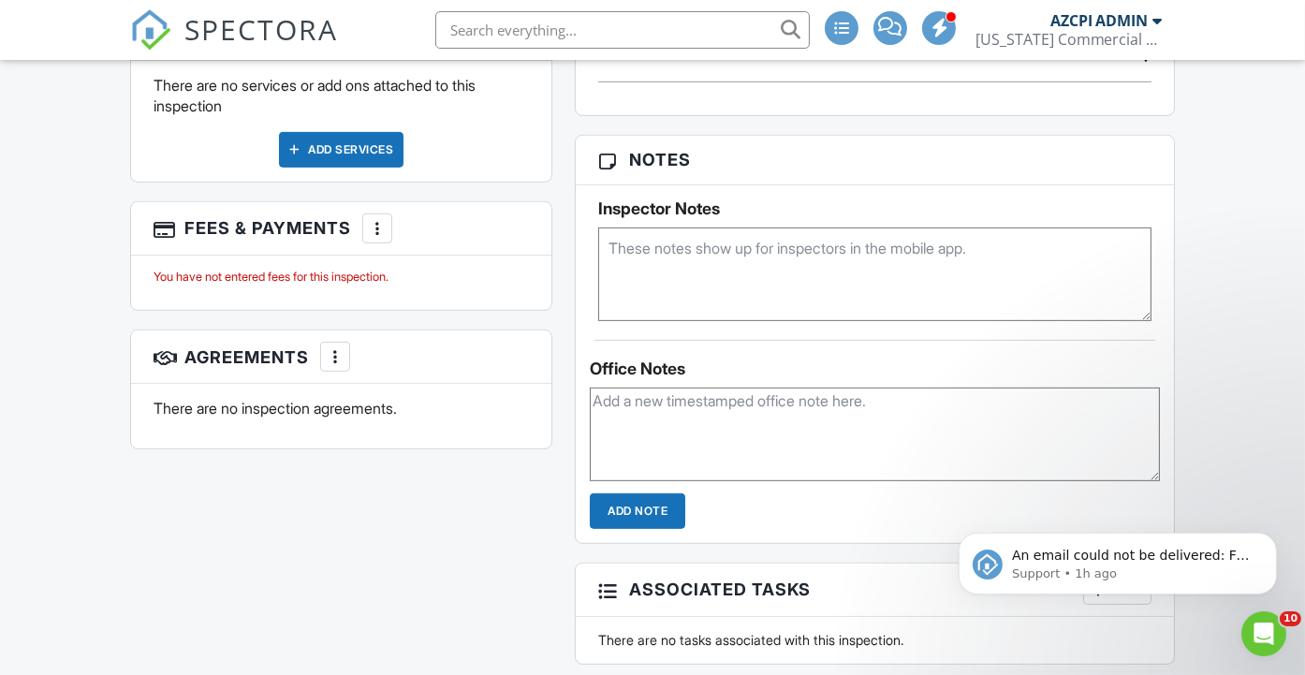
click at [377, 238] on div at bounding box center [377, 228] width 19 height 19
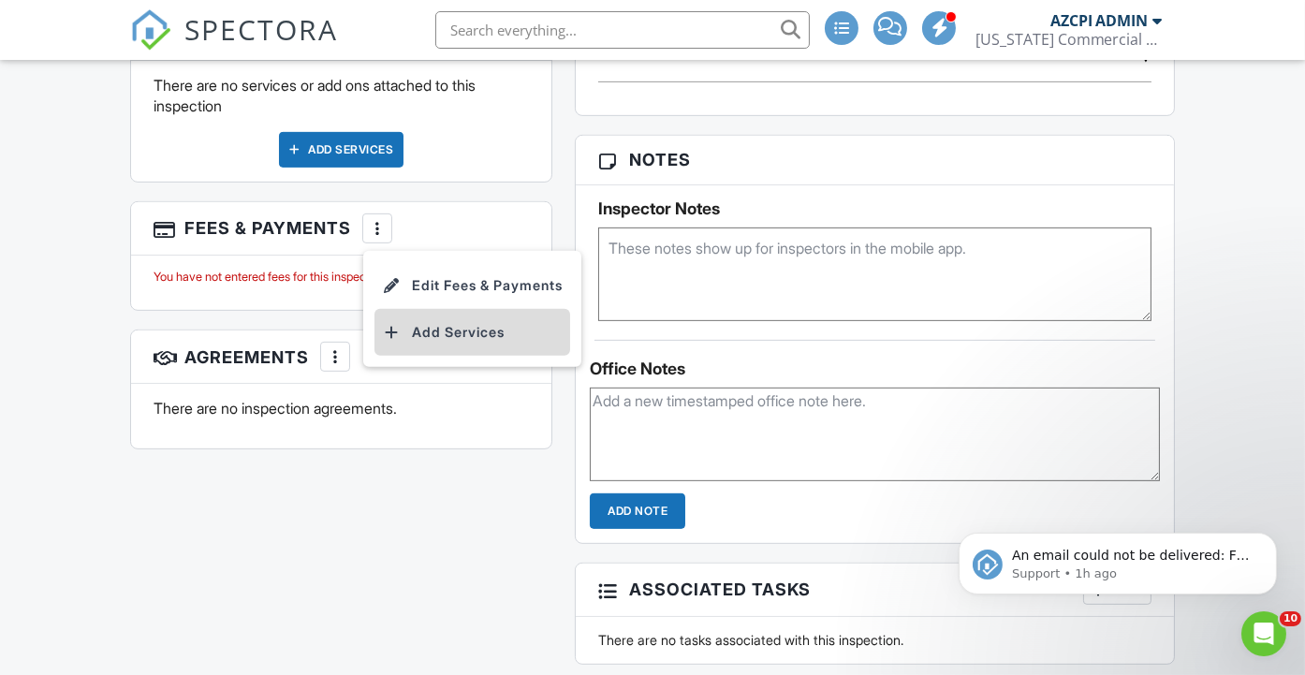
click at [462, 356] on li "Add Services" at bounding box center [472, 332] width 196 height 47
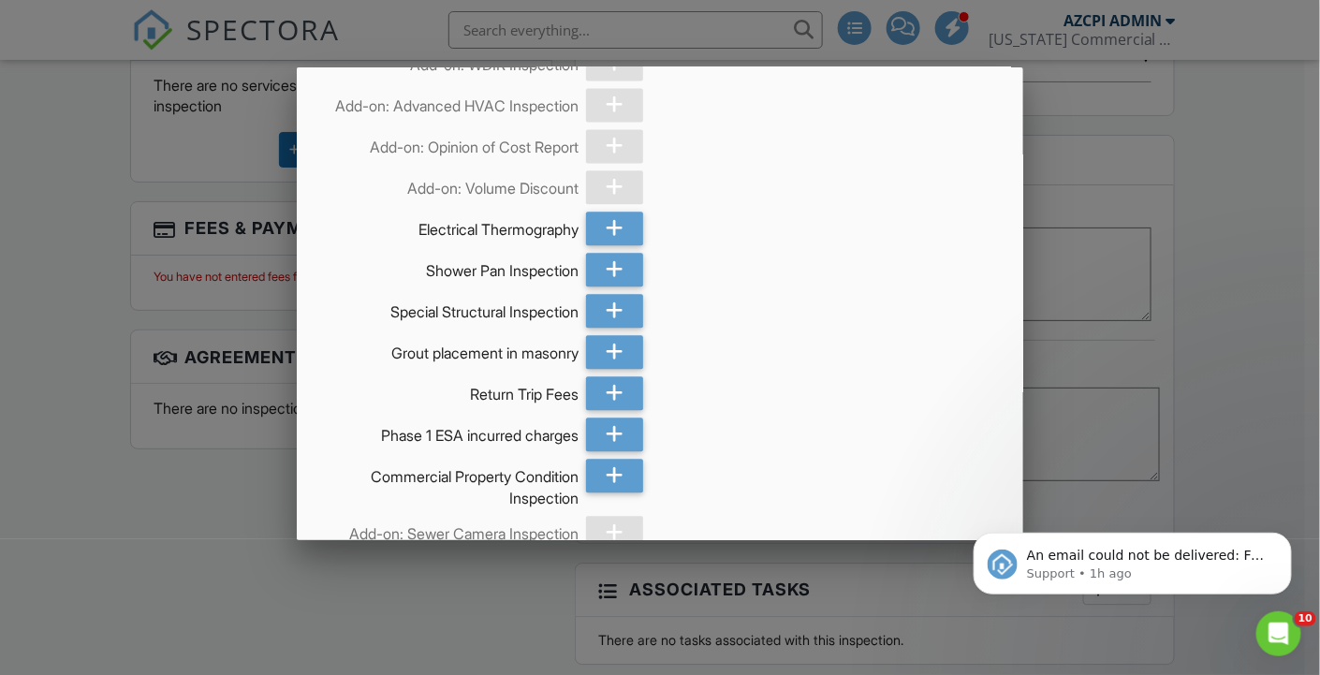
scroll to position [1456, 0]
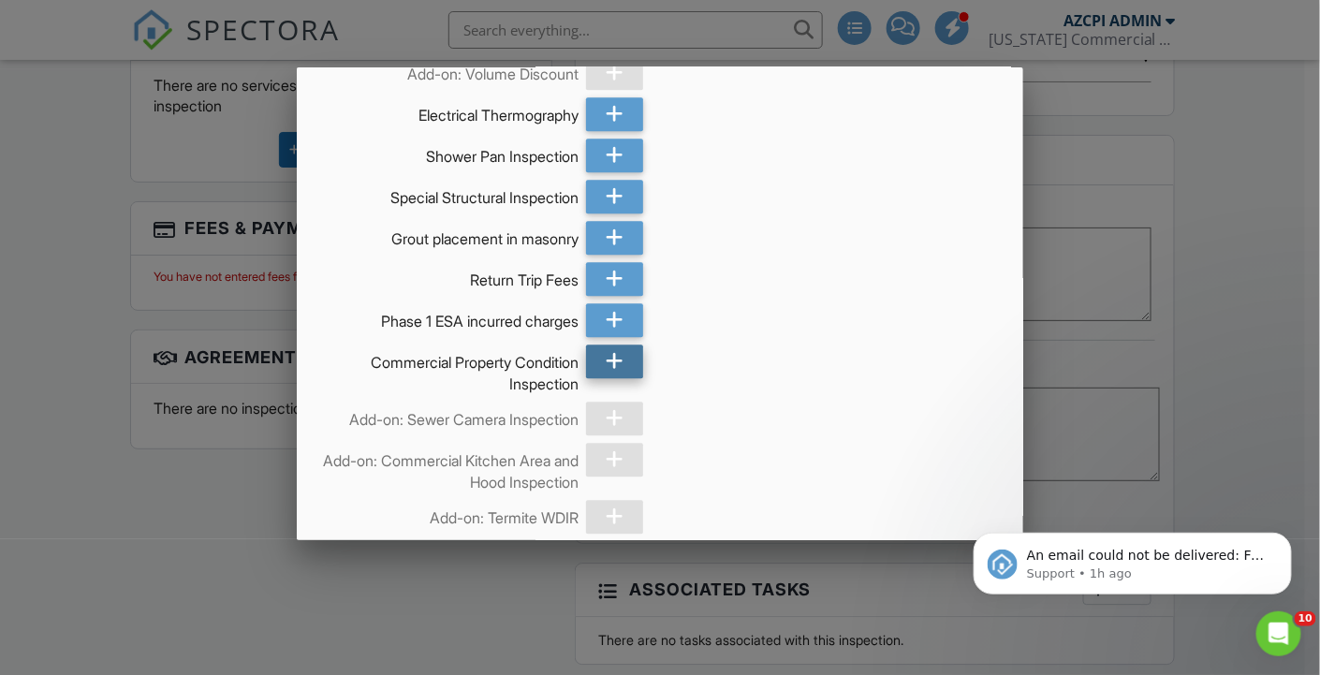
click at [609, 378] on icon at bounding box center [615, 362] width 18 height 34
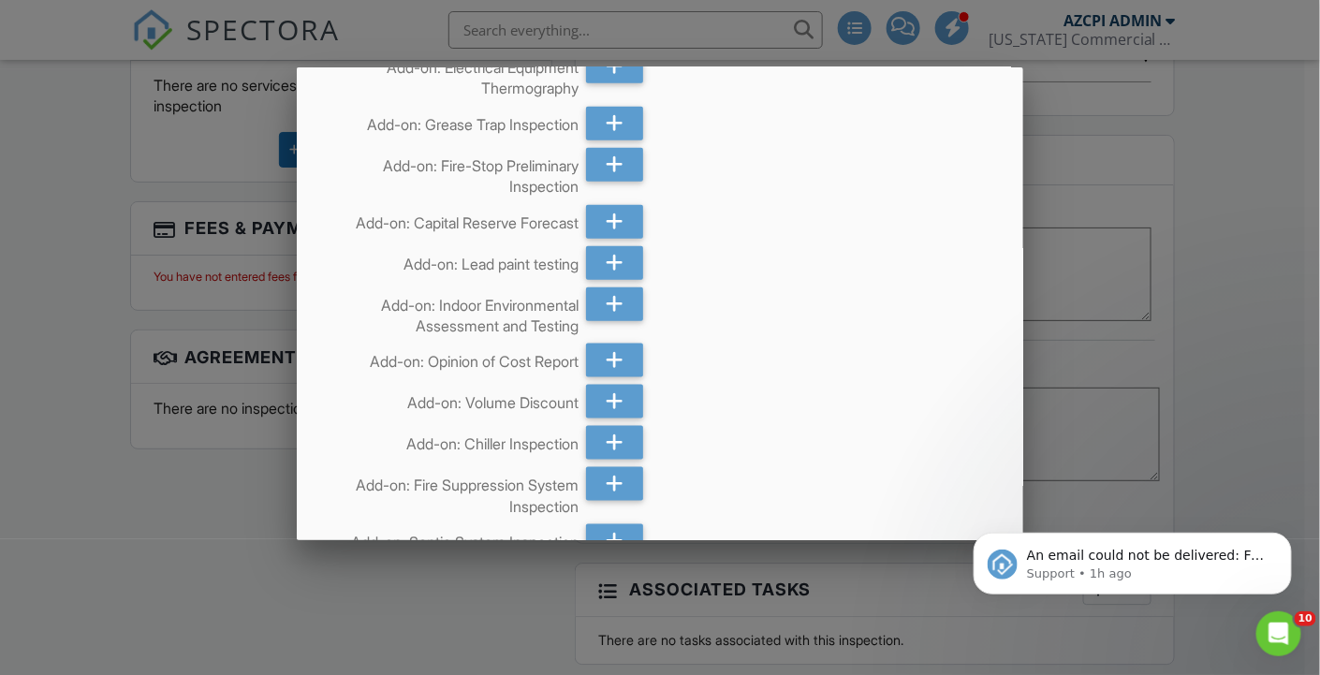
scroll to position [3015, 0]
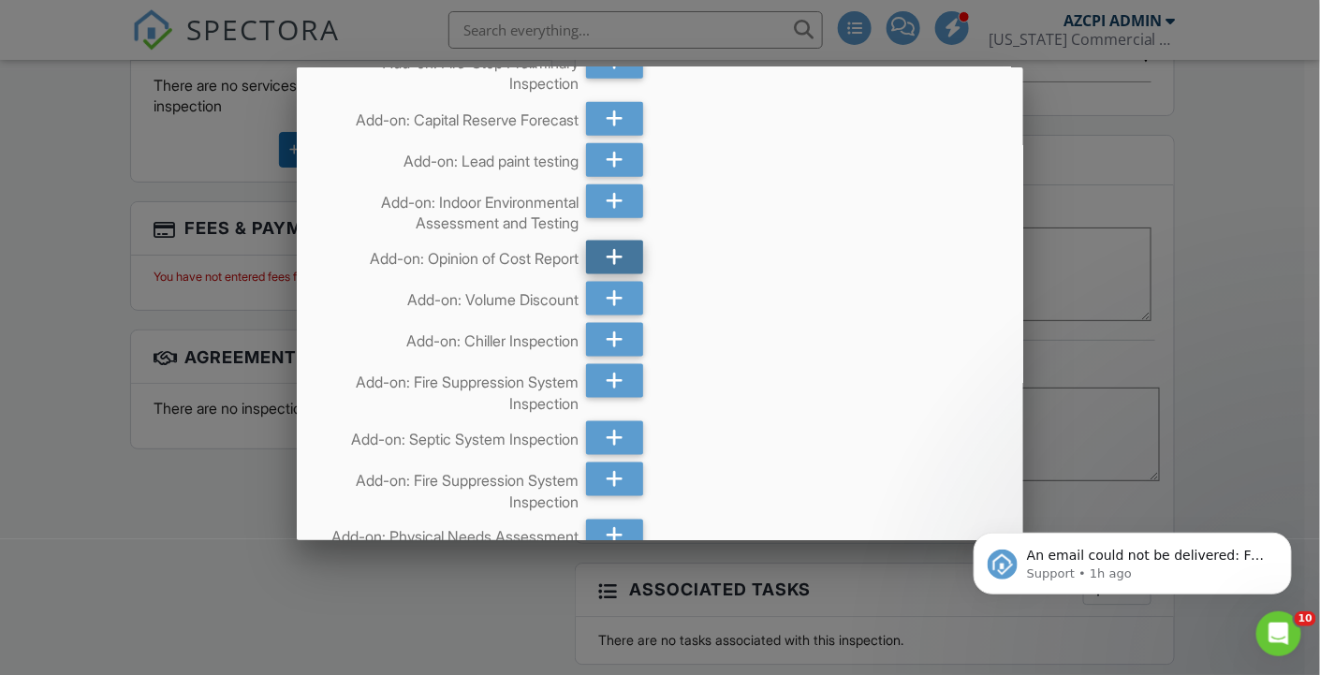
click at [609, 274] on icon at bounding box center [615, 258] width 18 height 34
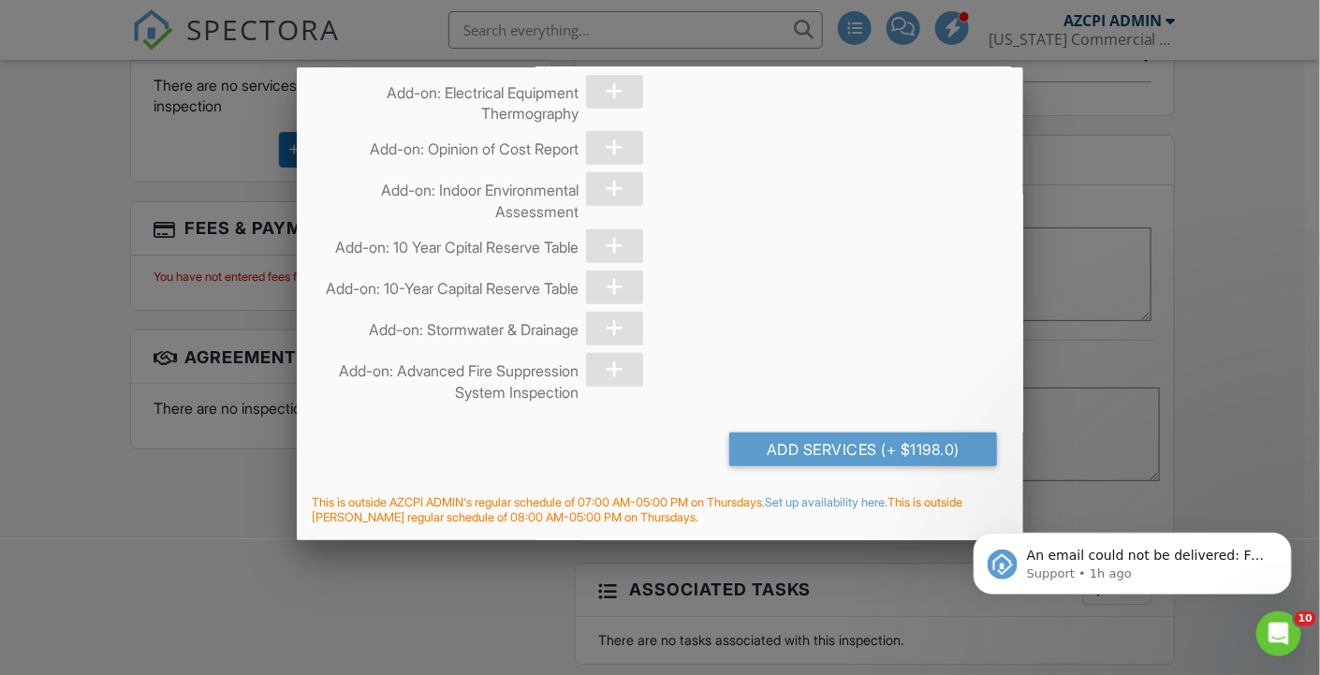
scroll to position [5024, 0]
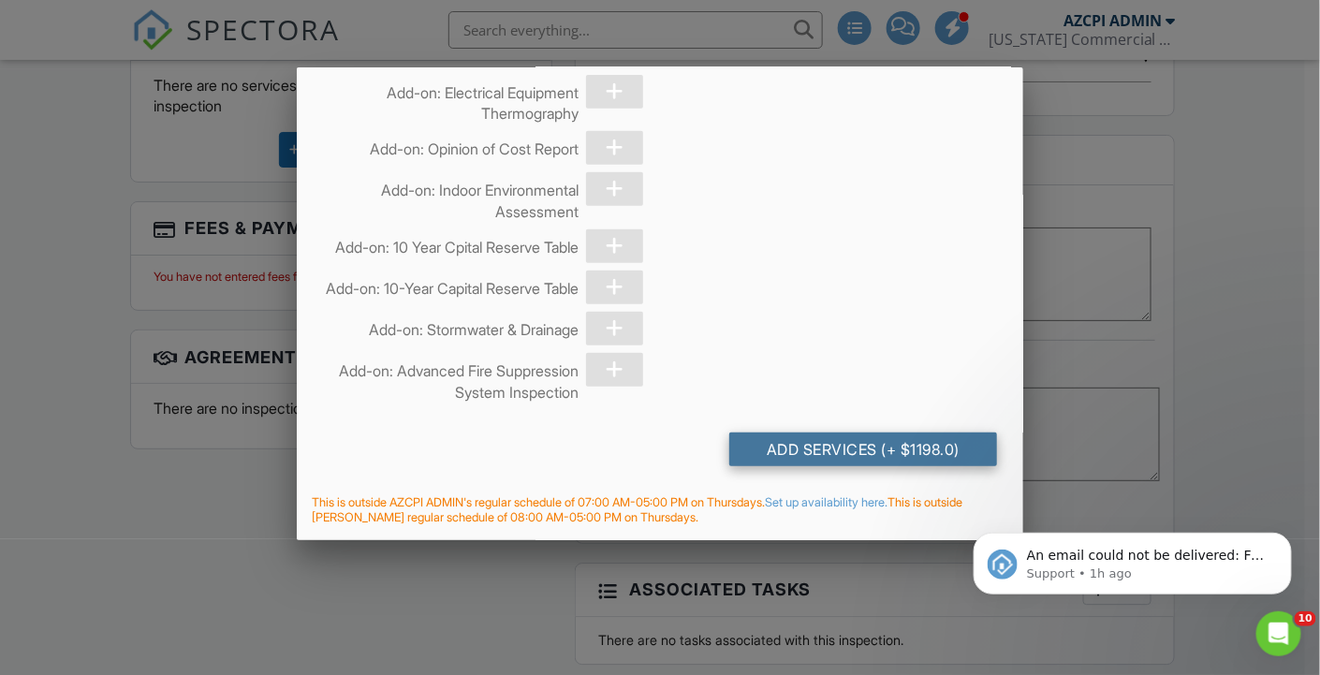
click at [818, 441] on div "Add Services (+ $1198.0)" at bounding box center [863, 450] width 268 height 34
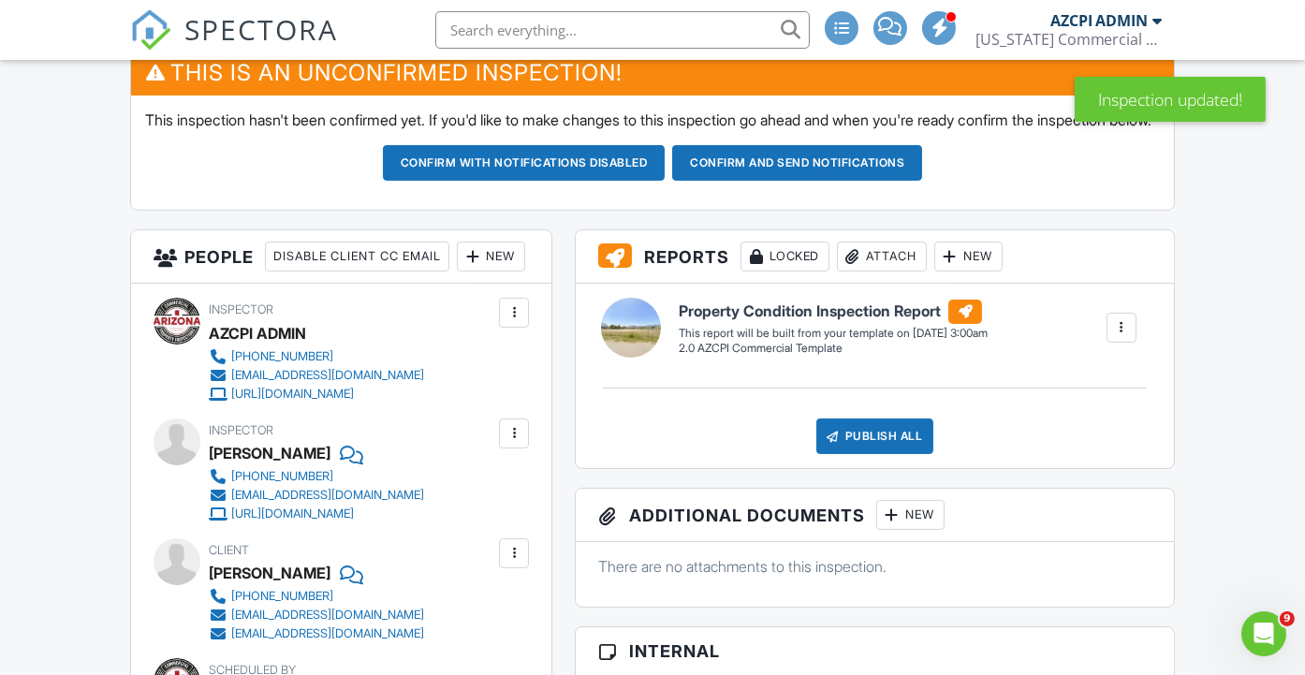
click at [1123, 337] on div at bounding box center [1121, 327] width 19 height 19
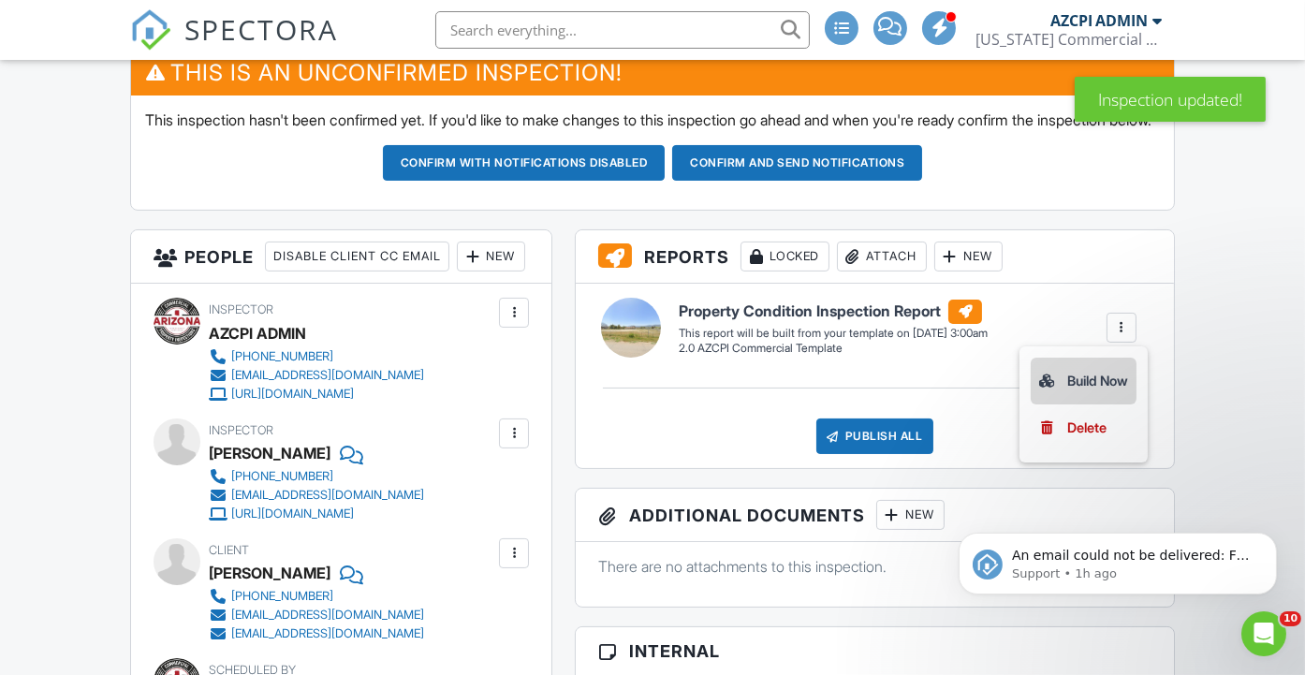
click at [1093, 392] on div "Build Now" at bounding box center [1083, 381] width 91 height 22
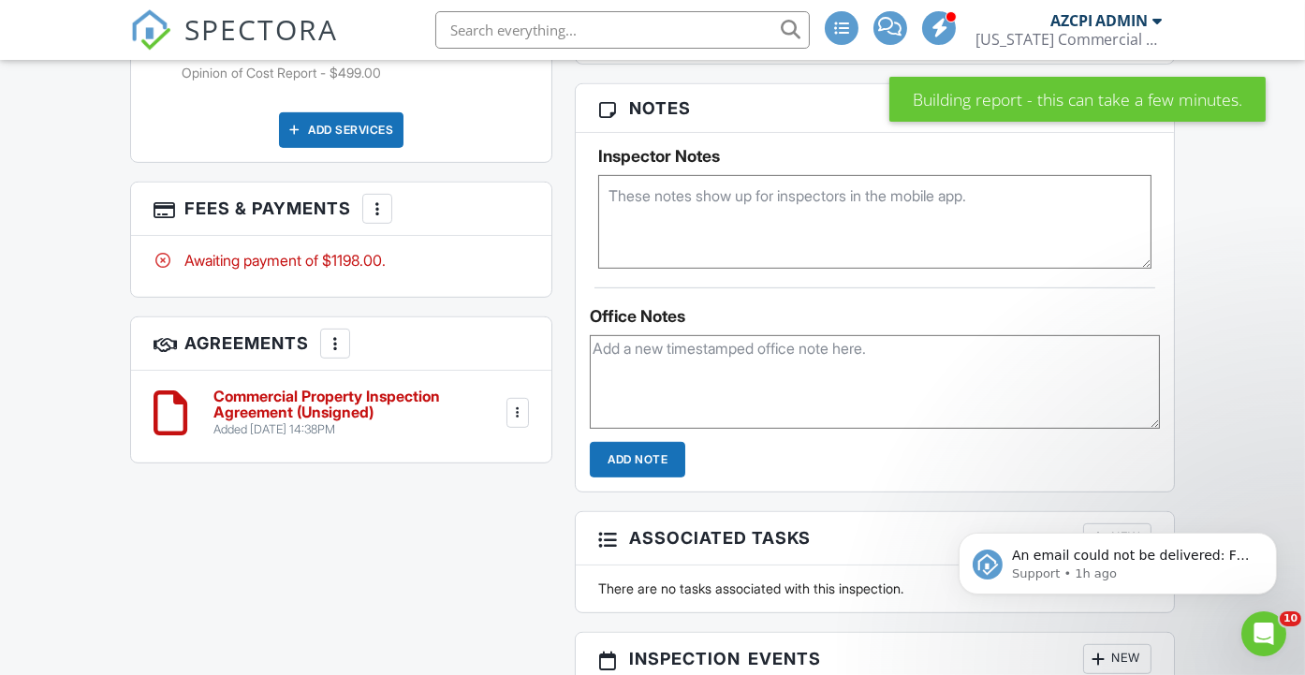
scroll to position [1456, 0]
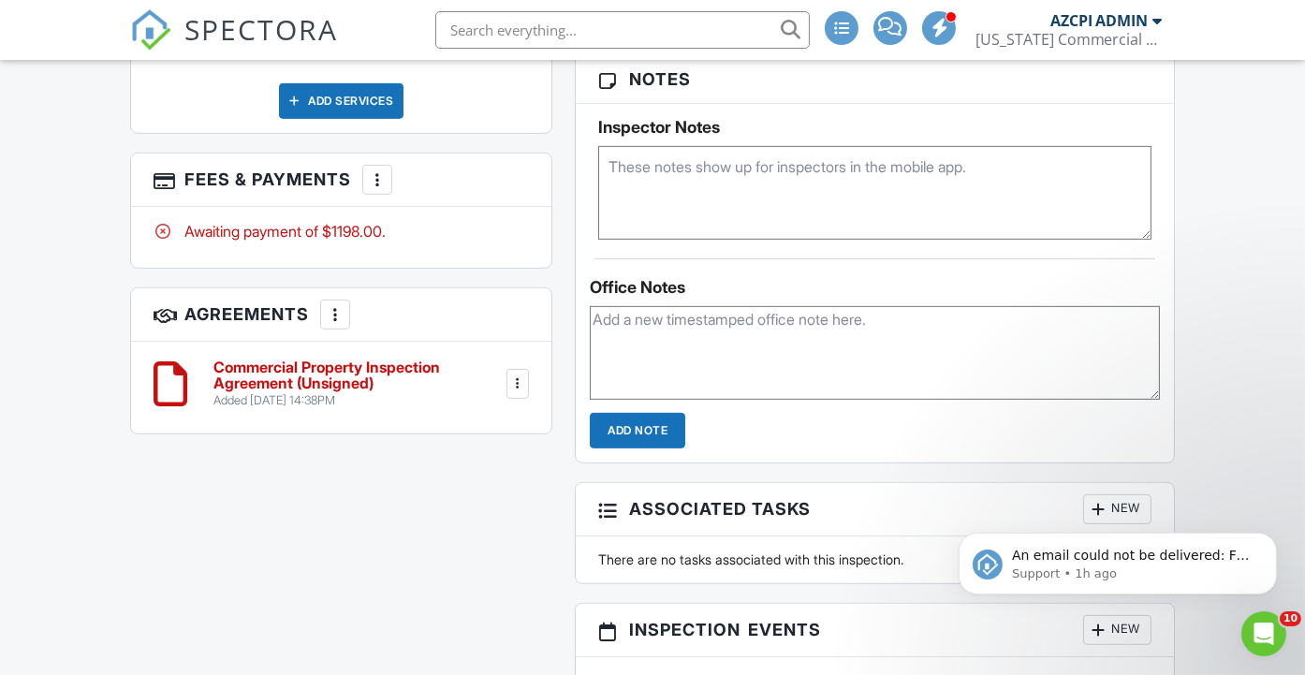
click at [283, 392] on h6 "Commercial Property Inspection Agreement (Unsigned)" at bounding box center [357, 375] width 288 height 33
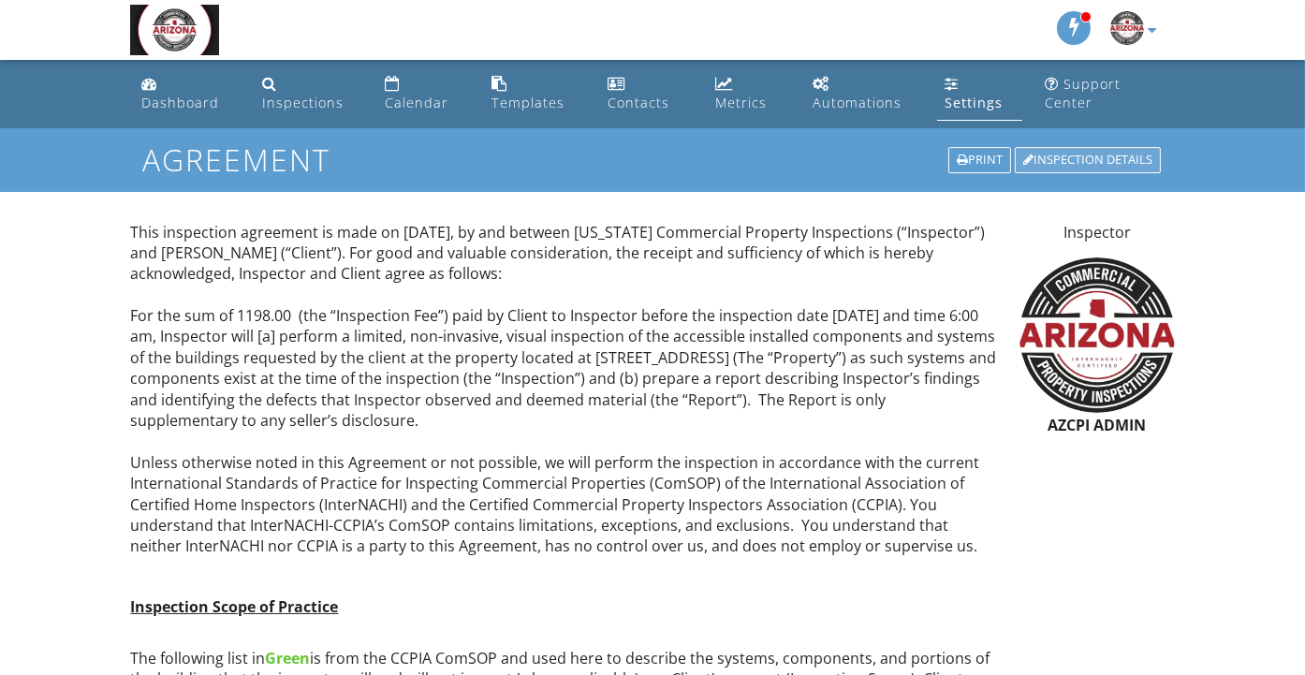
click at [1067, 152] on div "Inspection Details" at bounding box center [1088, 160] width 146 height 26
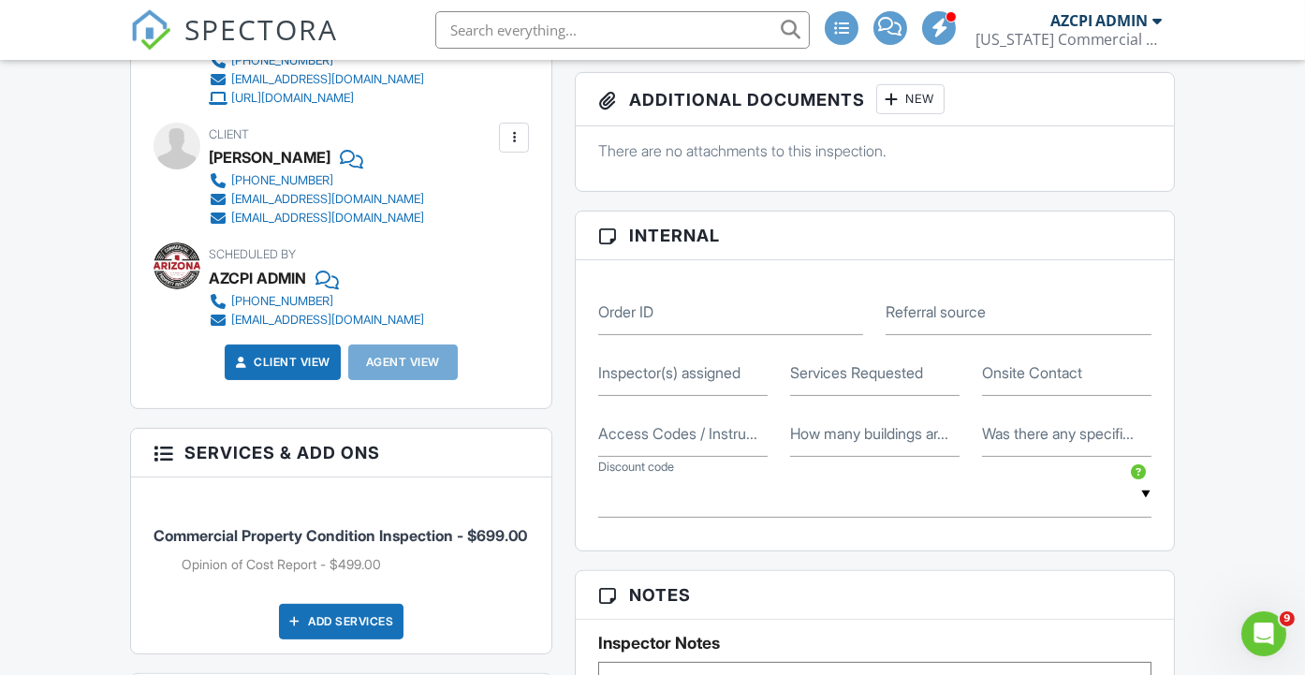
click at [707, 383] on label "Inspector(s) assigned" at bounding box center [669, 372] width 142 height 21
click at [707, 393] on input "Inspector(s) assigned" at bounding box center [682, 373] width 169 height 46
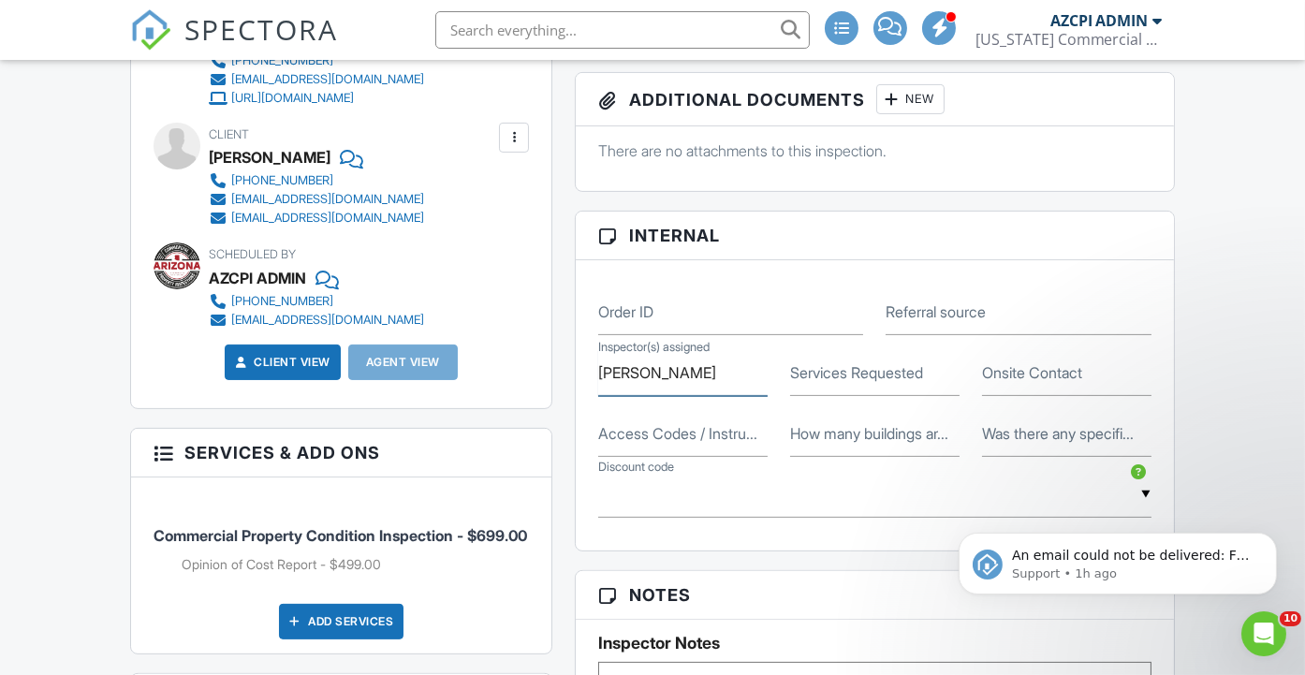
type input "Eli Shaw"
click at [822, 383] on label "Services Requested" at bounding box center [856, 372] width 133 height 21
click at [822, 389] on input "Services Requested" at bounding box center [874, 373] width 169 height 46
click at [958, 385] on input "Property Condition Inspection" at bounding box center [874, 373] width 169 height 46
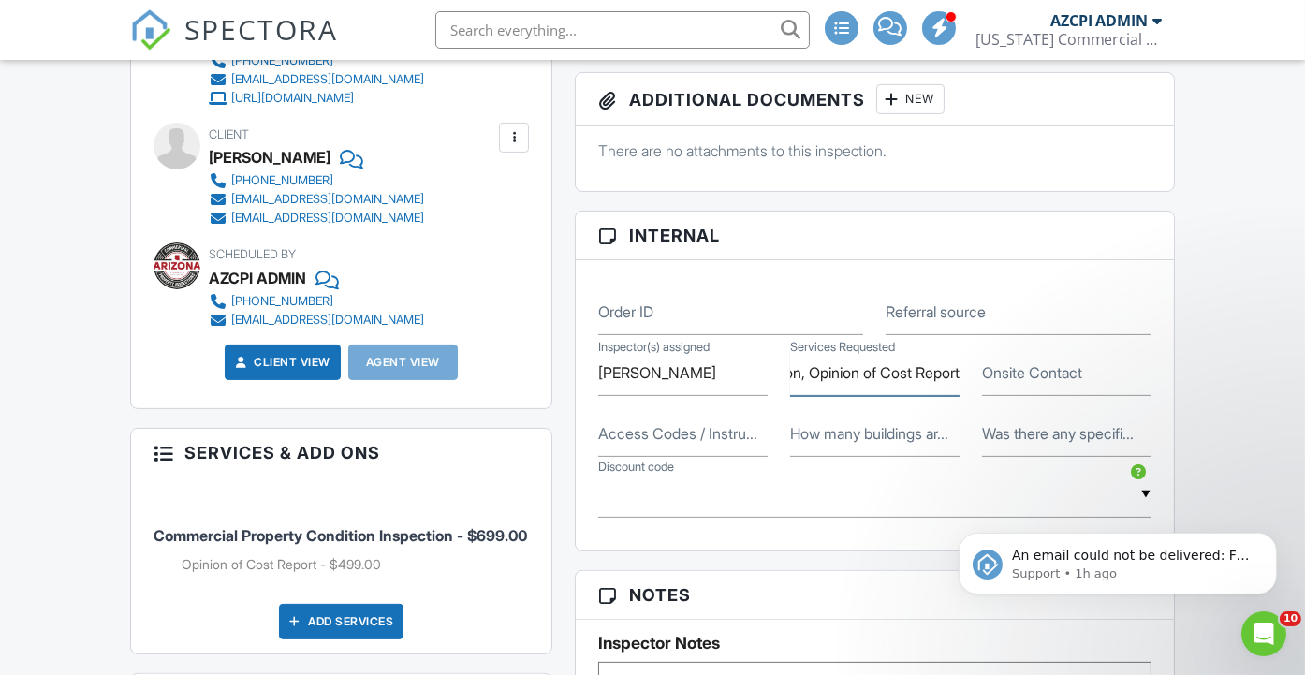
type input "Property Condition Inspection, Opinion of Cost Report"
click at [1009, 383] on label "Onsite Contact" at bounding box center [1032, 372] width 100 height 21
click at [1009, 388] on input "Onsite Contact" at bounding box center [1066, 373] width 169 height 46
type input "Robert Jamison/210-422-2751"
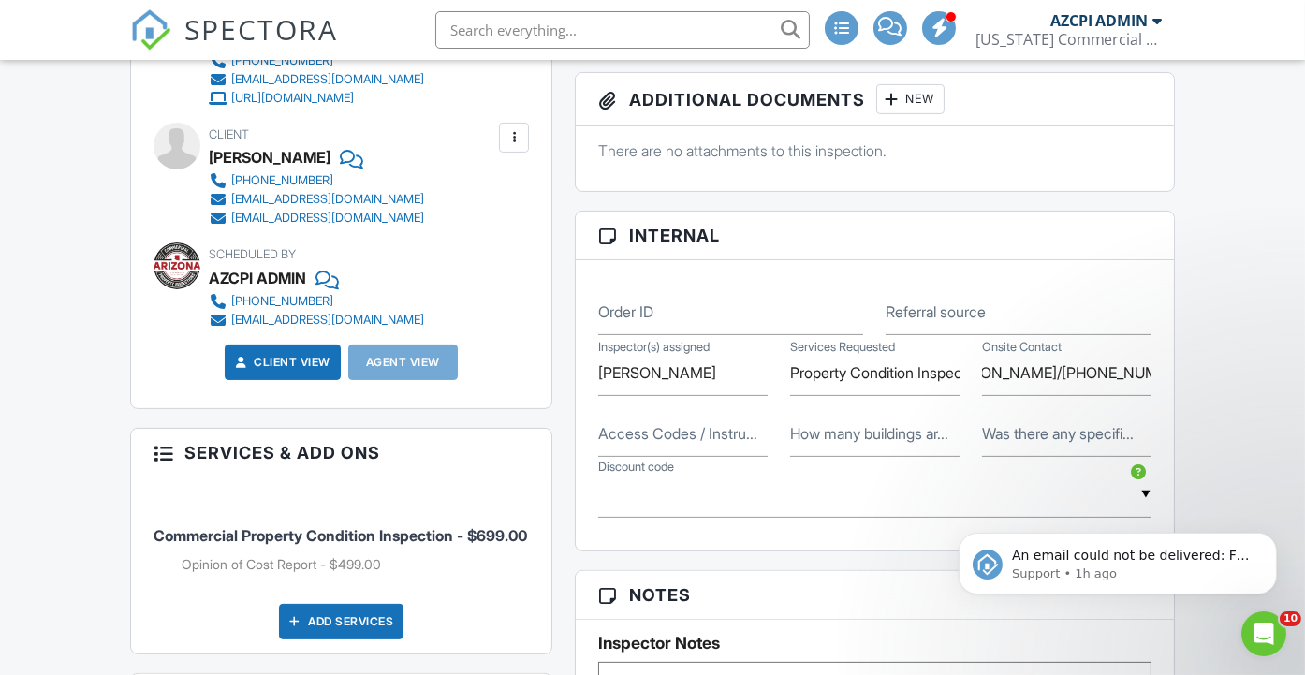
scroll to position [0, 0]
click at [887, 444] on label "How many buildings ar..." at bounding box center [869, 433] width 158 height 21
click at [887, 457] on input "How many buildings ar..." at bounding box center [874, 434] width 169 height 46
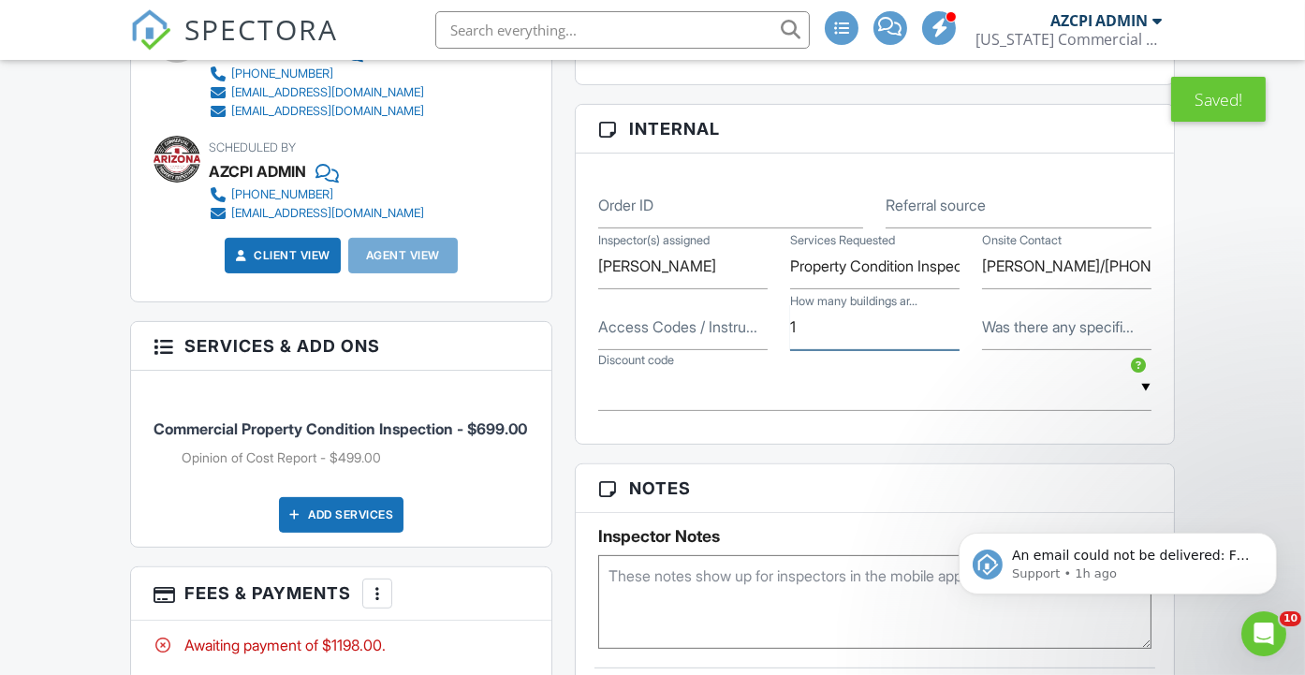
scroll to position [1143, 0]
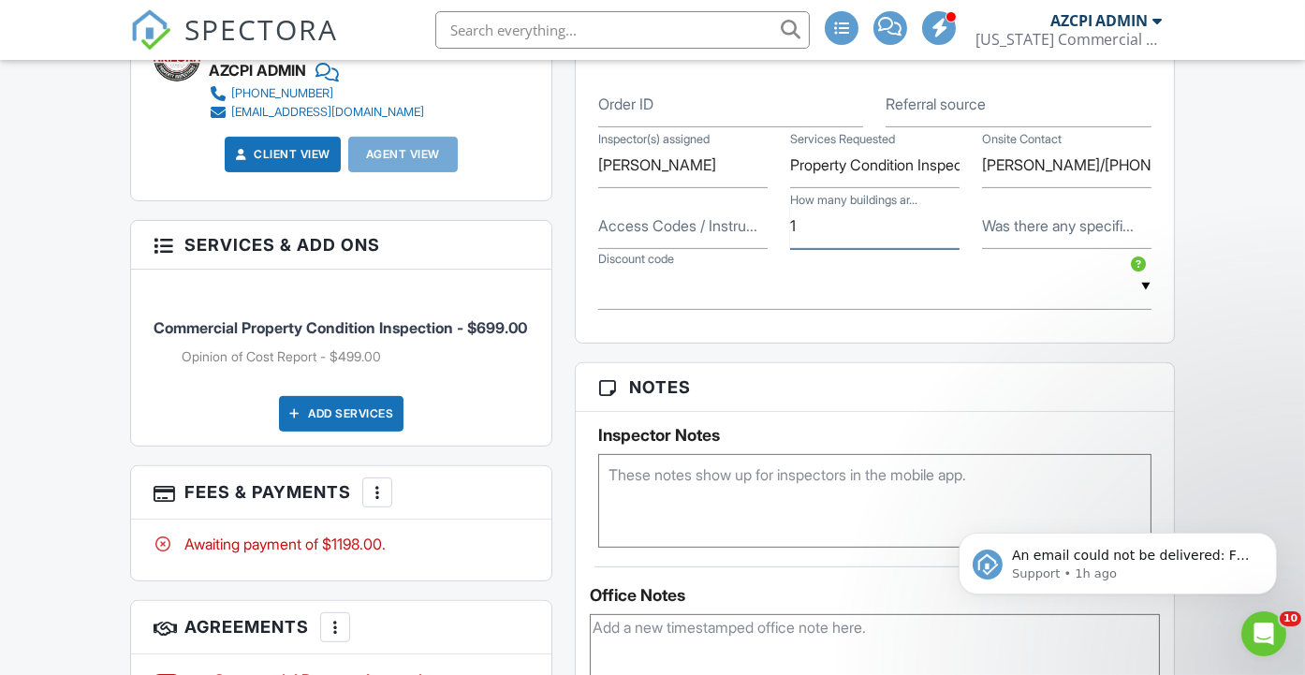
type input "1"
paste textarea "We would also like to confirm whether your inspection services will include an …"
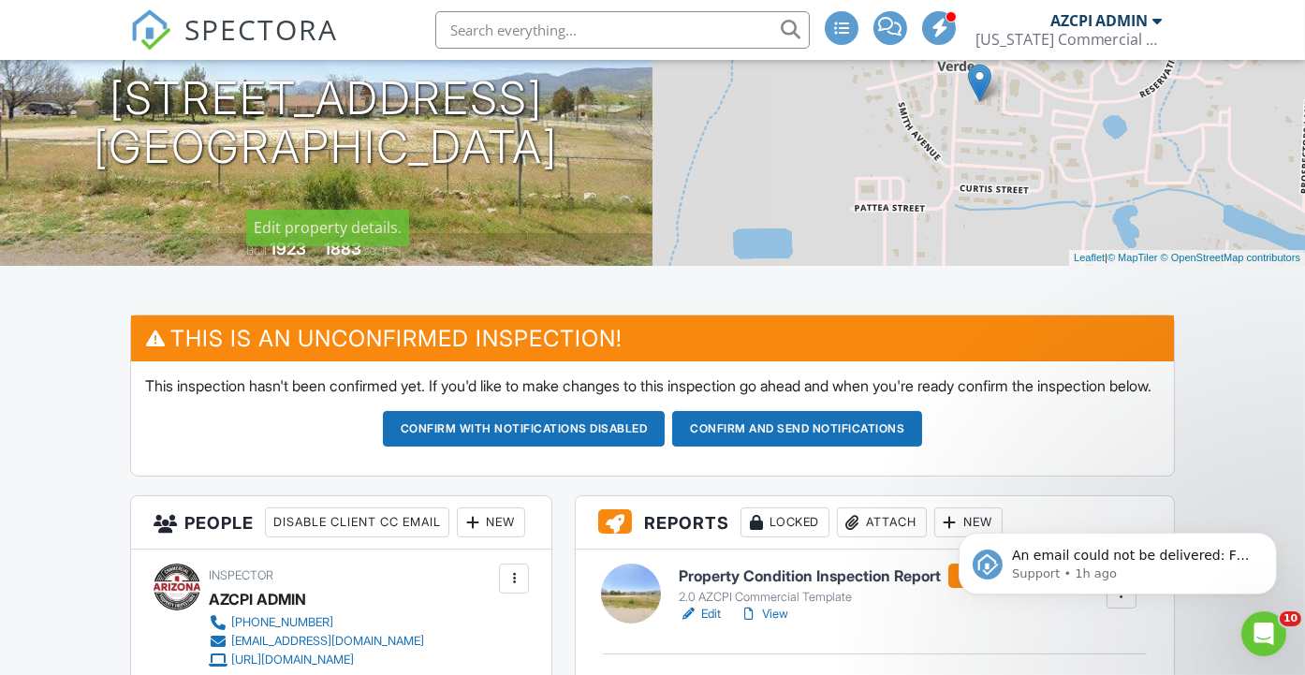
scroll to position [312, 0]
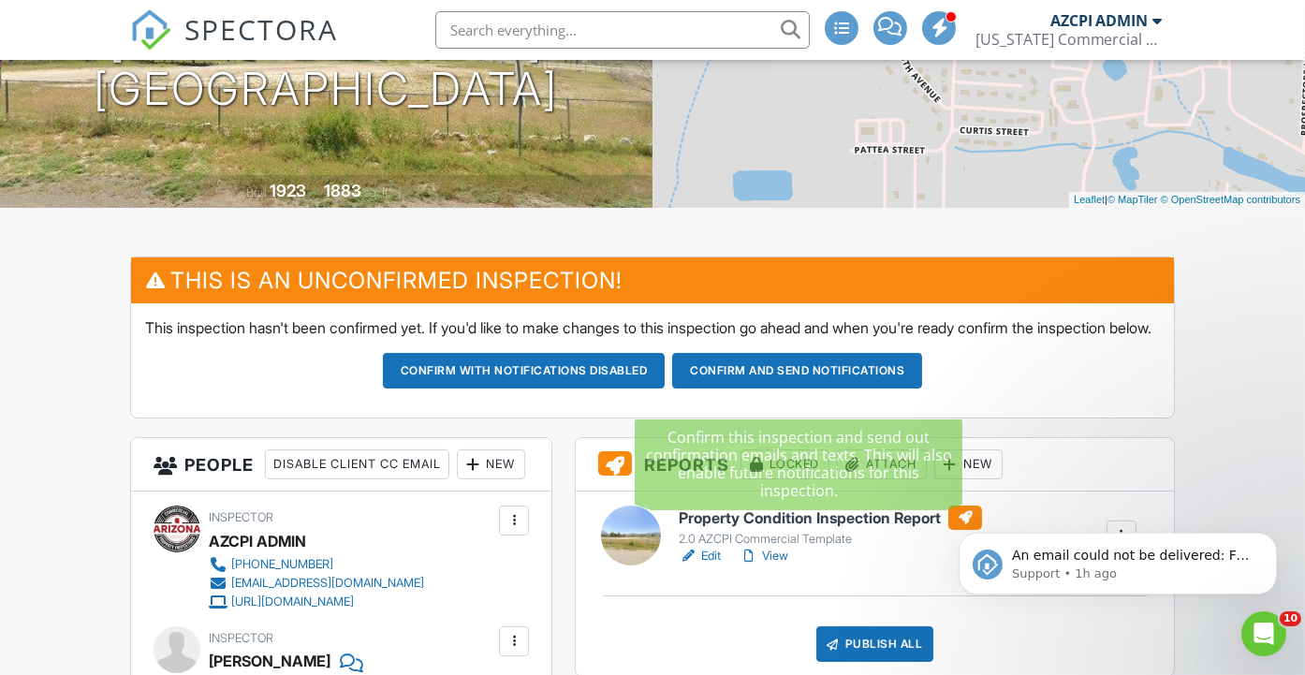
type textarea "We would also like to confirm whether your inspection services will include an …"
click at [666, 385] on button "Confirm and send notifications" at bounding box center [524, 371] width 283 height 36
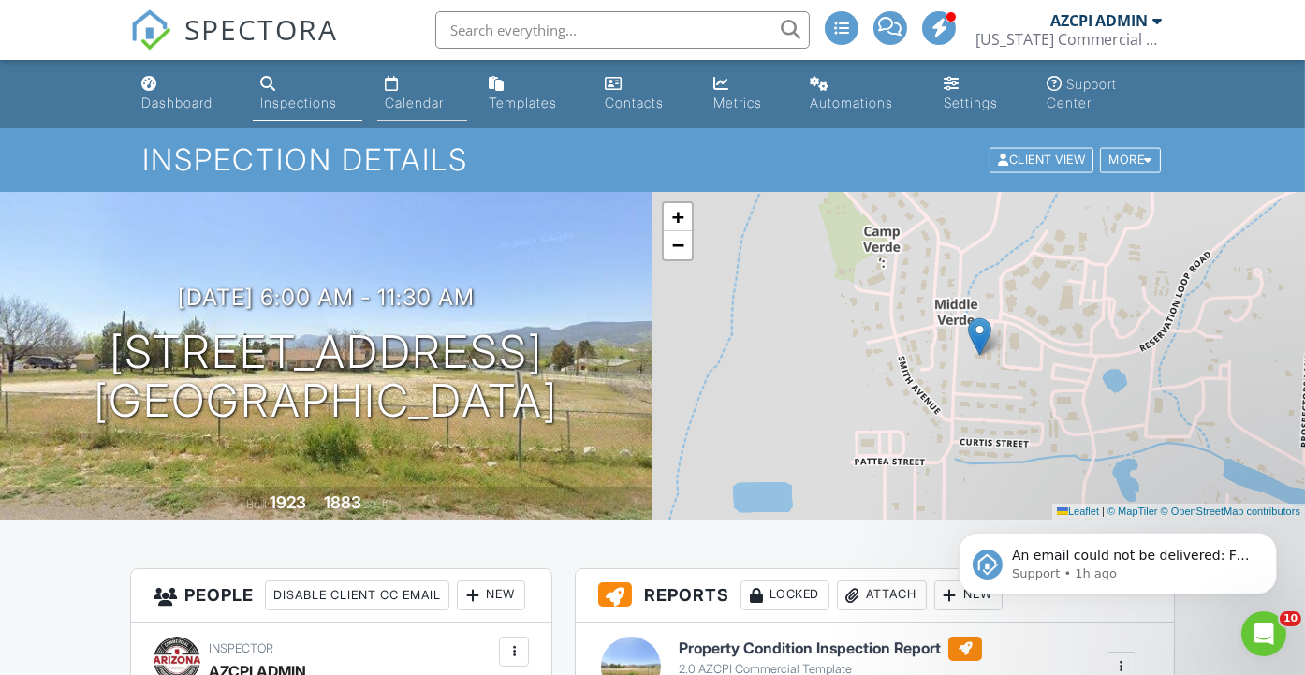
click at [407, 104] on div "Calendar" at bounding box center [414, 103] width 59 height 16
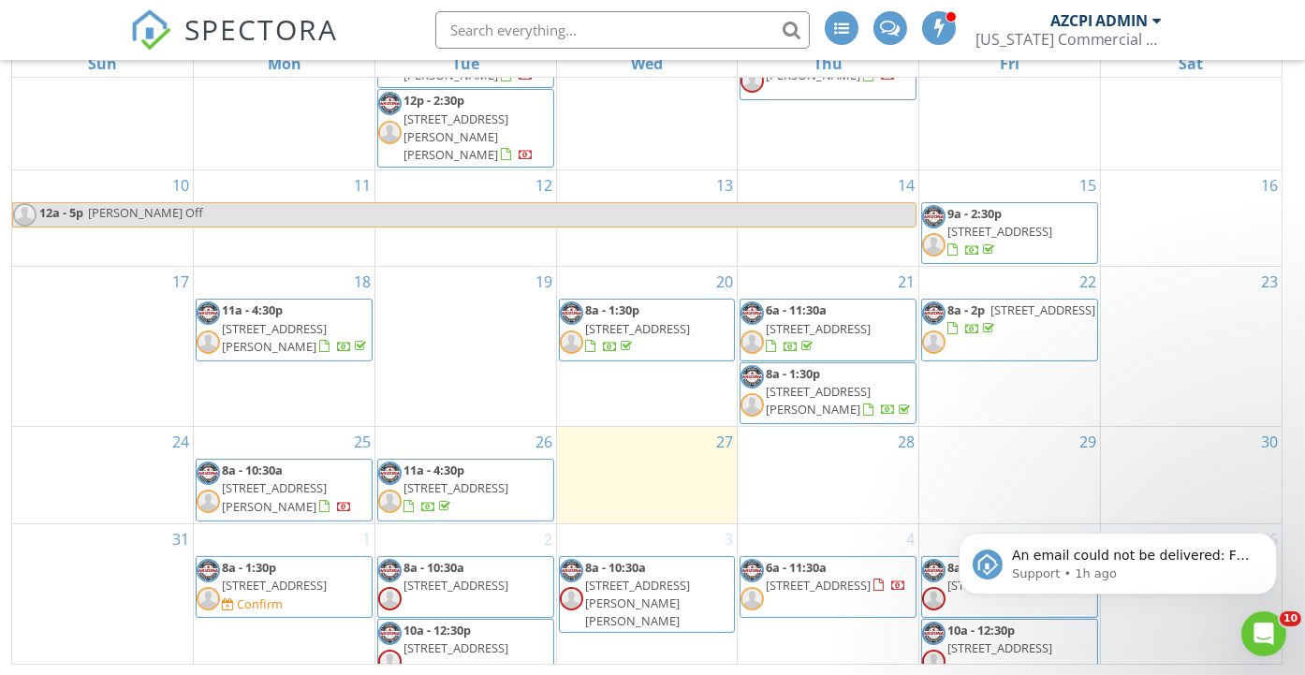
scroll to position [532, 0]
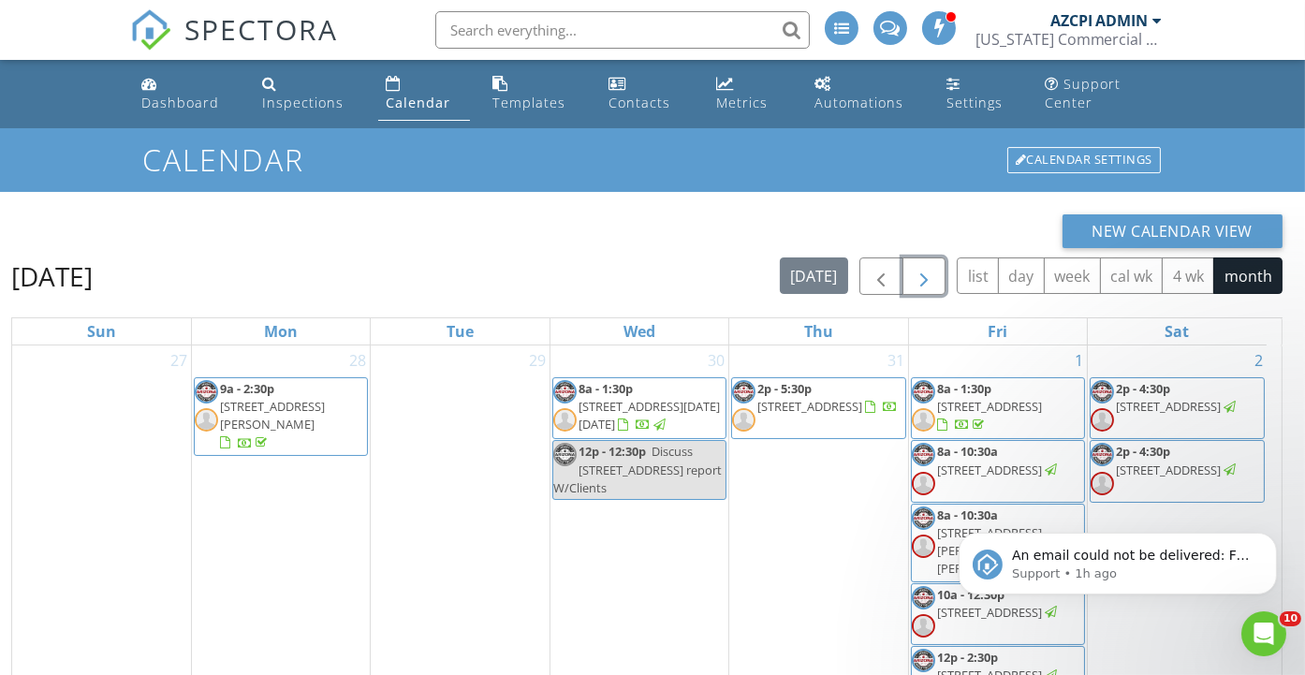
click at [928, 283] on span "button" at bounding box center [924, 277] width 22 height 22
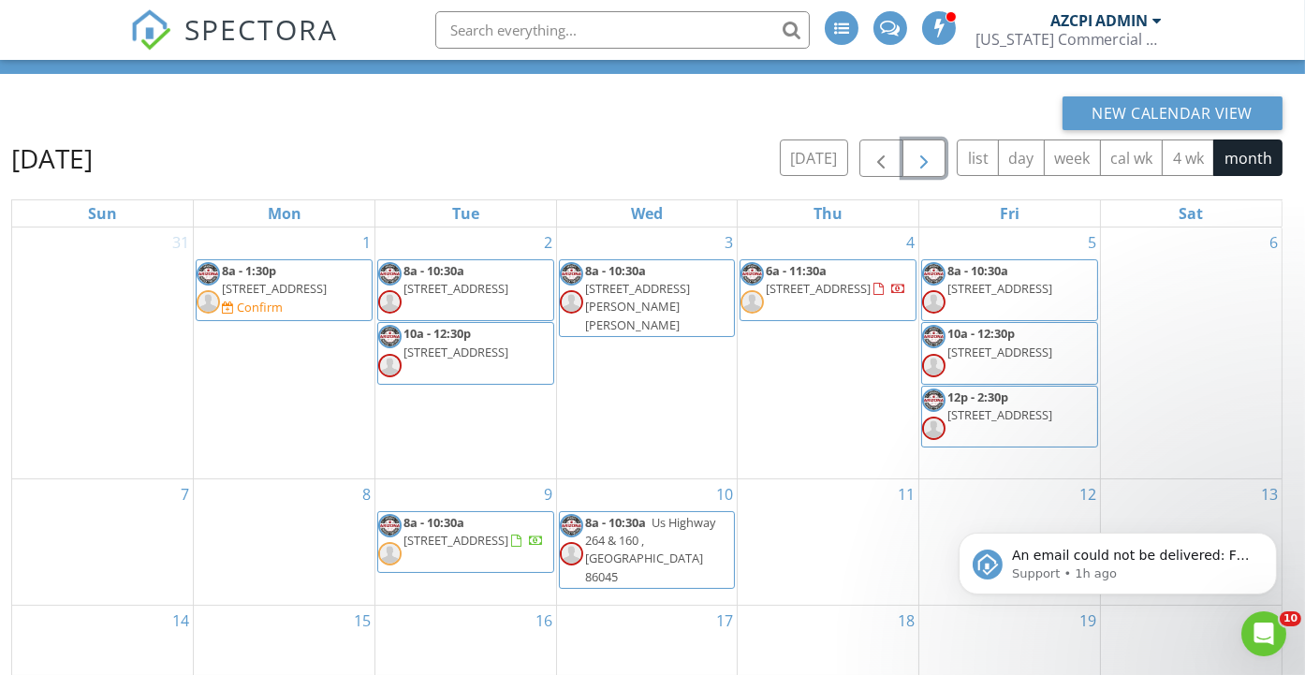
scroll to position [268, 0]
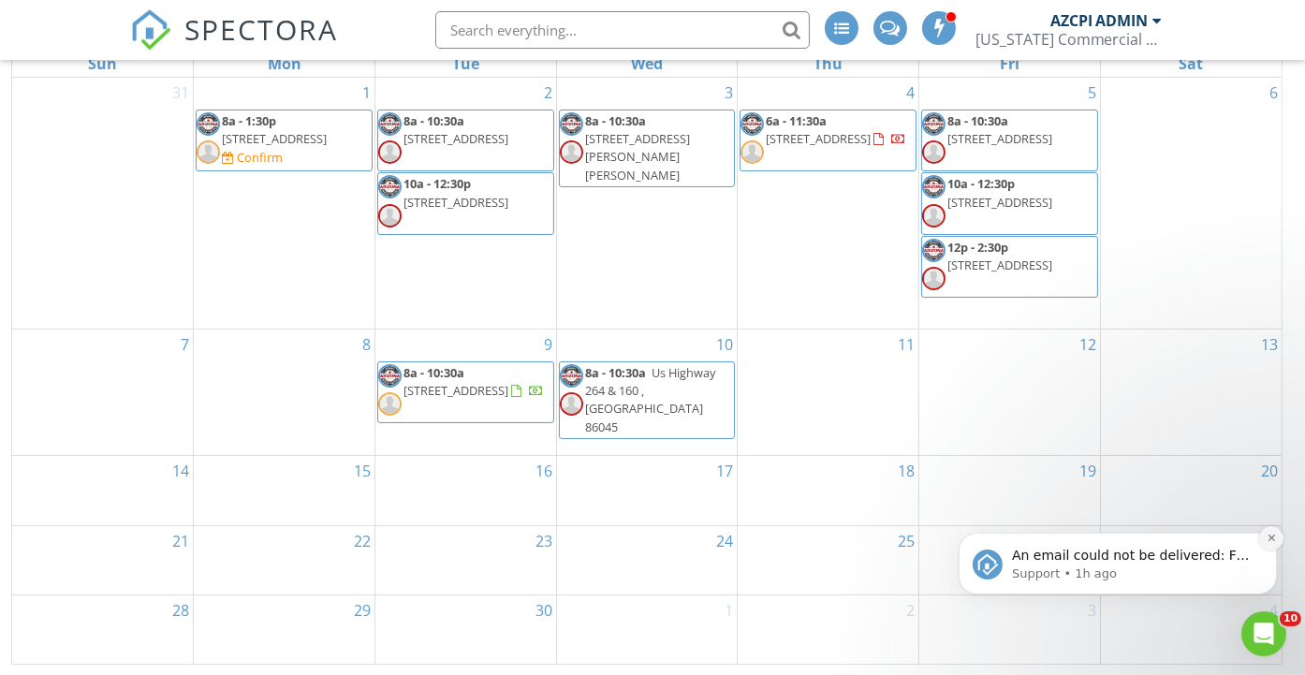
click at [1270, 538] on icon "Dismiss notification" at bounding box center [1271, 537] width 10 height 10
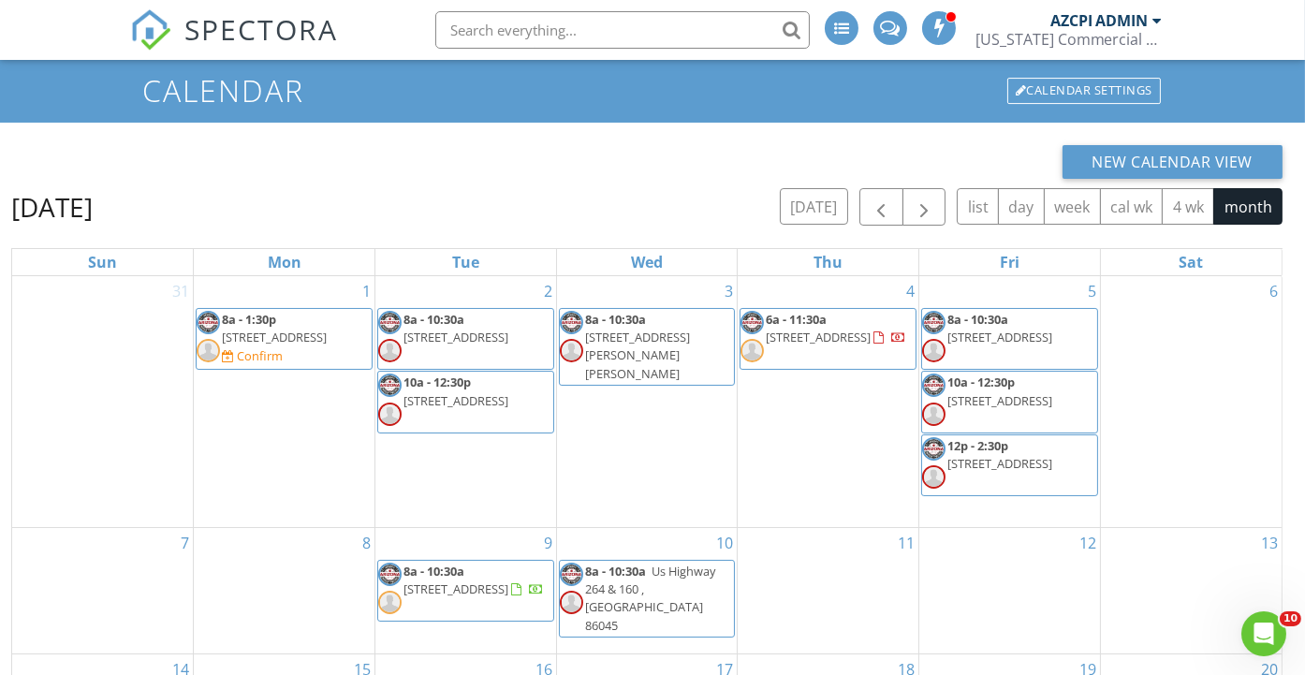
scroll to position [0, 0]
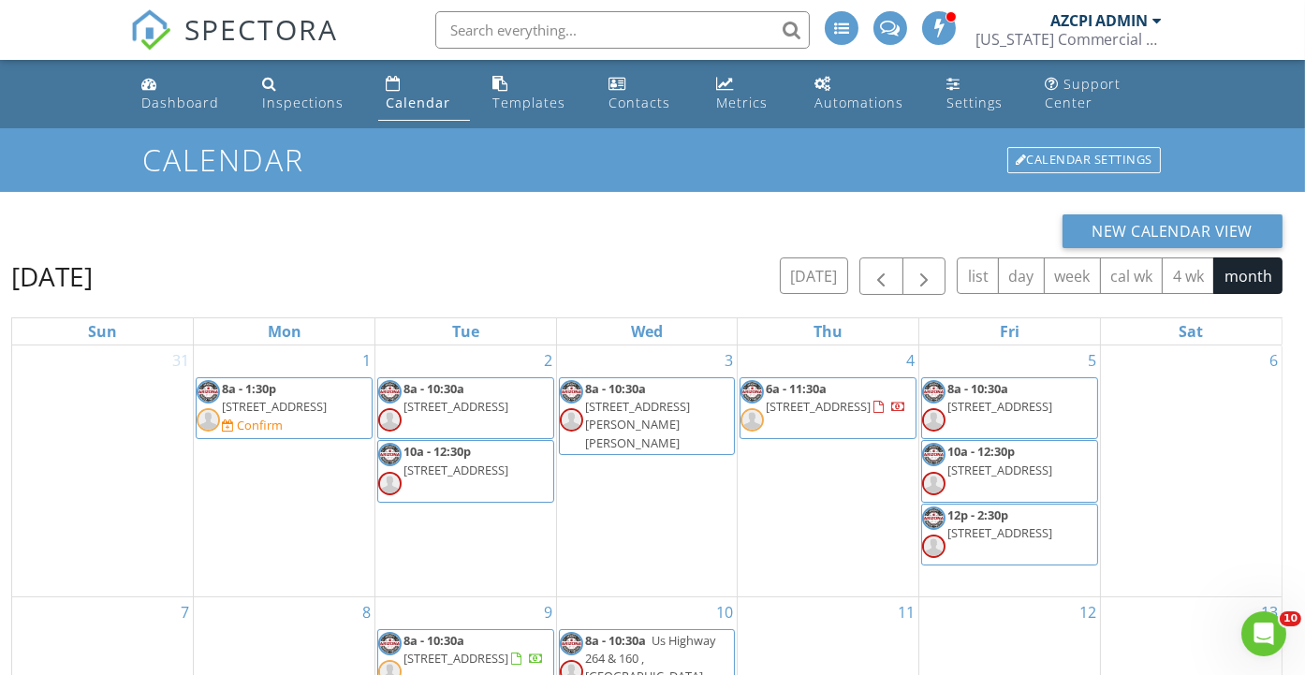
click at [417, 102] on div "Calendar" at bounding box center [418, 103] width 65 height 18
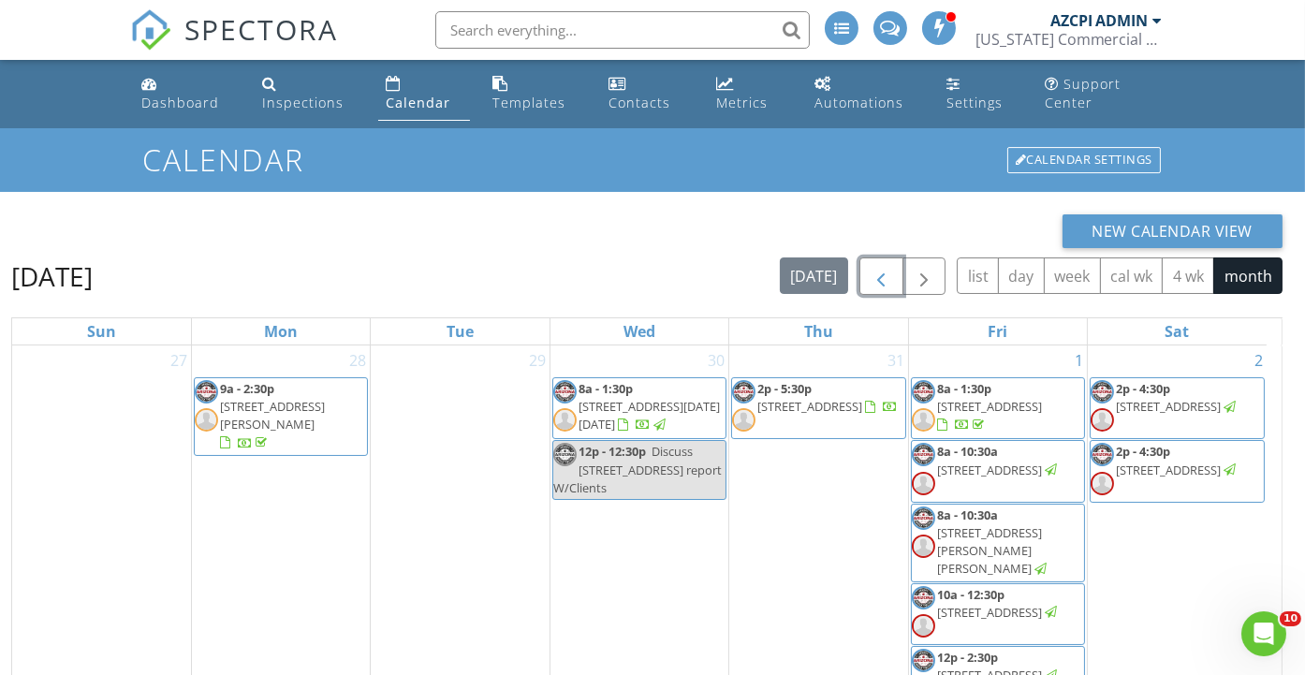
click at [888, 273] on span "button" at bounding box center [881, 277] width 22 height 22
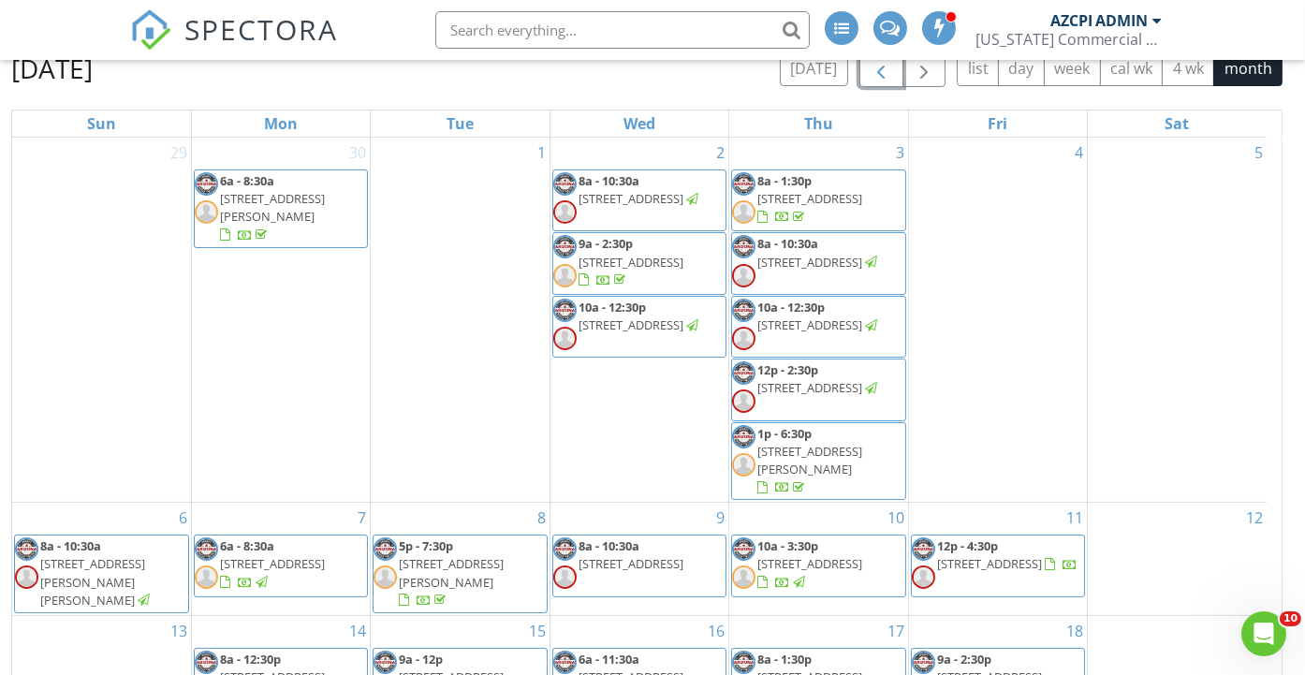
click at [891, 76] on span "button" at bounding box center [881, 69] width 22 height 22
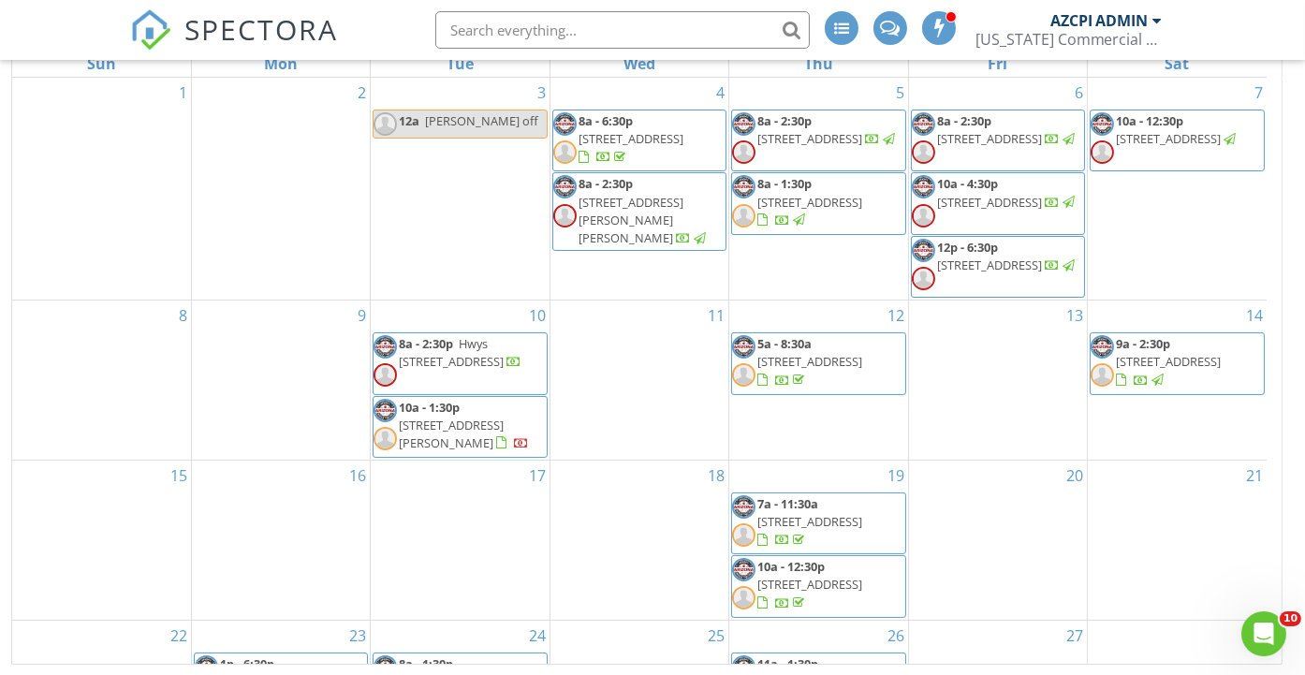
click at [626, 33] on input "text" at bounding box center [622, 29] width 374 height 37
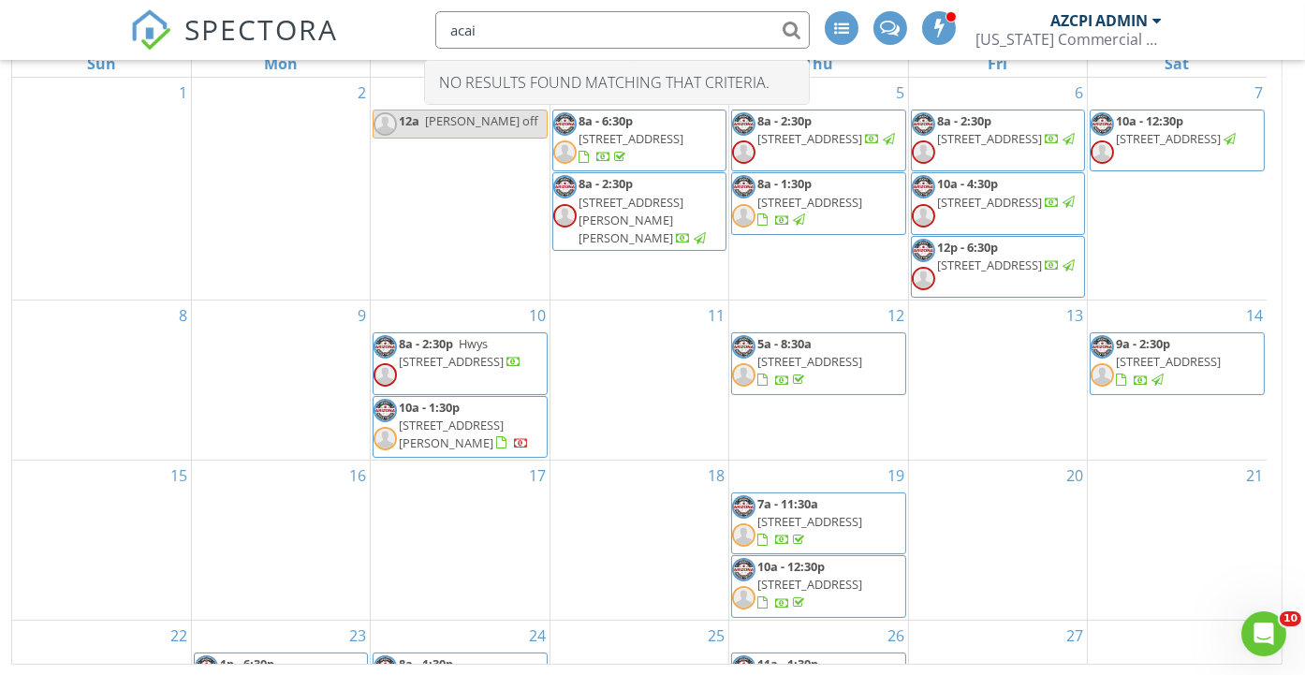
click at [786, 31] on input "acai" at bounding box center [622, 29] width 374 height 37
type input "a"
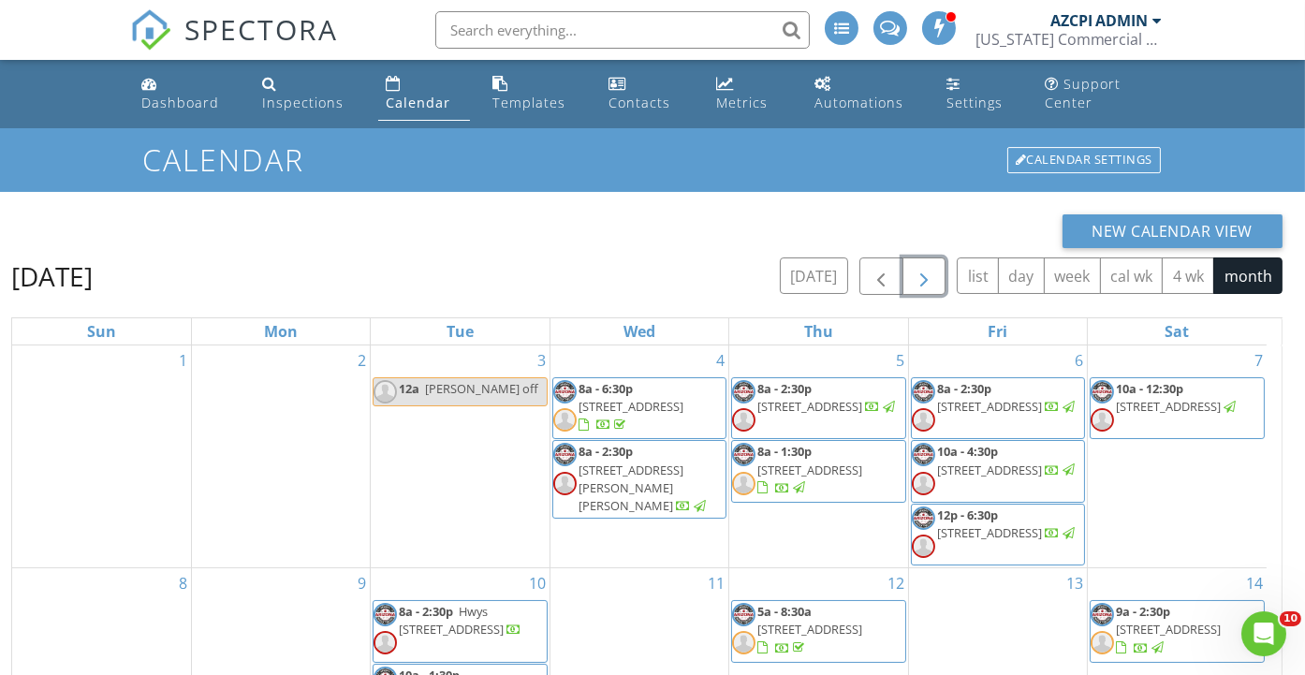
click at [925, 281] on span "button" at bounding box center [924, 277] width 22 height 22
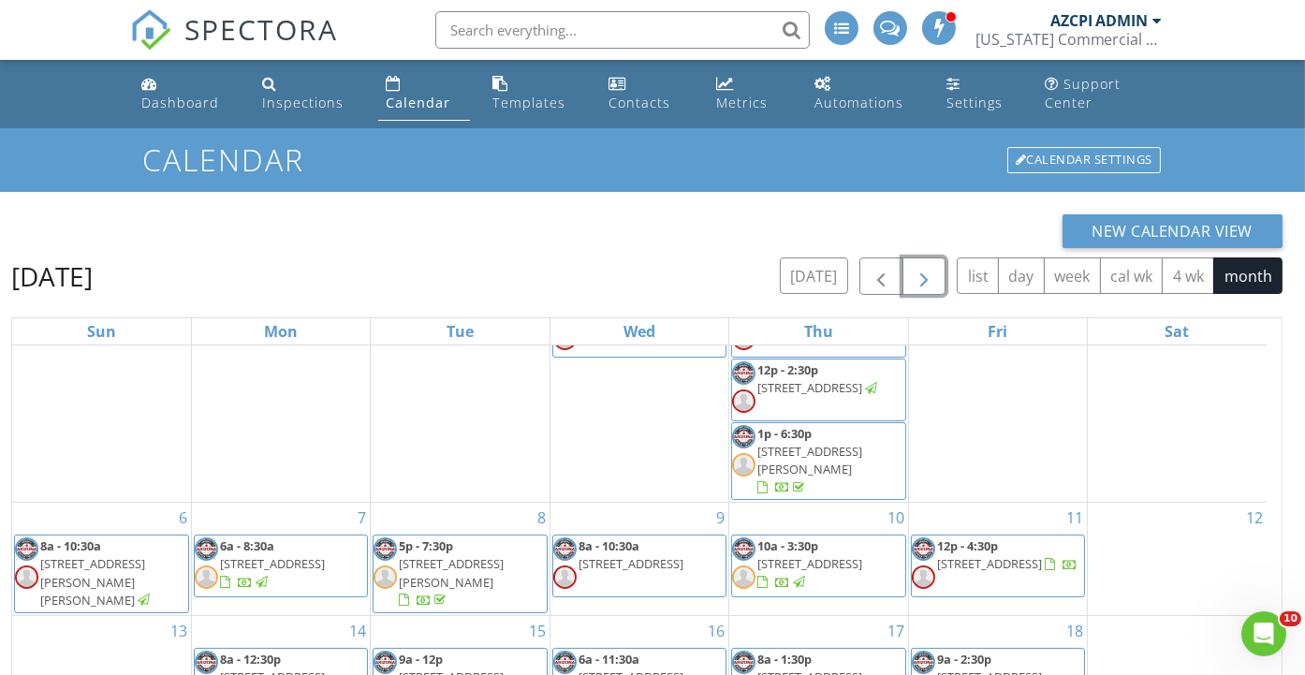
scroll to position [312, 0]
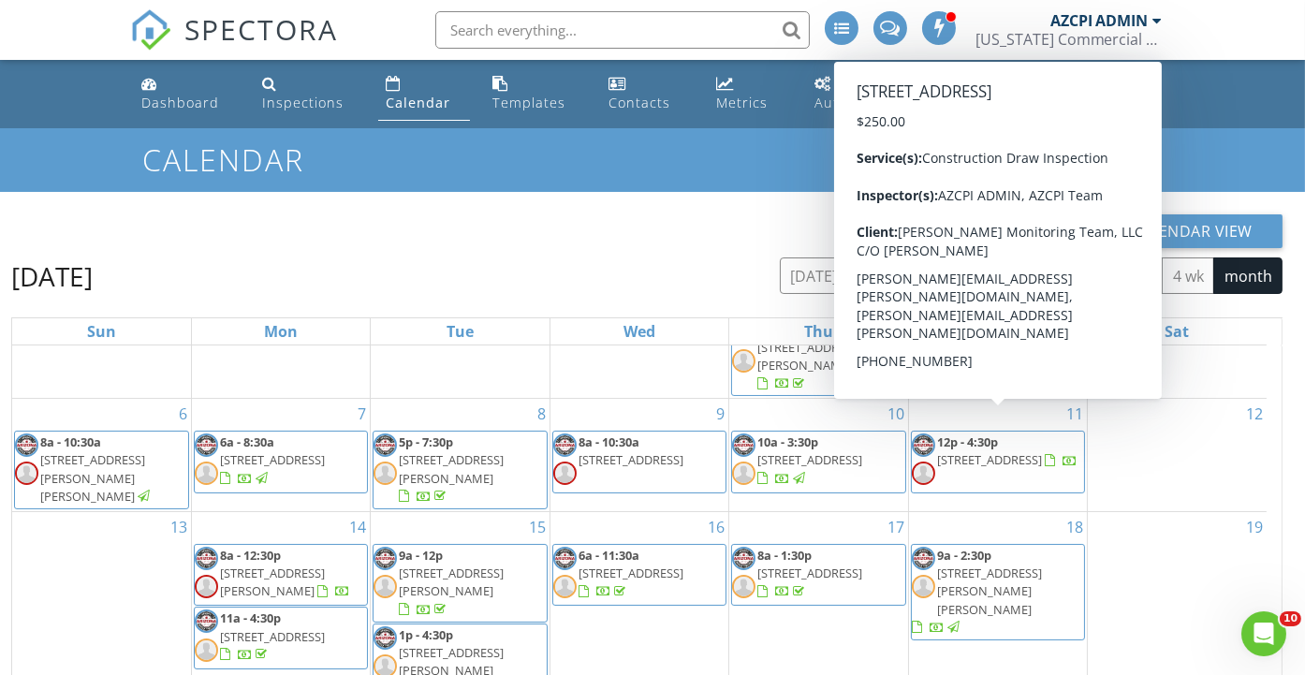
click at [1014, 451] on span "2639 E Broadway Blvd A, Tucson 85716" at bounding box center [989, 459] width 105 height 17
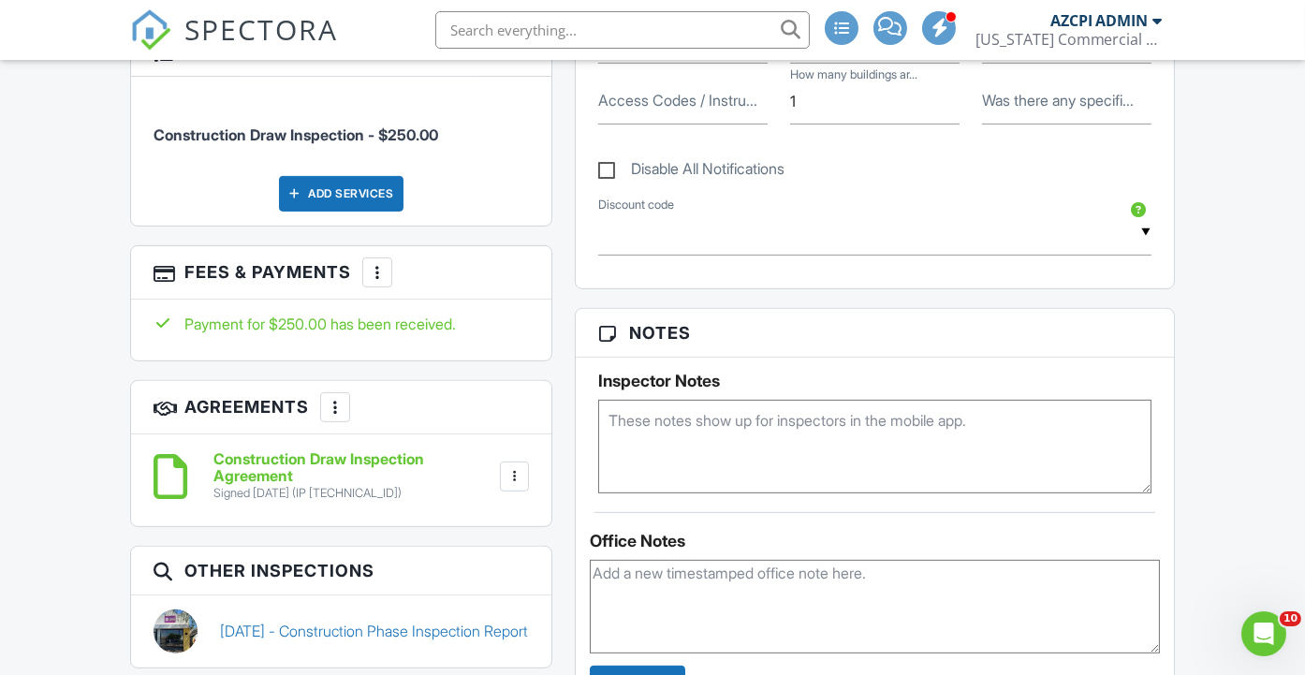
scroll to position [1248, 0]
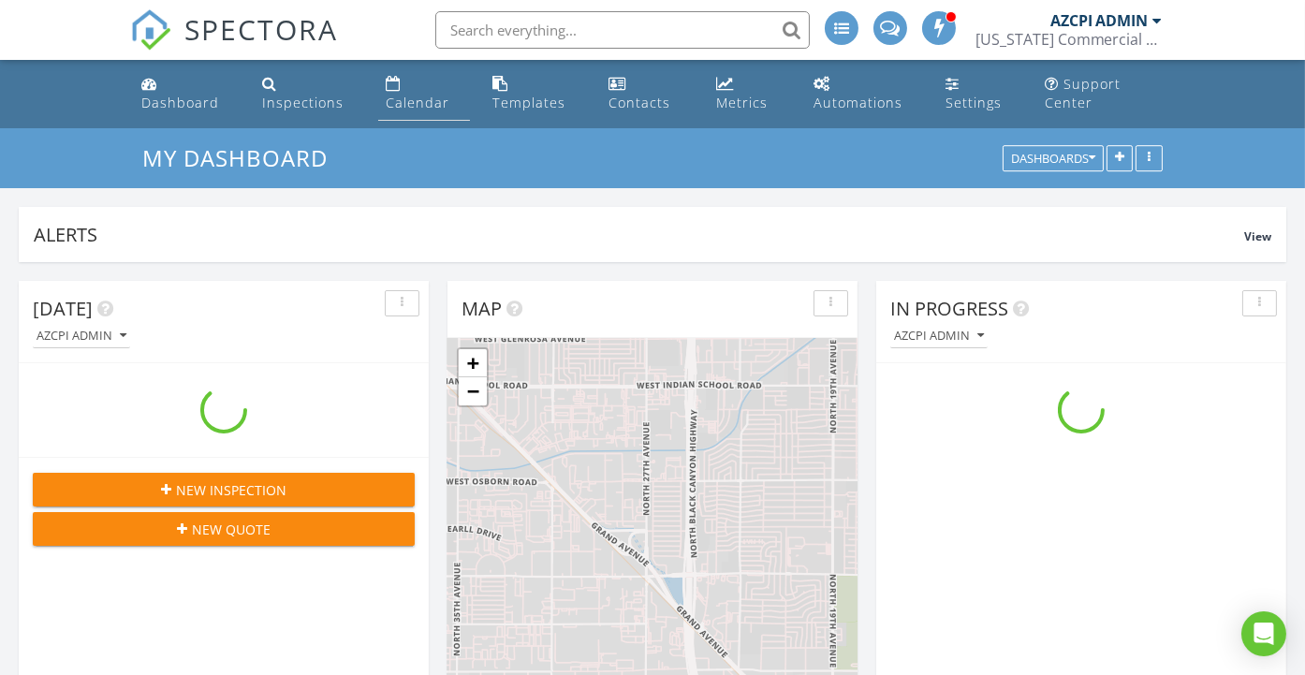
scroll to position [2155, 1336]
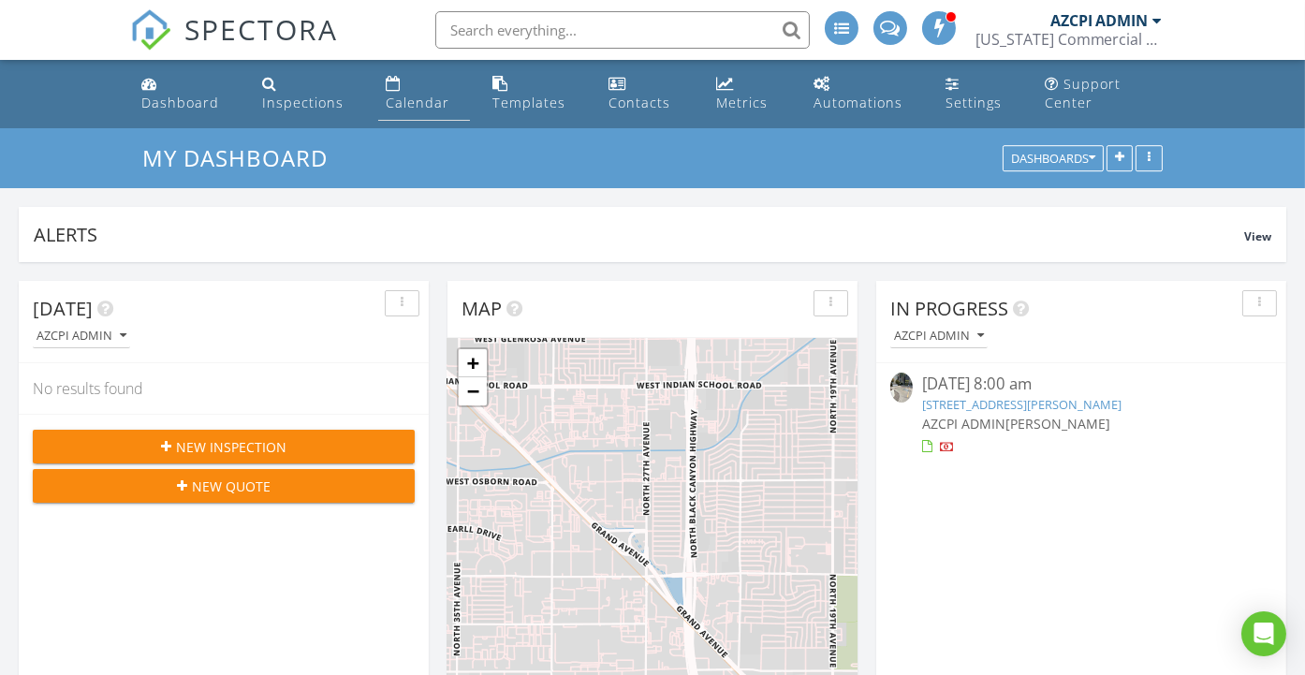
click at [441, 105] on div "Calendar" at bounding box center [418, 103] width 64 height 18
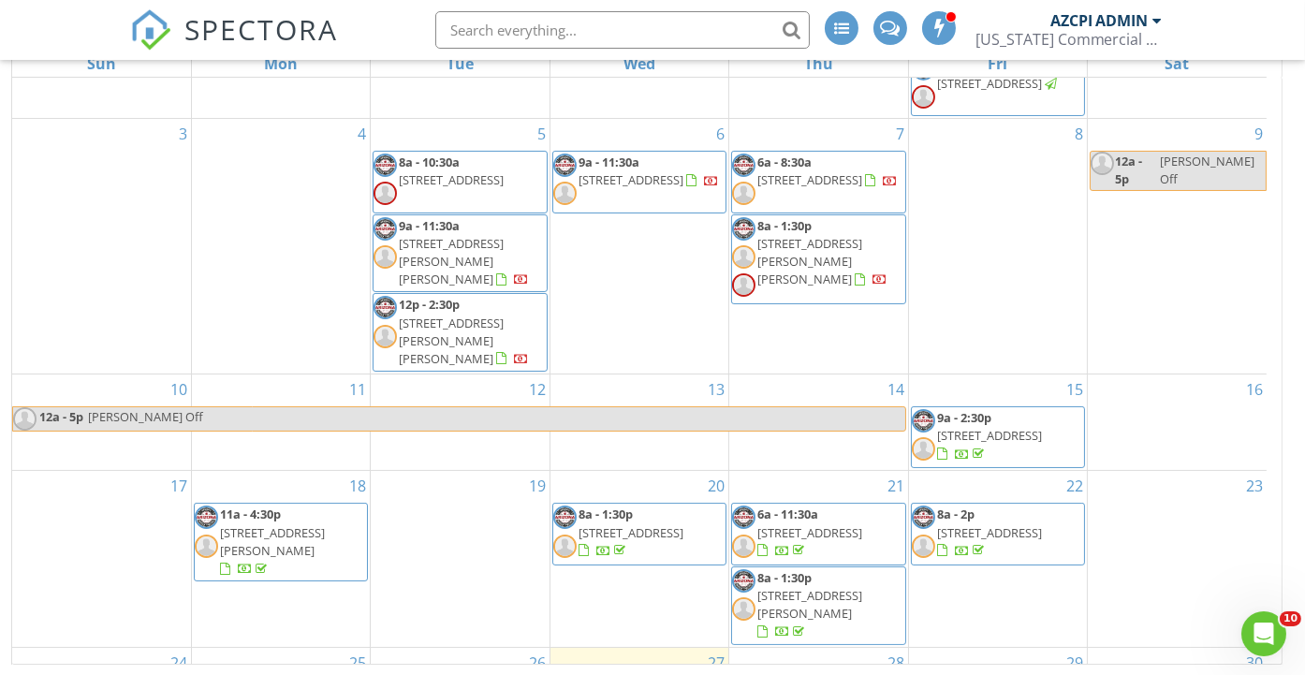
scroll to position [428, 0]
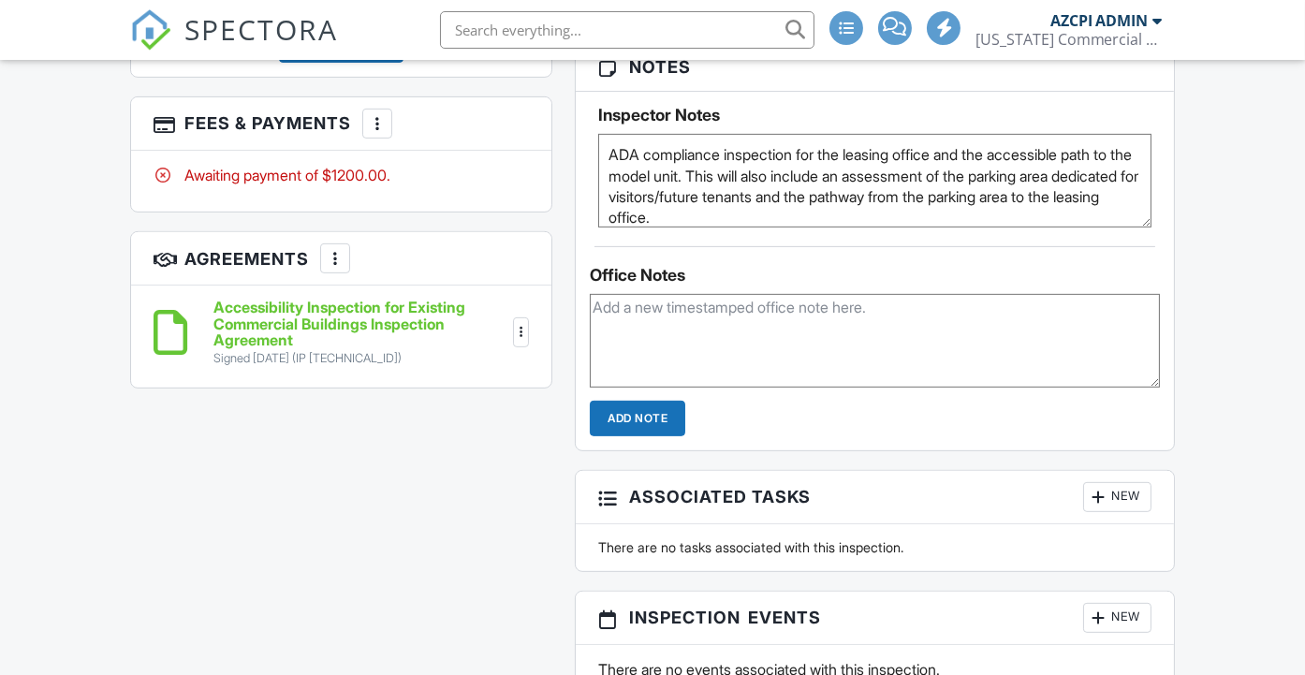
click at [379, 133] on div at bounding box center [377, 123] width 19 height 19
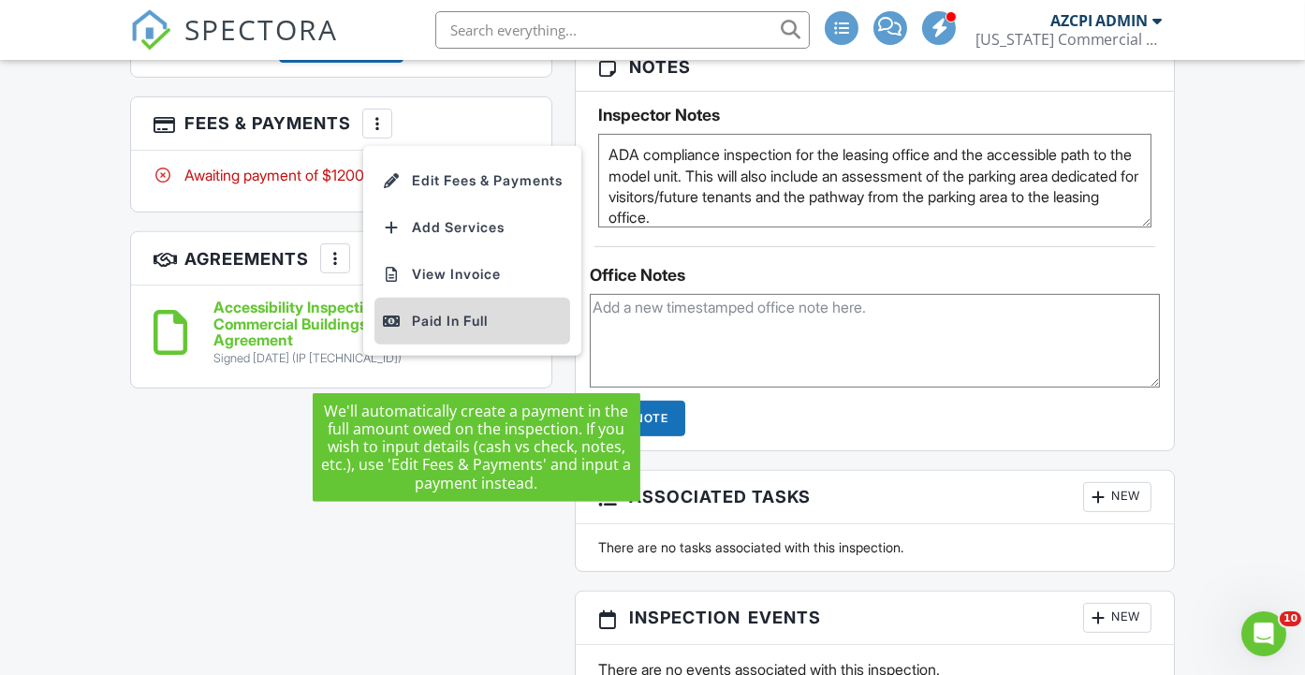
click at [483, 332] on div "Paid In Full" at bounding box center [472, 321] width 181 height 22
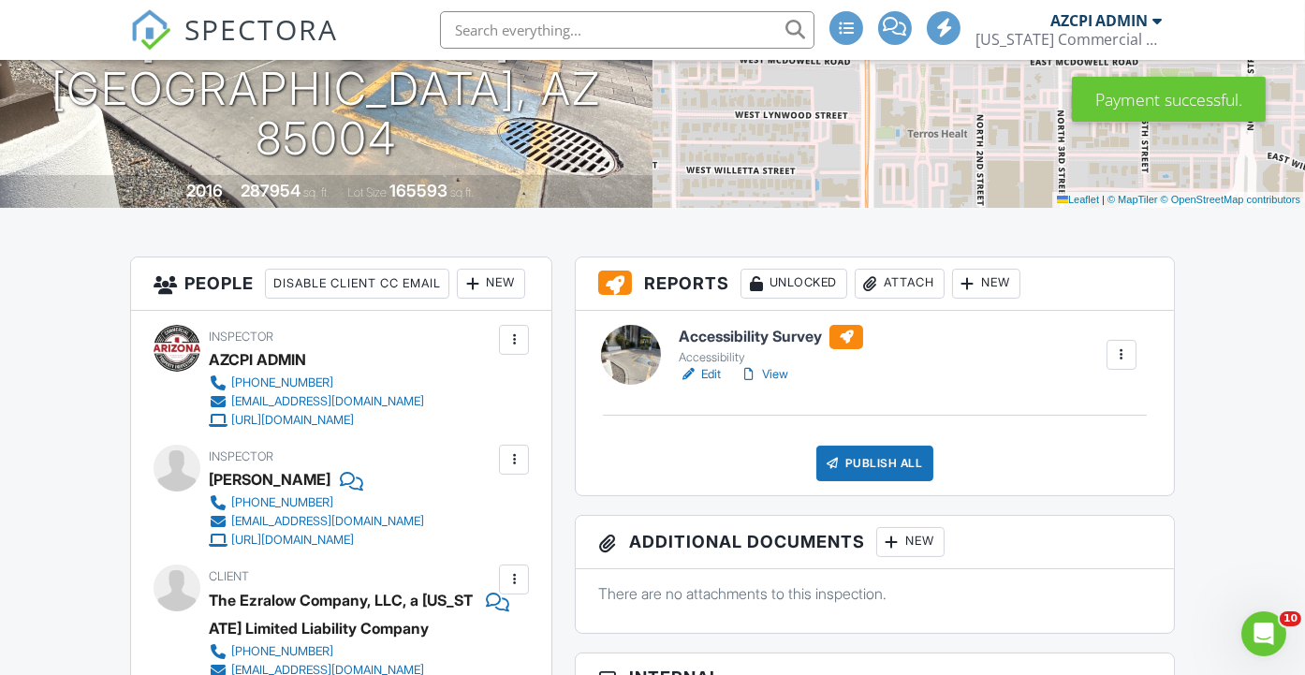
click at [764, 333] on h6 "Accessibility Survey" at bounding box center [771, 337] width 184 height 24
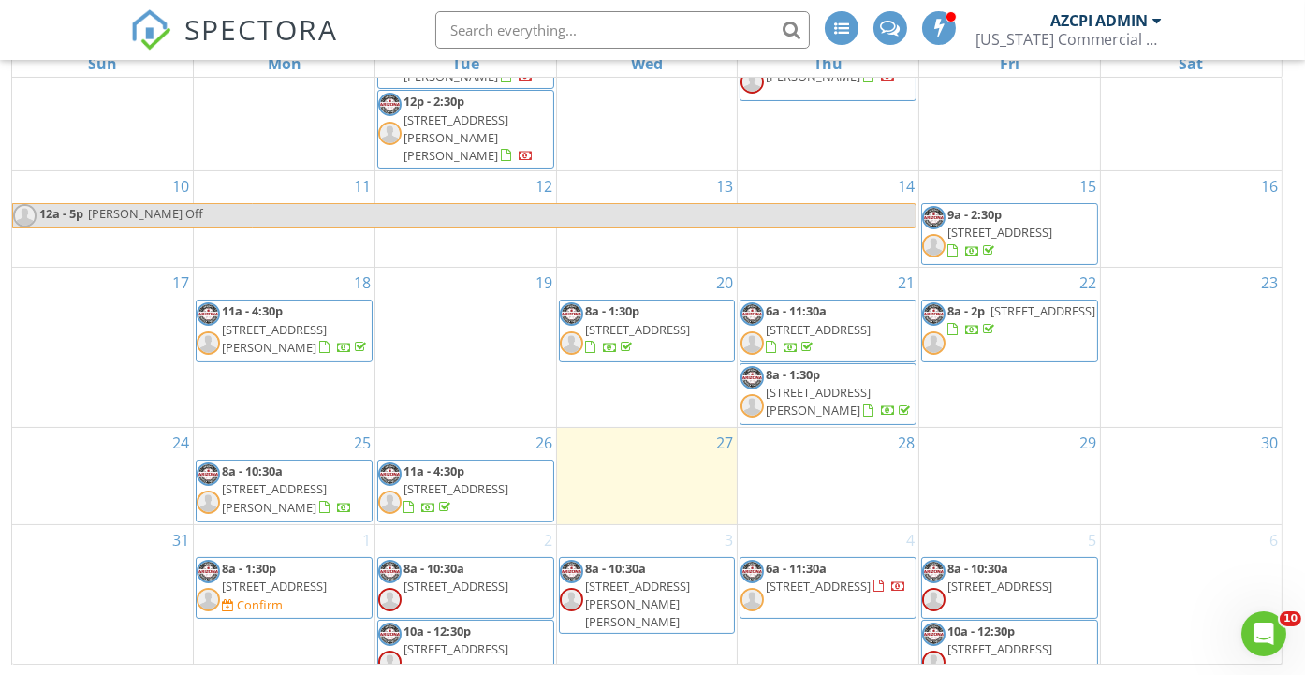
scroll to position [532, 0]
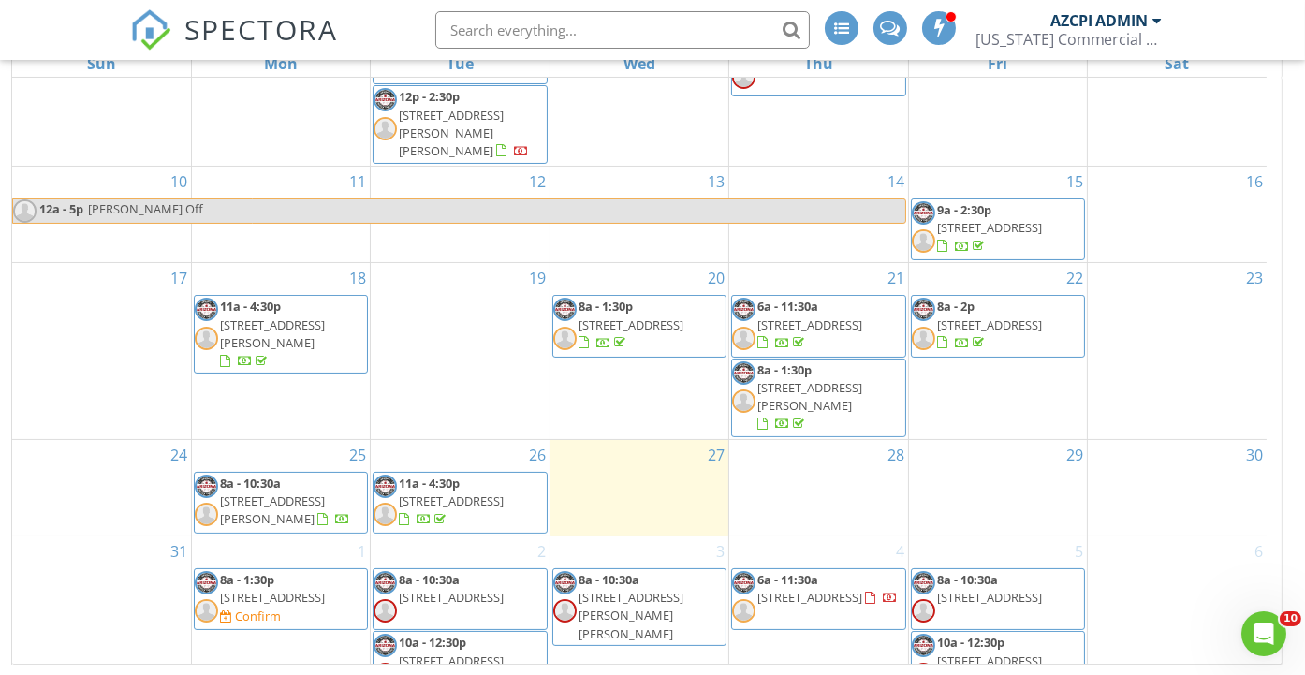
click at [310, 492] on span "222 E McDowell Rd, Phoenix 85004" at bounding box center [272, 509] width 105 height 35
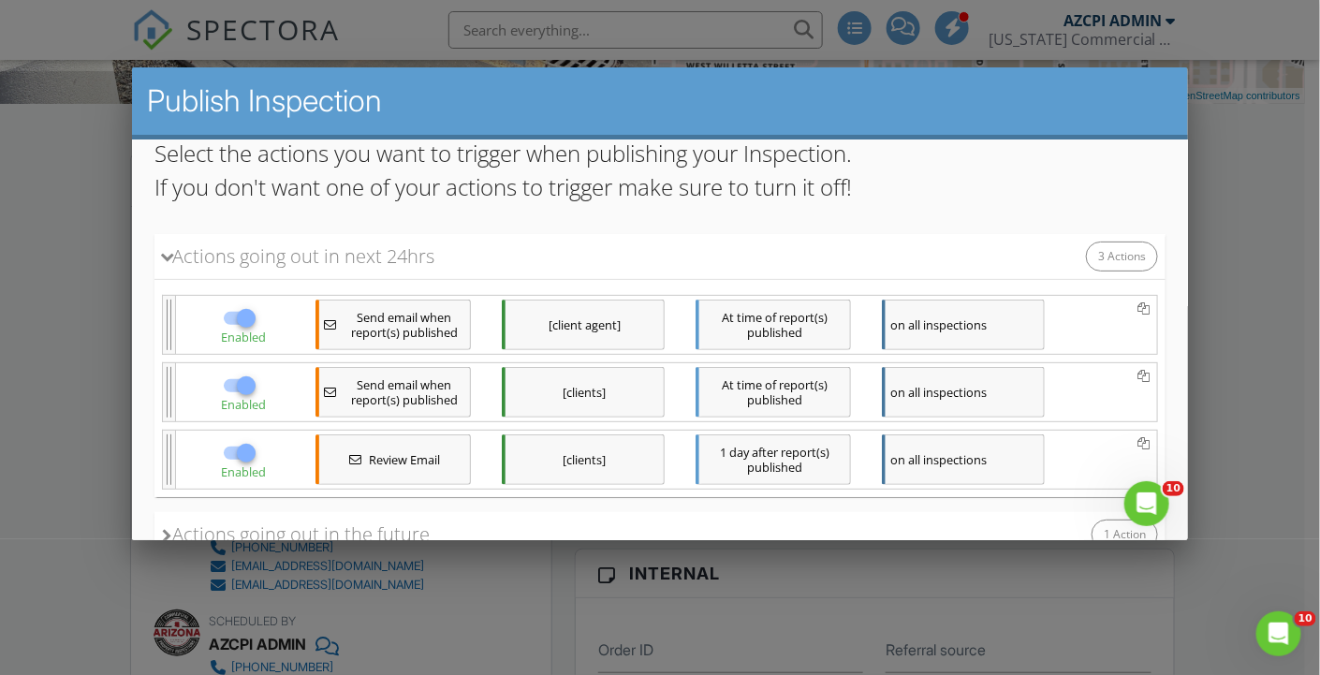
scroll to position [271, 0]
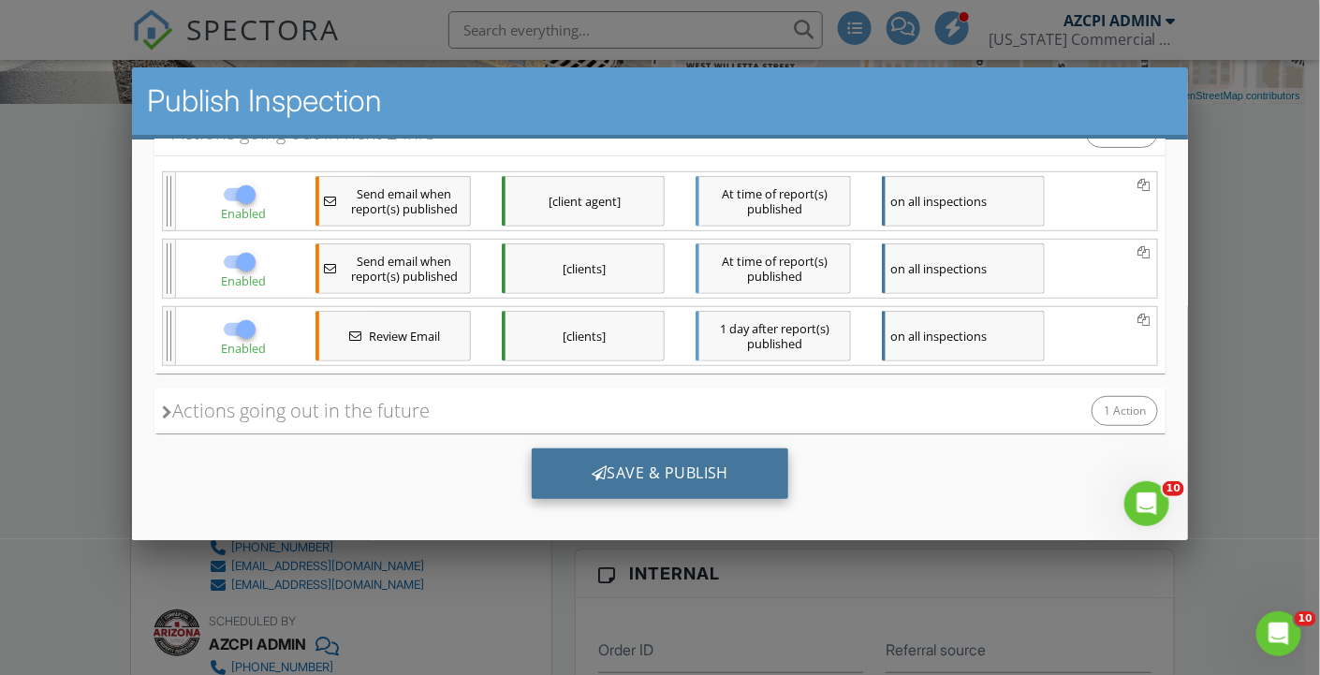
click at [637, 461] on div "Save & Publish" at bounding box center [659, 473] width 257 height 51
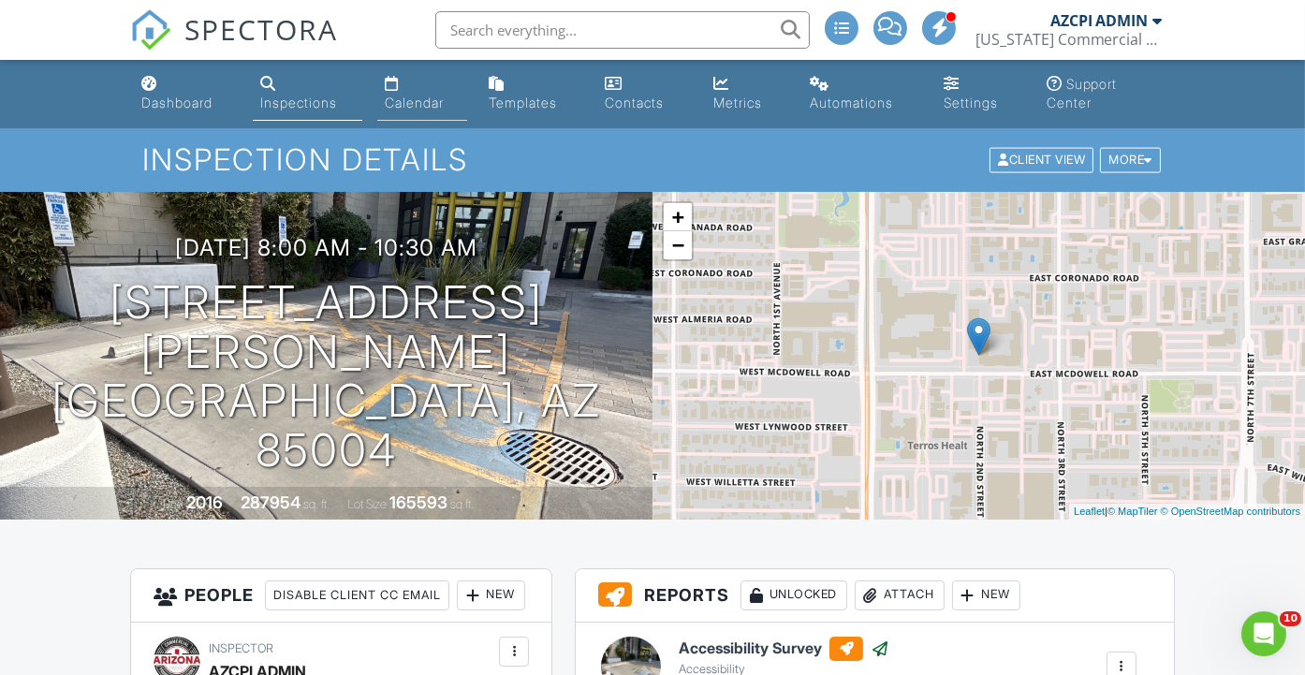
click at [409, 97] on div "Calendar" at bounding box center [414, 103] width 59 height 16
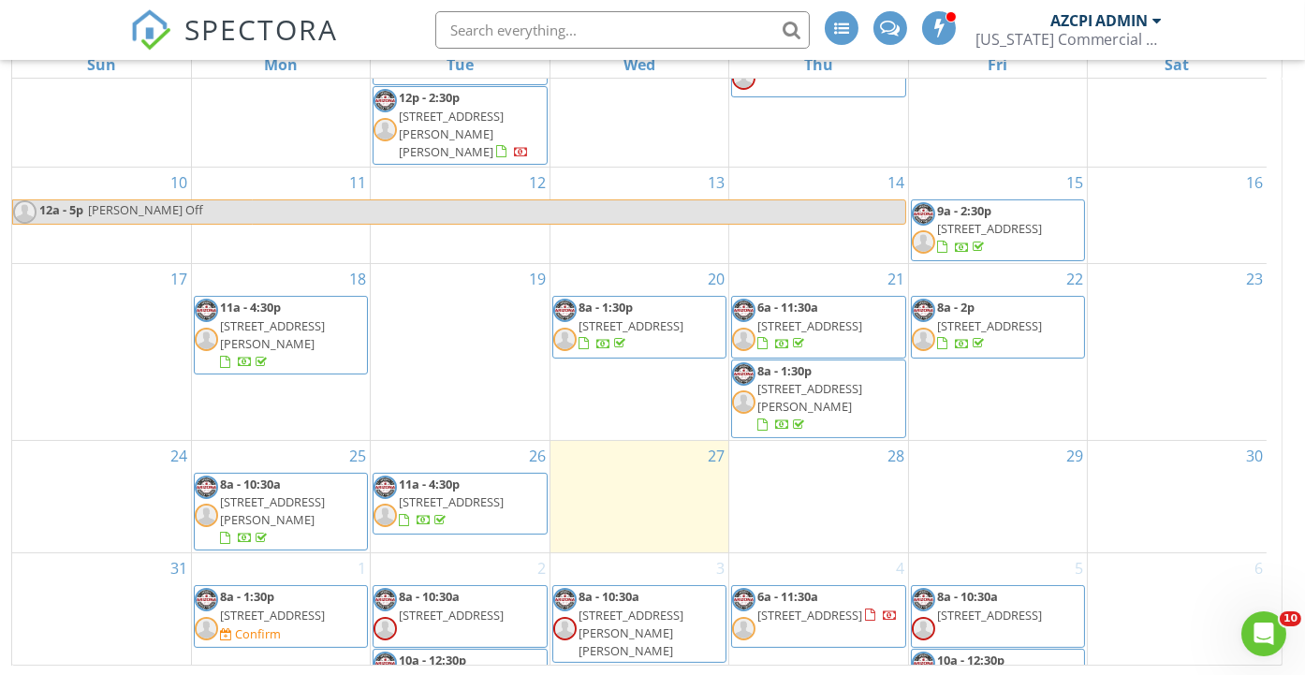
scroll to position [268, 0]
